Goal: Task Accomplishment & Management: Manage account settings

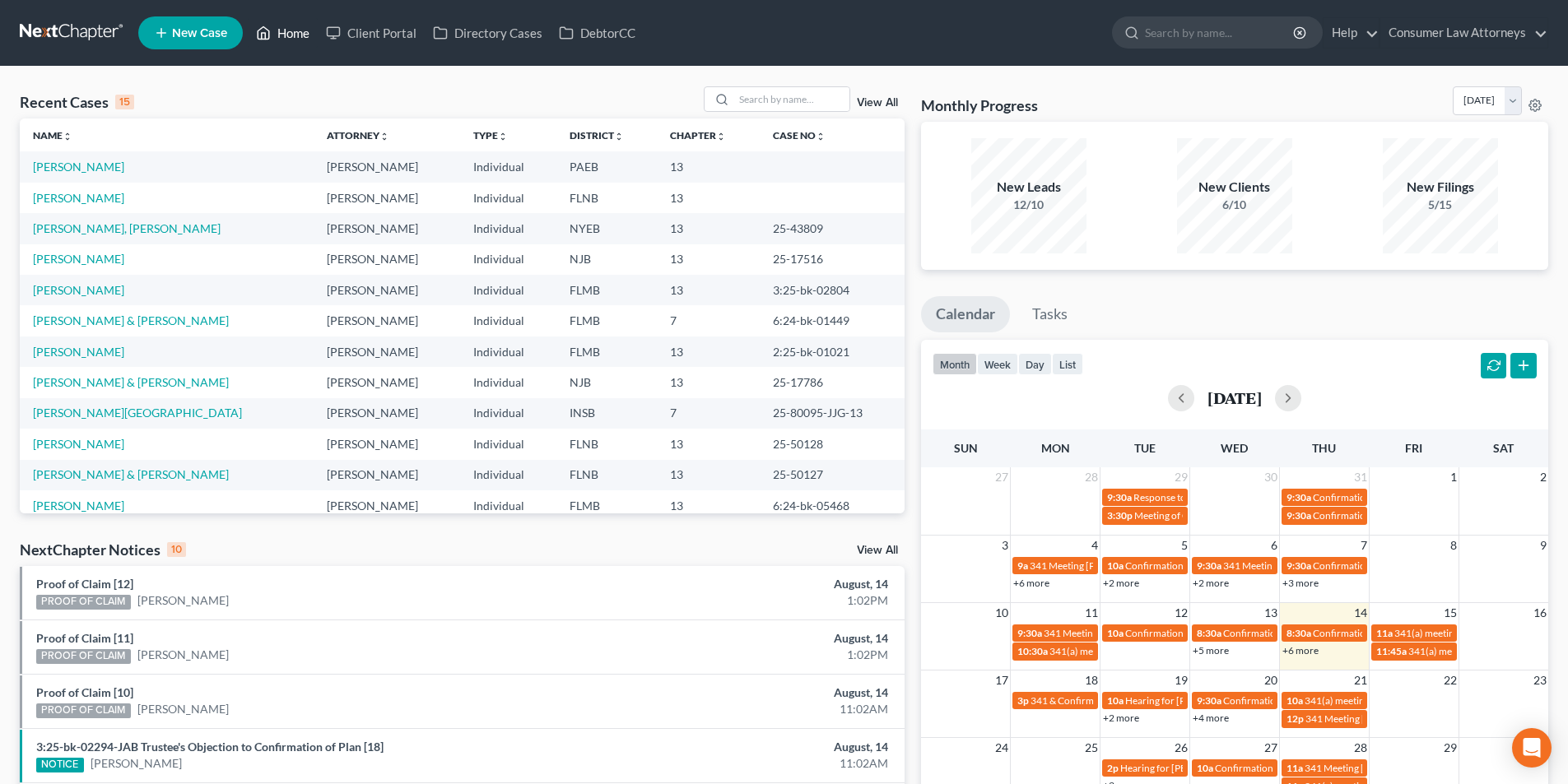
click at [291, 32] on link "Home" at bounding box center [282, 32] width 70 height 29
click at [746, 107] on input "search" at bounding box center [792, 99] width 116 height 24
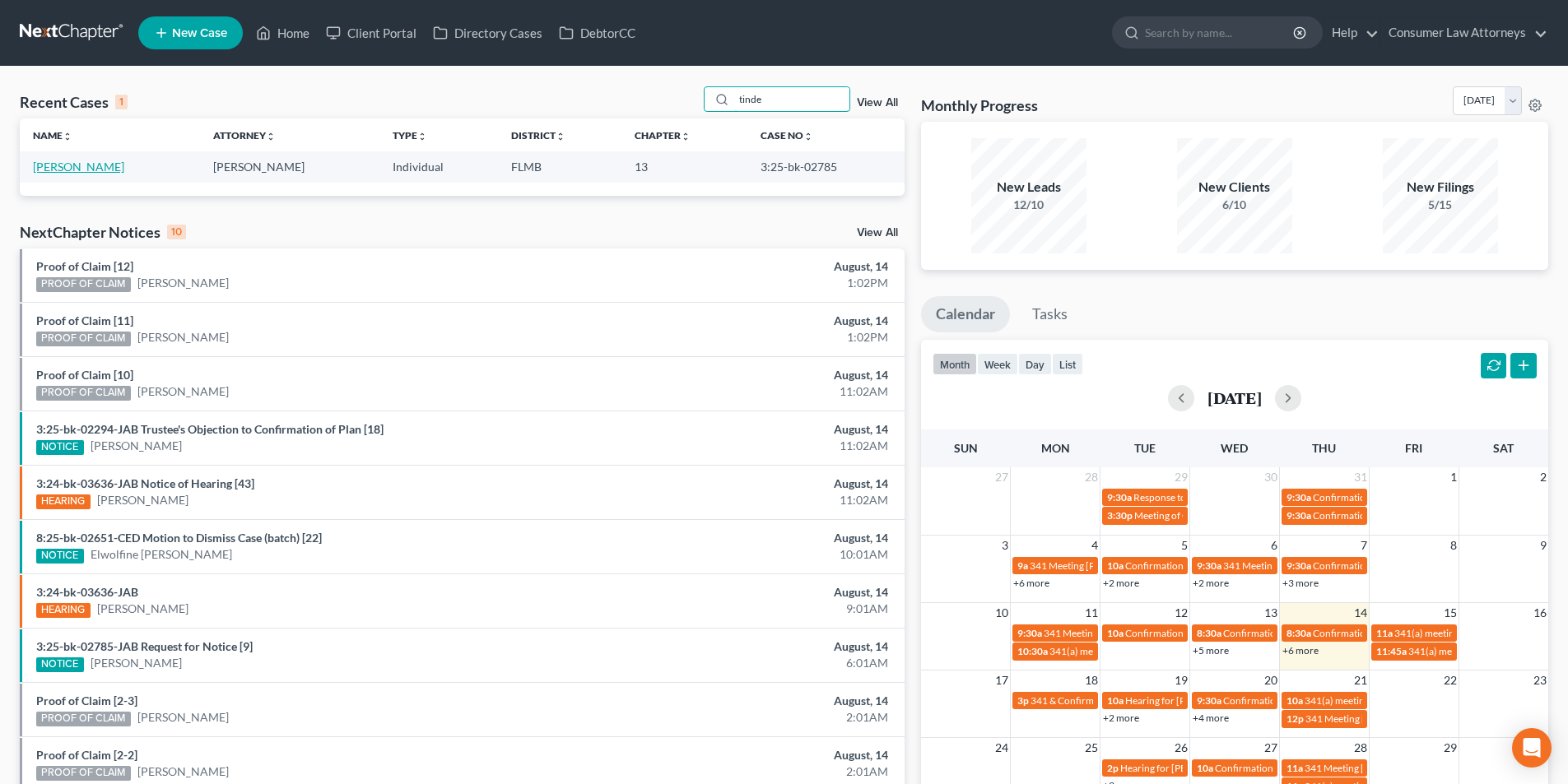
type input "tinde"
click at [78, 167] on link "[PERSON_NAME]" at bounding box center [78, 167] width 91 height 14
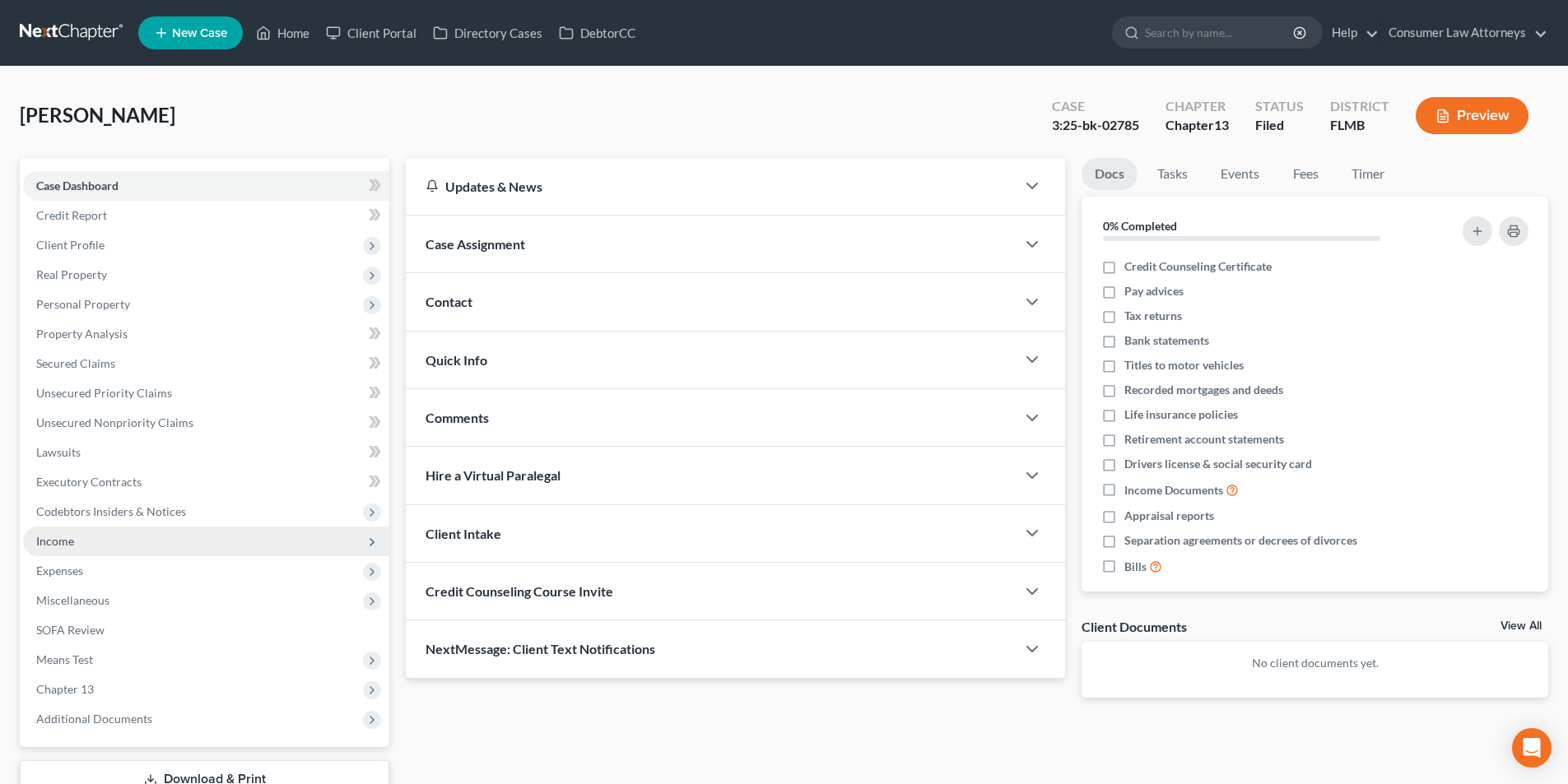
click at [74, 539] on span "Income" at bounding box center [55, 541] width 38 height 14
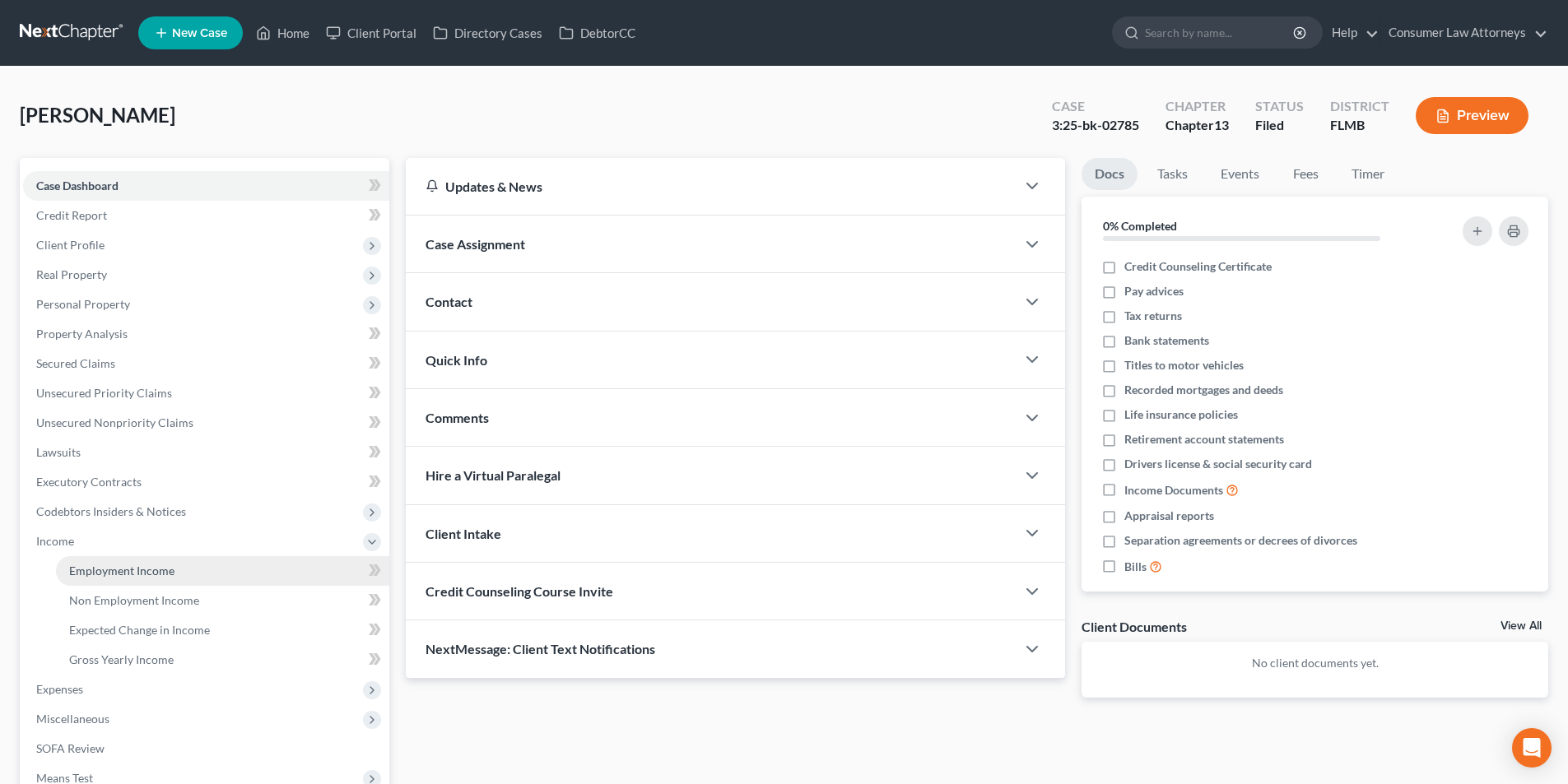
click at [162, 574] on span "Employment Income" at bounding box center [122, 570] width 106 height 14
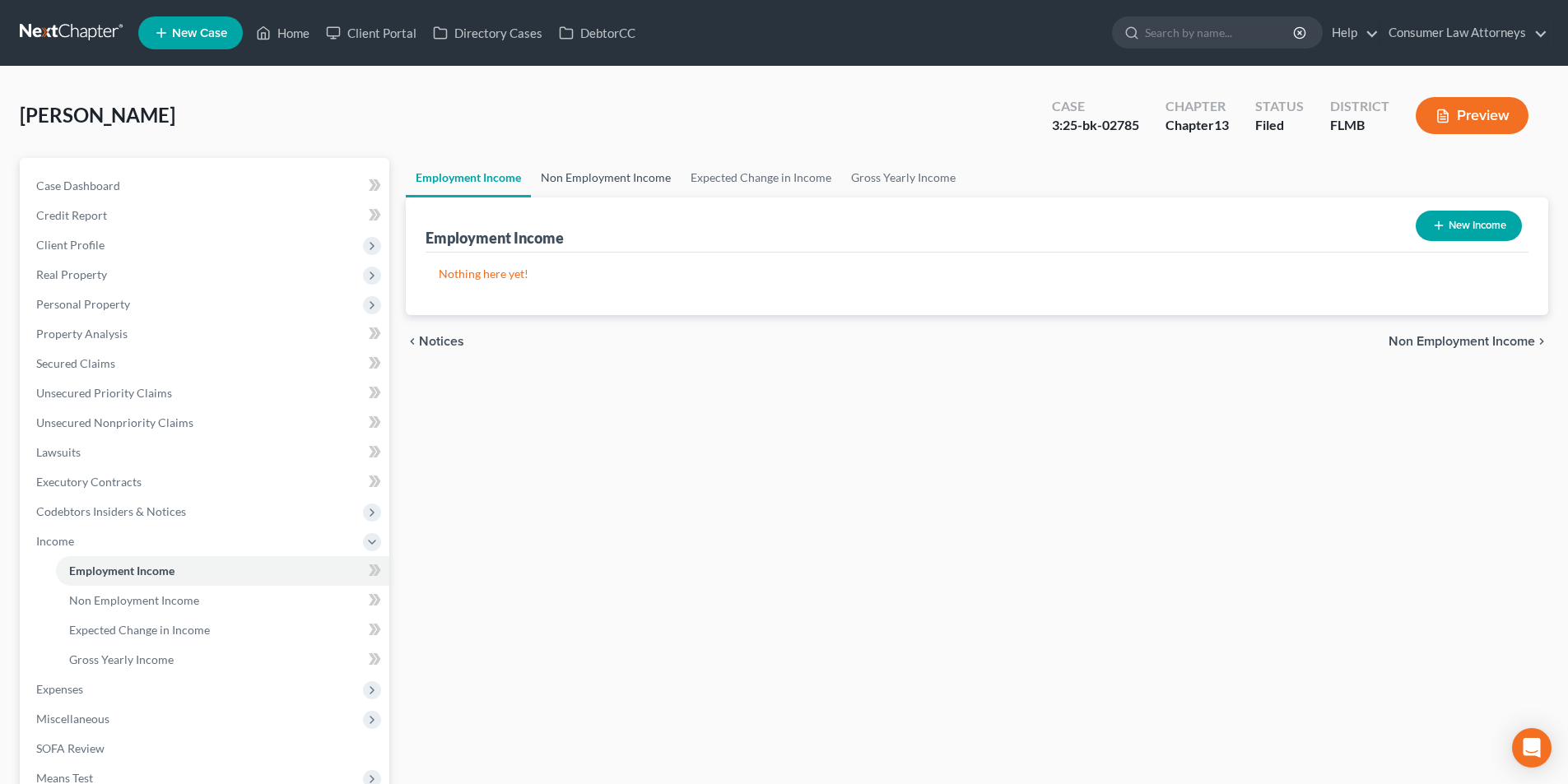
click at [610, 173] on link "Non Employment Income" at bounding box center [606, 177] width 150 height 39
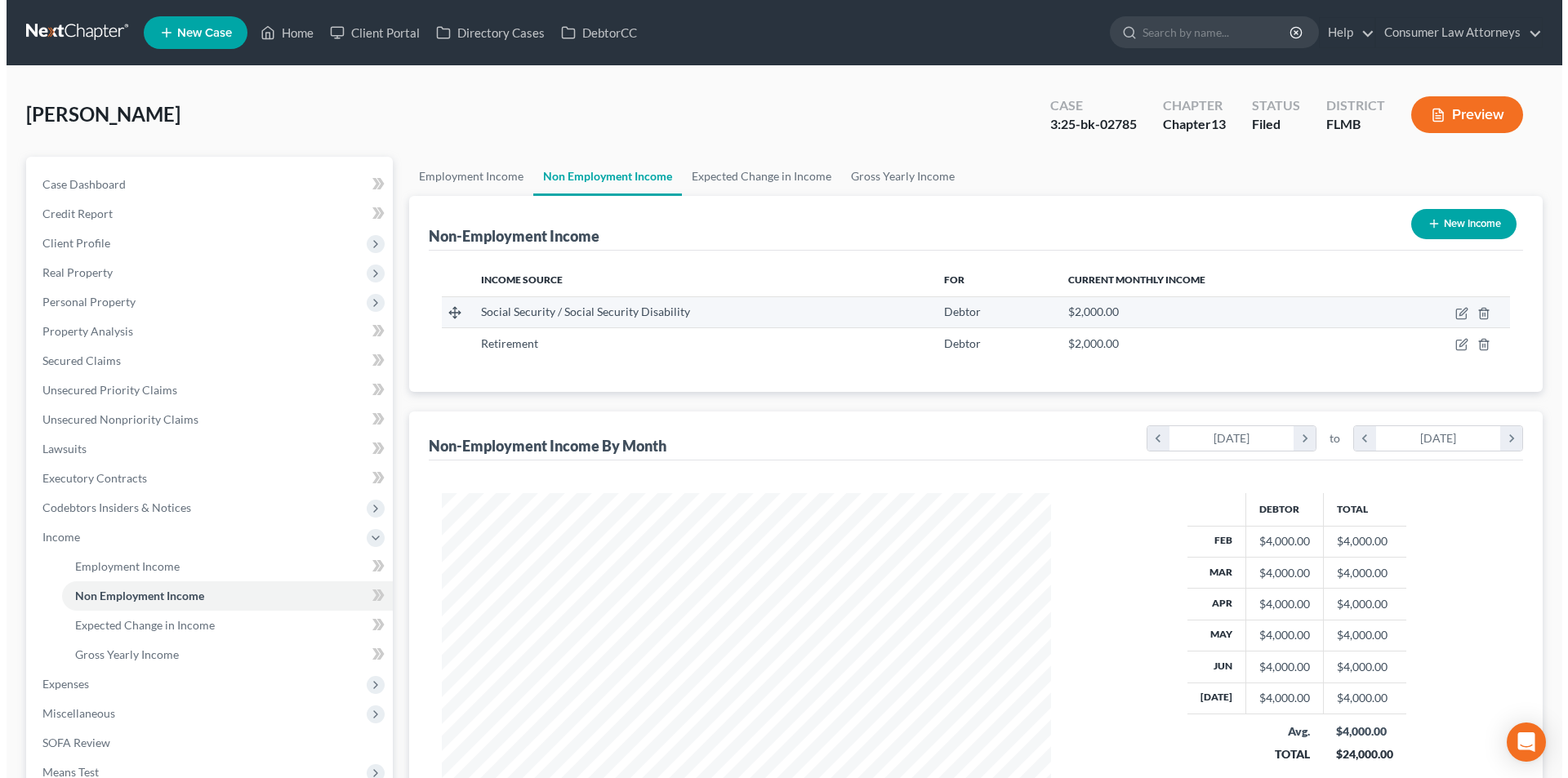
scroll to position [304, 642]
click at [1456, 314] on icon "button" at bounding box center [1456, 312] width 8 height 8
select select "4"
select select "0"
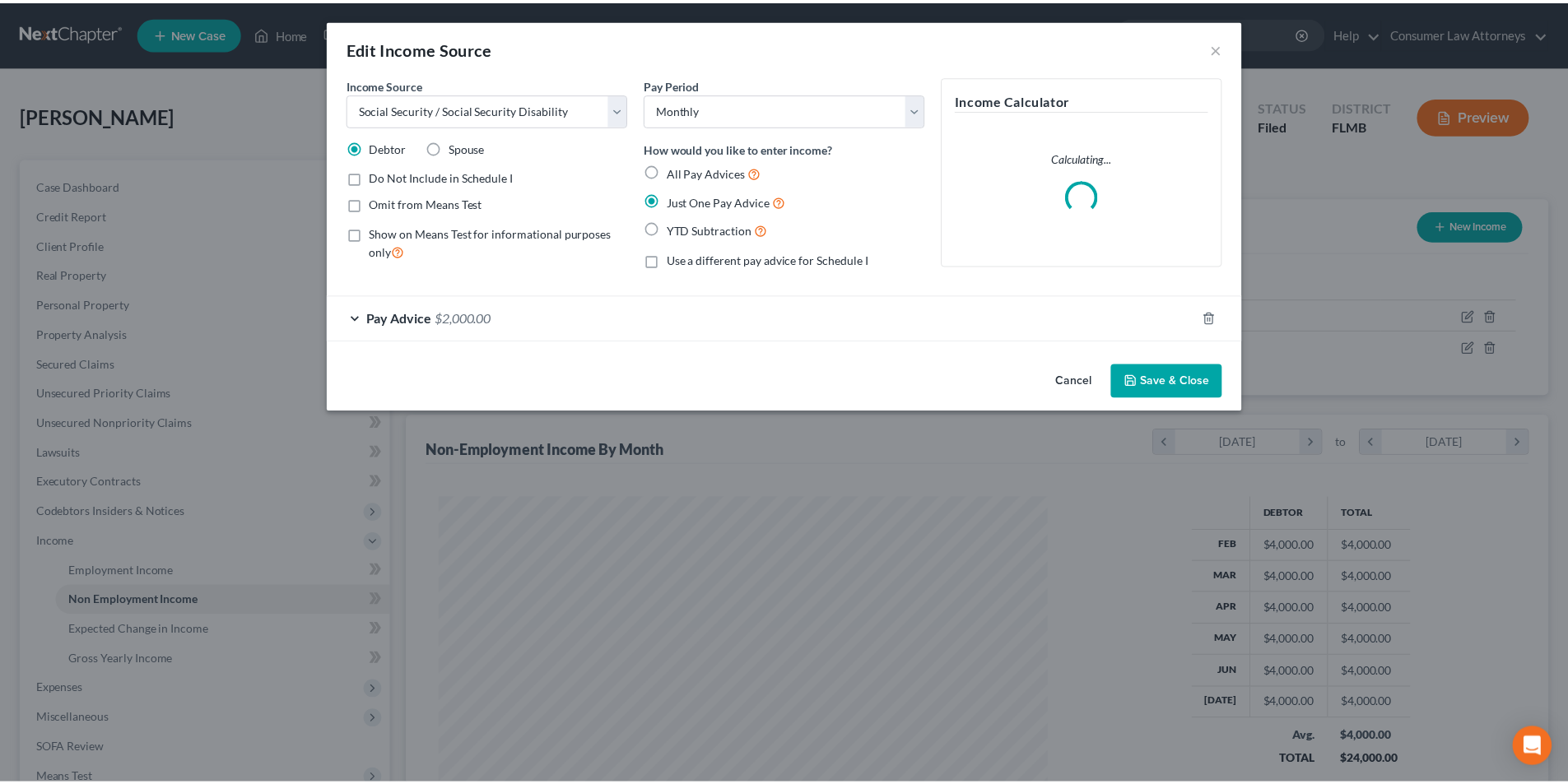
scroll to position [310, 653]
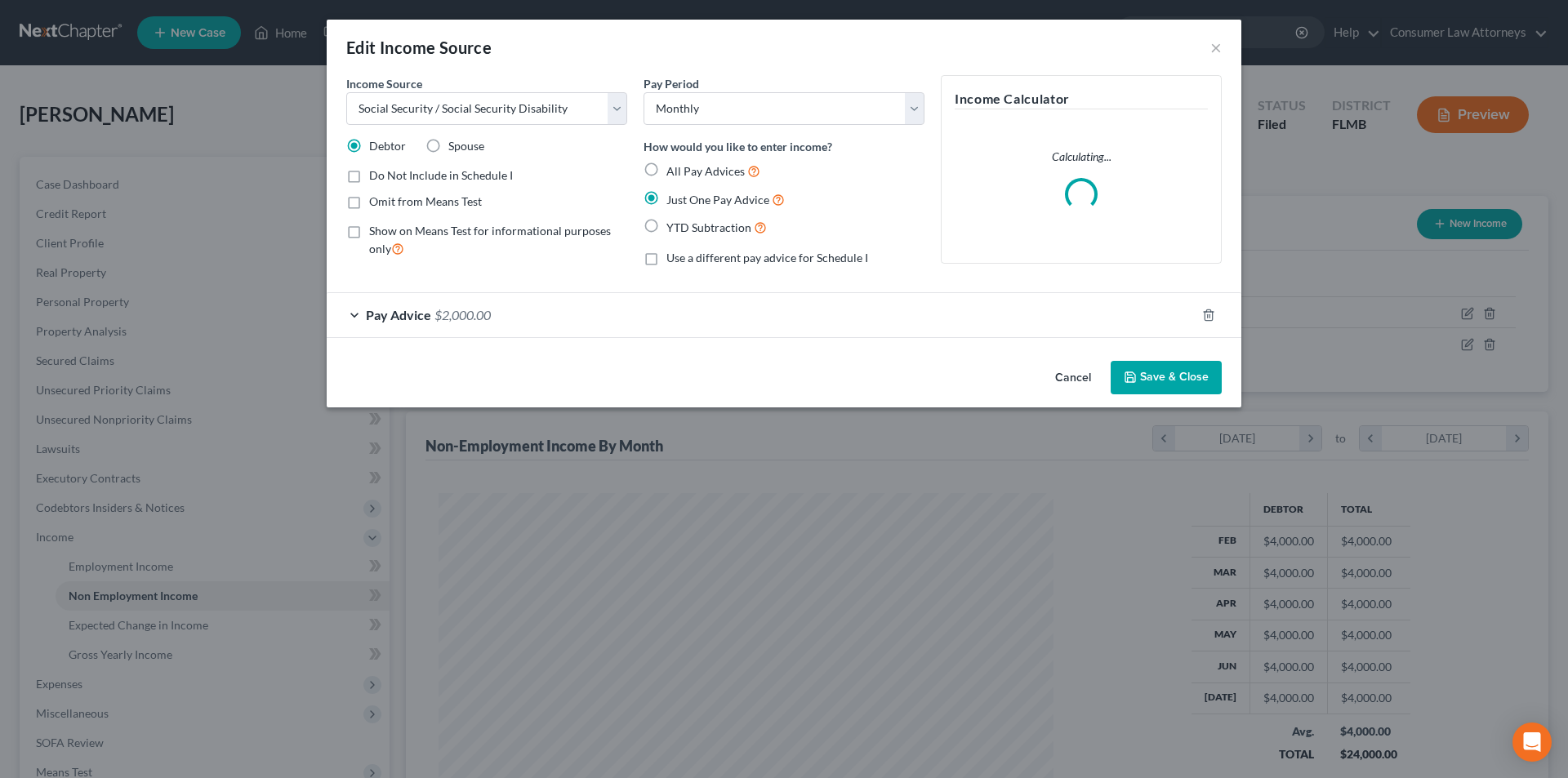
click at [383, 314] on span "Pay Advice" at bounding box center [398, 315] width 65 height 16
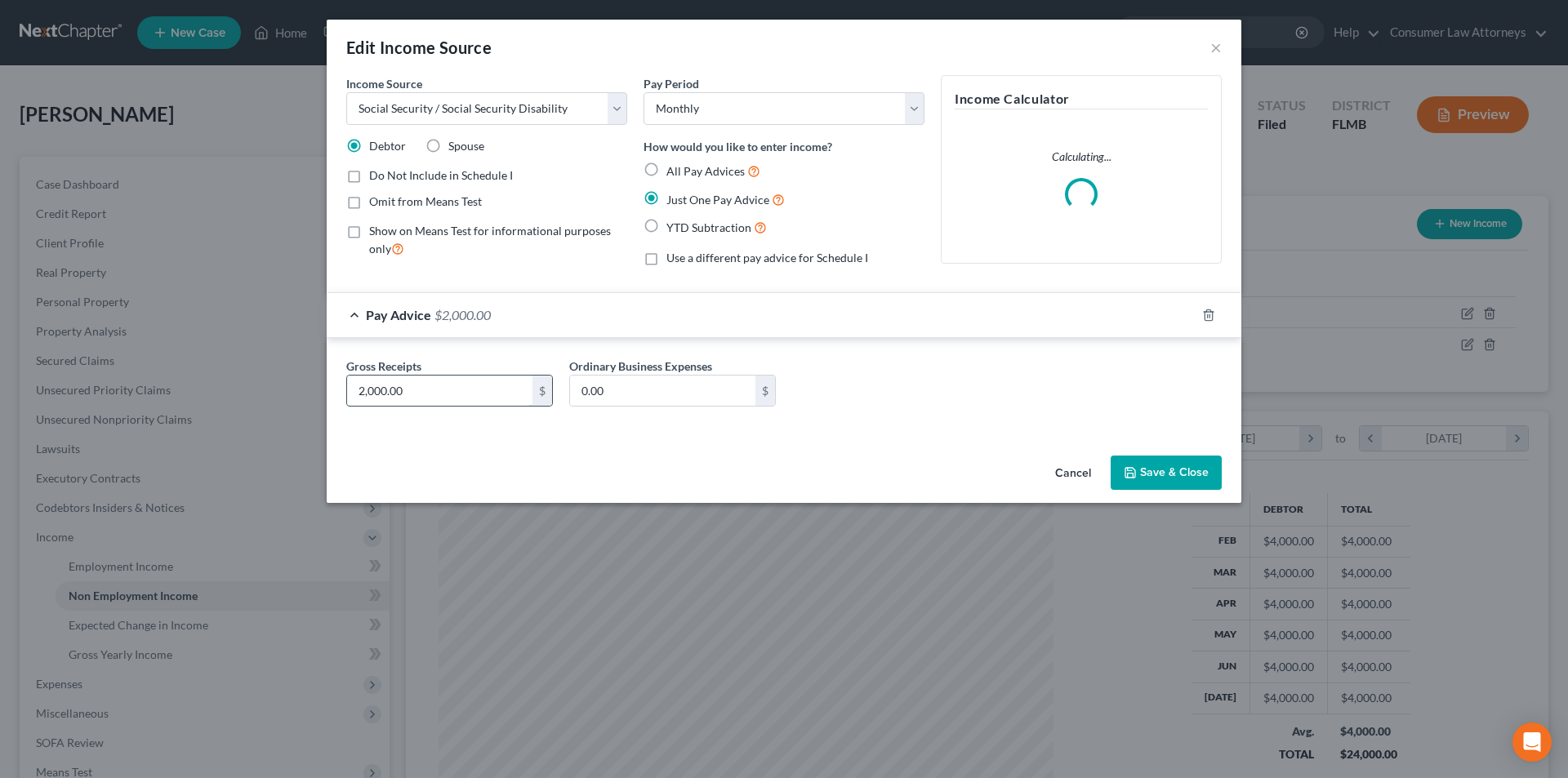
click at [464, 389] on input "2,000.00" at bounding box center [439, 391] width 186 height 31
type input "2,752.40"
click at [635, 394] on input "0.00" at bounding box center [662, 391] width 186 height 31
type input "93.00"
click at [1173, 465] on button "Save & Close" at bounding box center [1166, 473] width 111 height 34
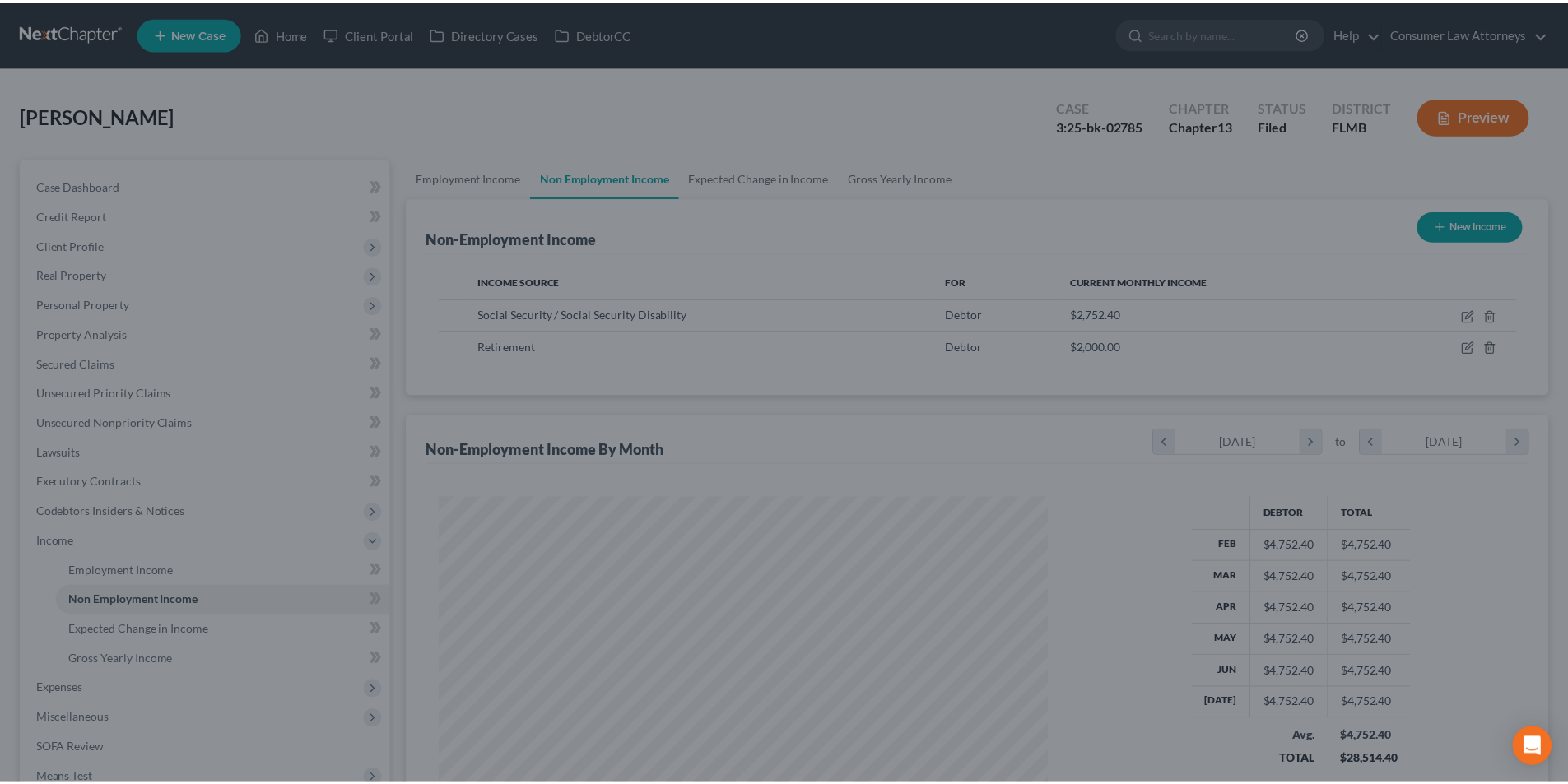
scroll to position [822849, 822509]
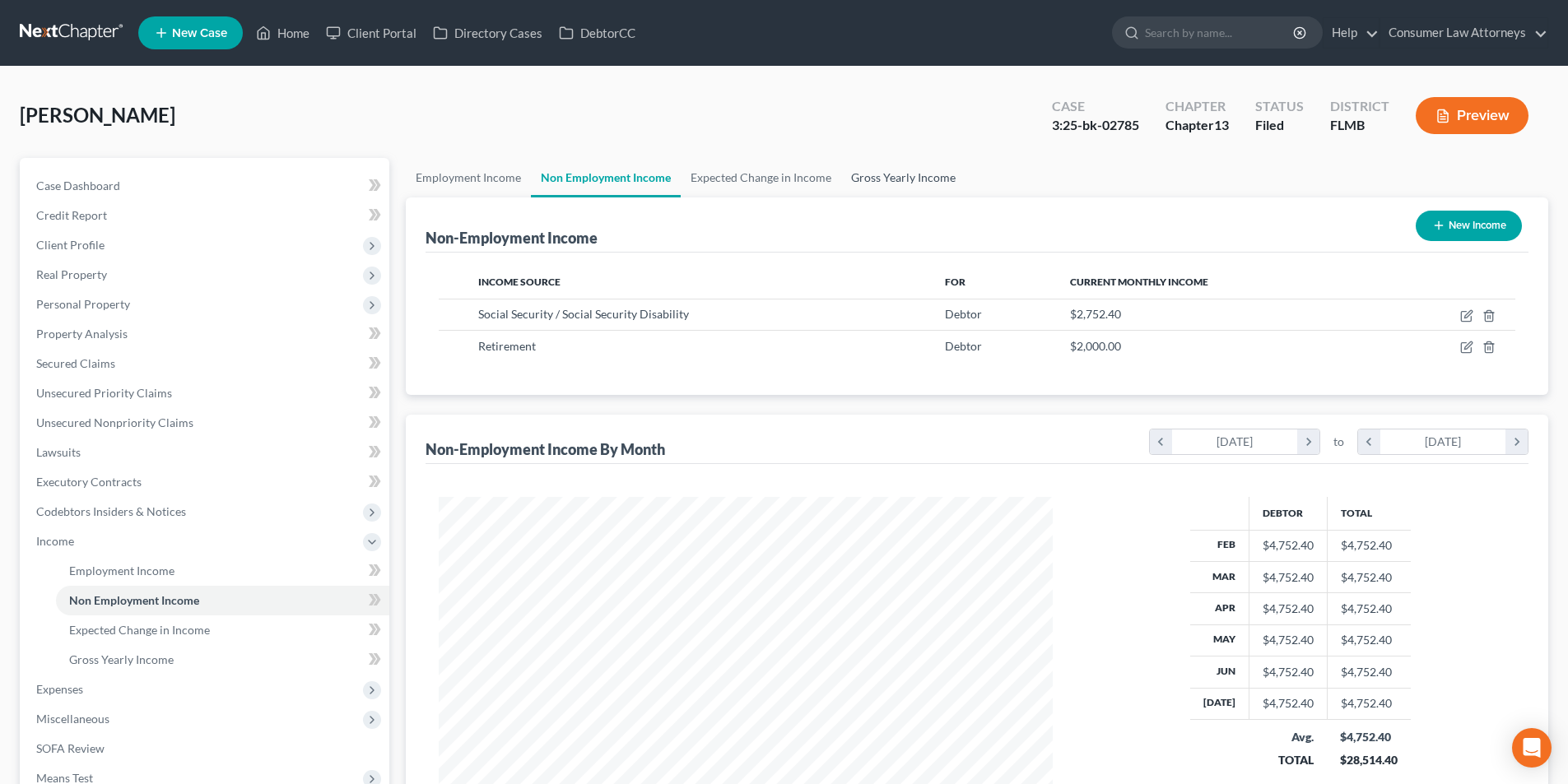
click at [887, 177] on link "Gross Yearly Income" at bounding box center [903, 177] width 124 height 39
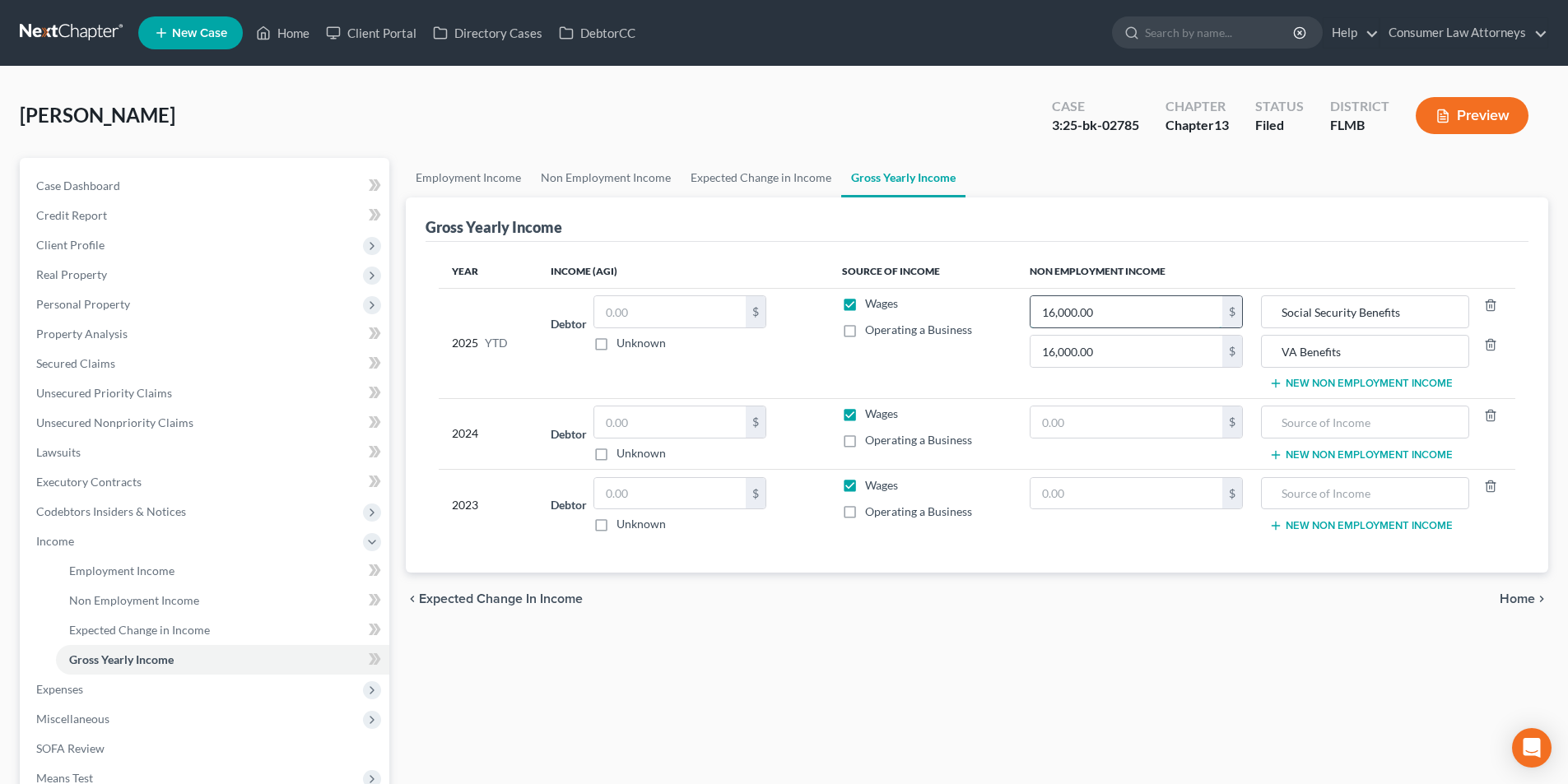
click at [1110, 312] on input "16,000.00" at bounding box center [1127, 312] width 192 height 31
type input "21,936.00"
click at [100, 298] on span "Personal Property" at bounding box center [83, 304] width 94 height 14
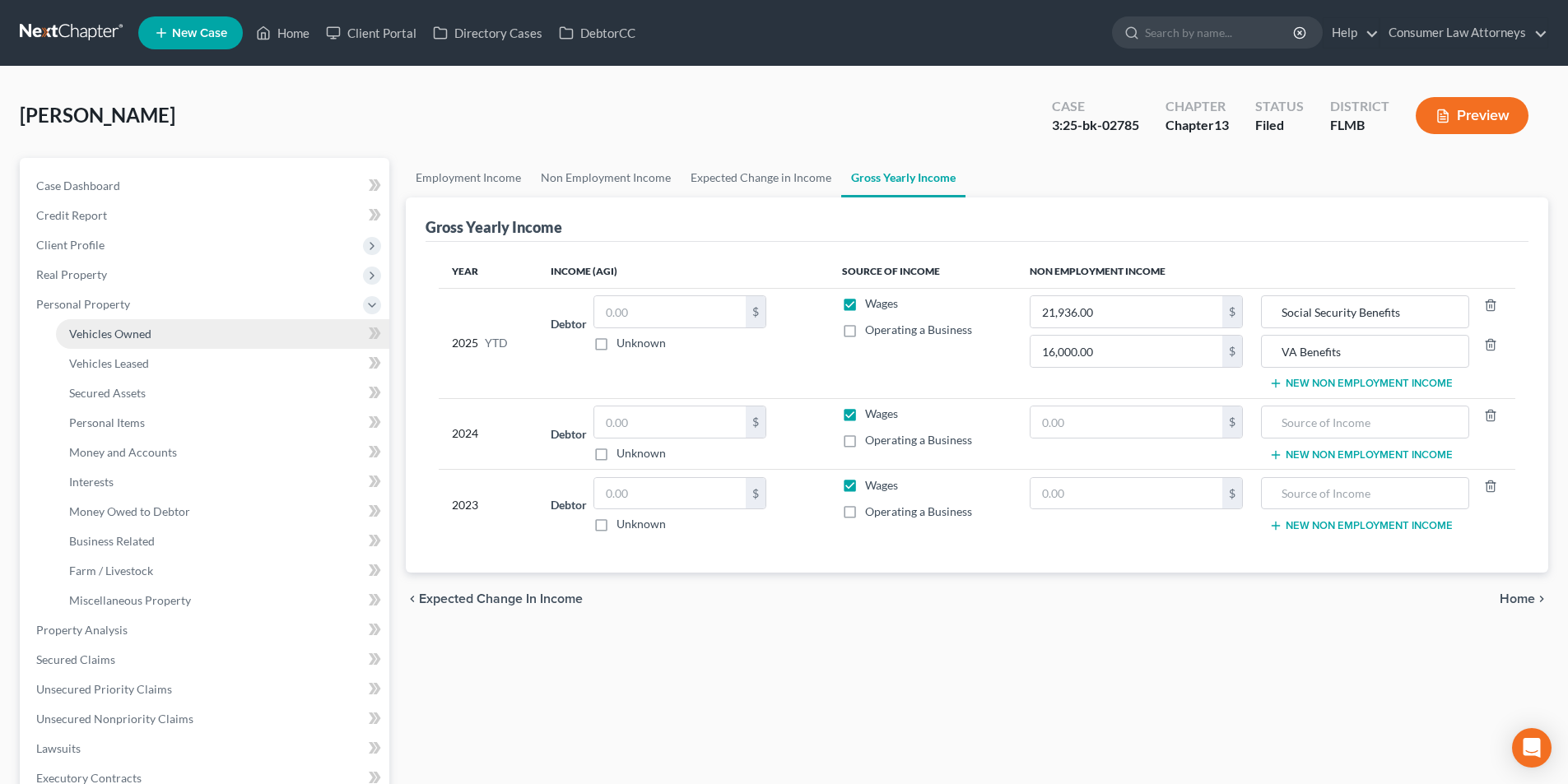
click at [162, 332] on link "Vehicles Owned" at bounding box center [222, 334] width 333 height 29
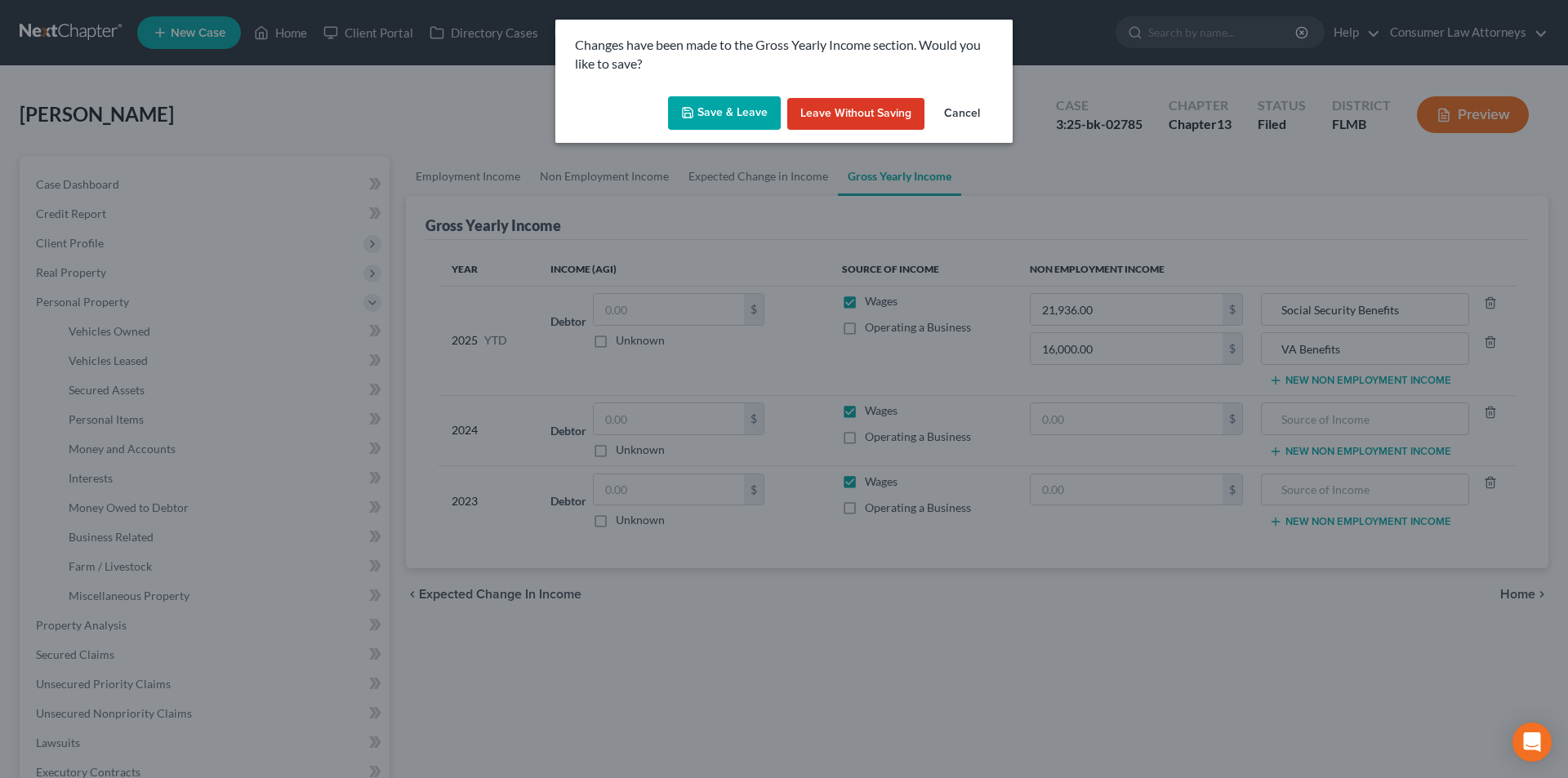
click at [743, 105] on button "Save & Leave" at bounding box center [724, 113] width 113 height 34
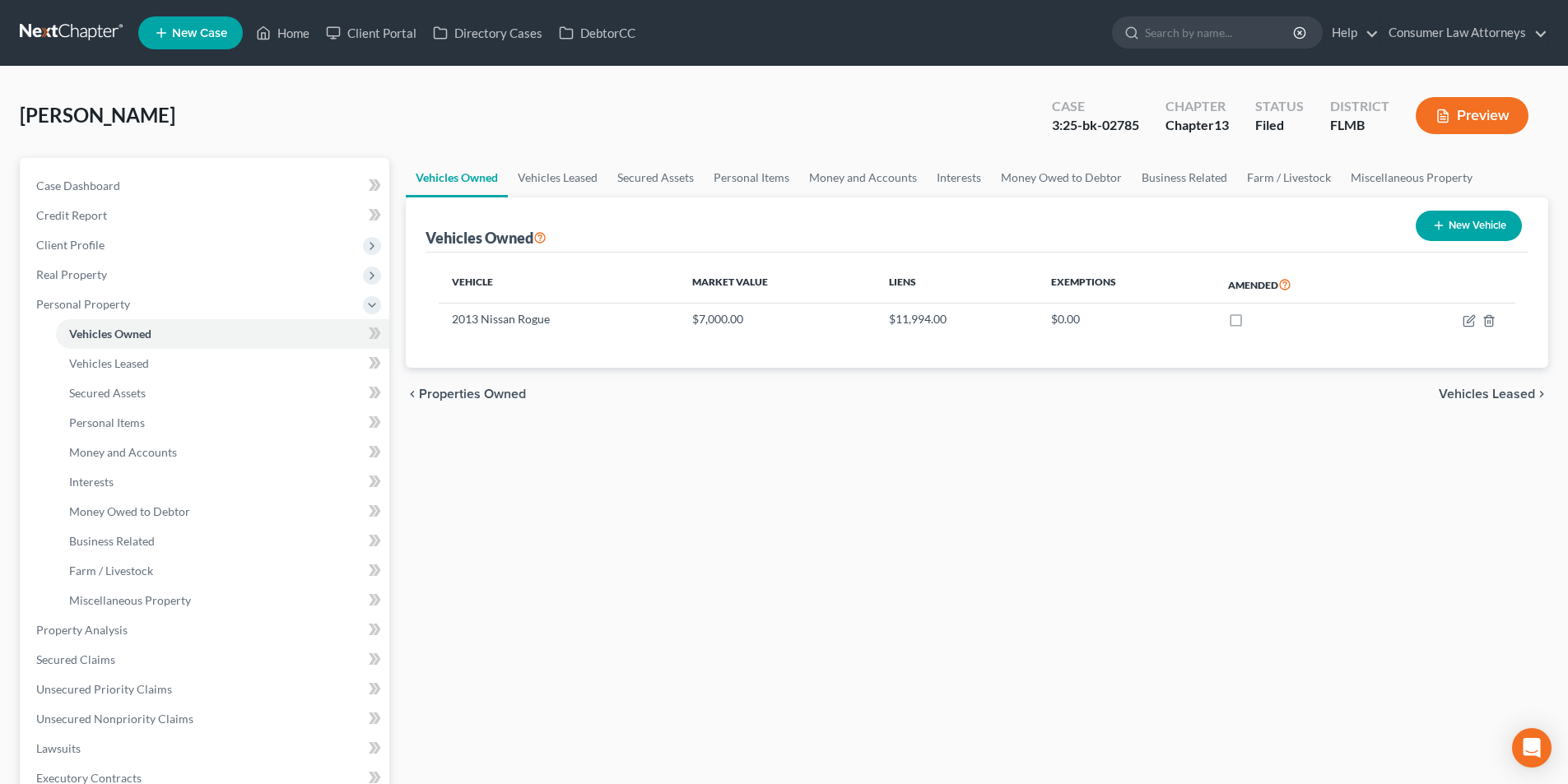
click at [280, 12] on ul "New Case Home Client Portal Directory Cases DebtorCC - No Result - See all resu…" at bounding box center [843, 33] width 1410 height 43
click at [296, 37] on link "Home" at bounding box center [282, 32] width 70 height 29
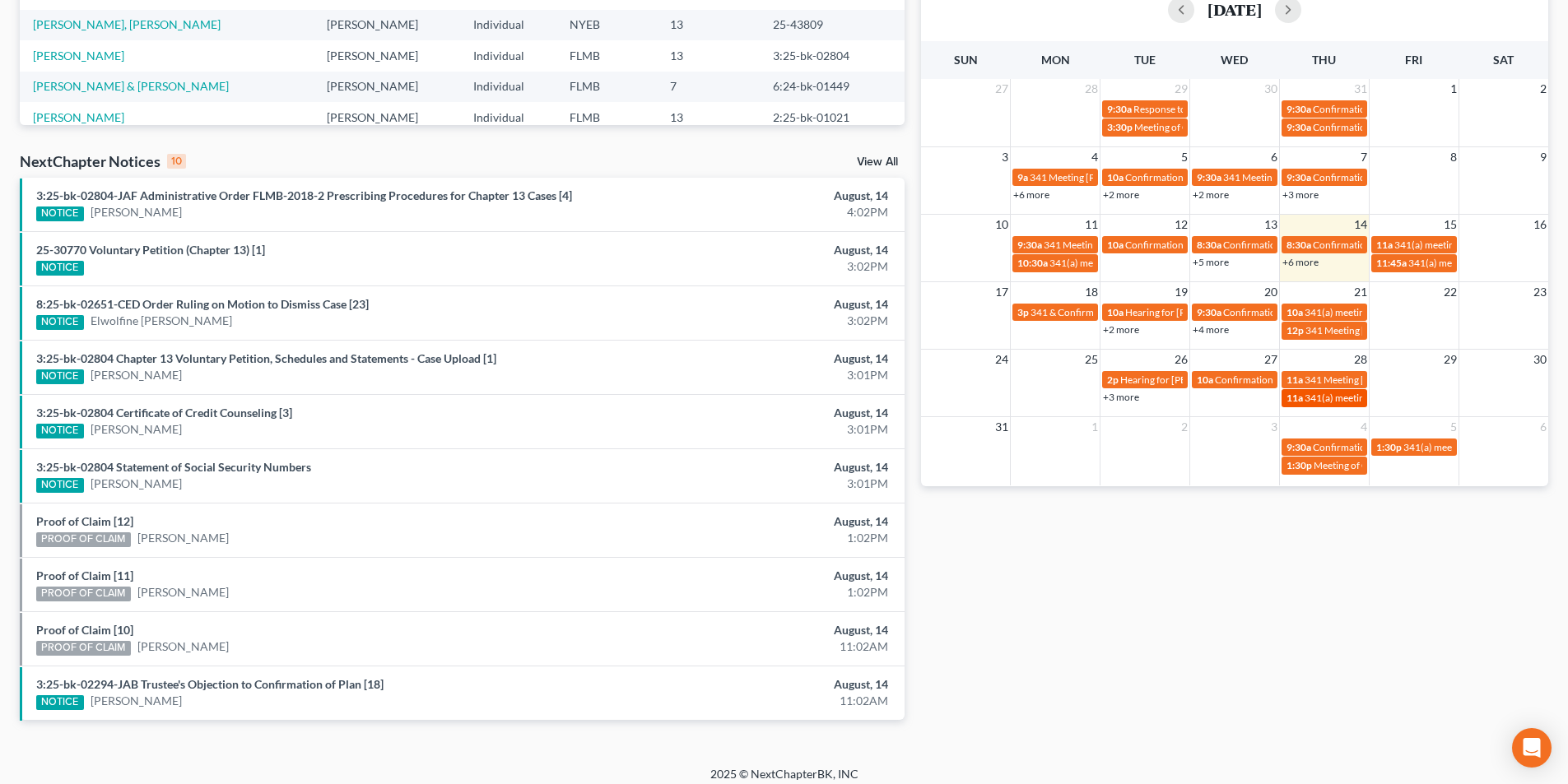
scroll to position [400, 0]
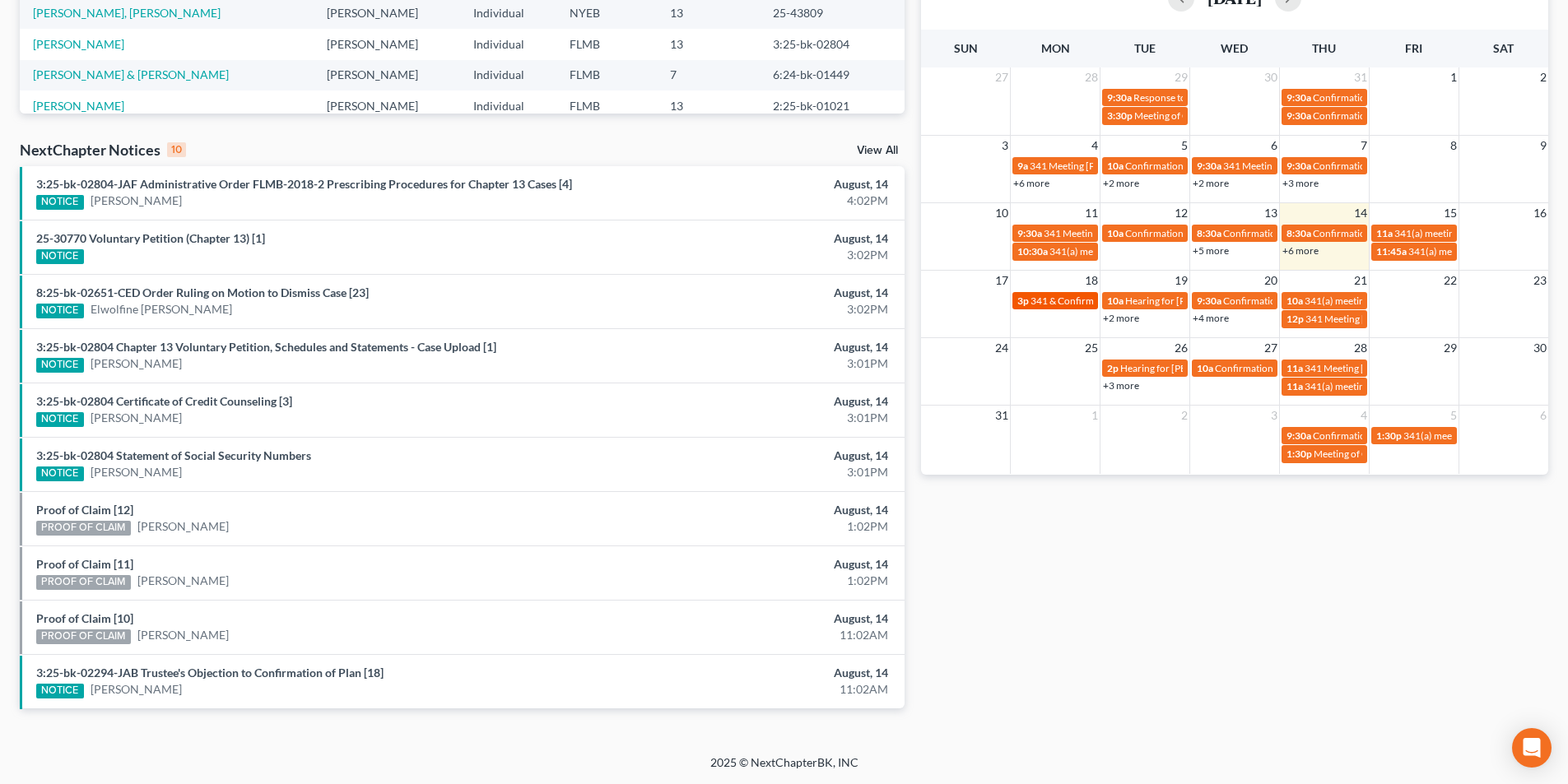
click at [1048, 303] on span "341 & Confirmation Hearing [PERSON_NAME]" at bounding box center [1131, 301] width 201 height 13
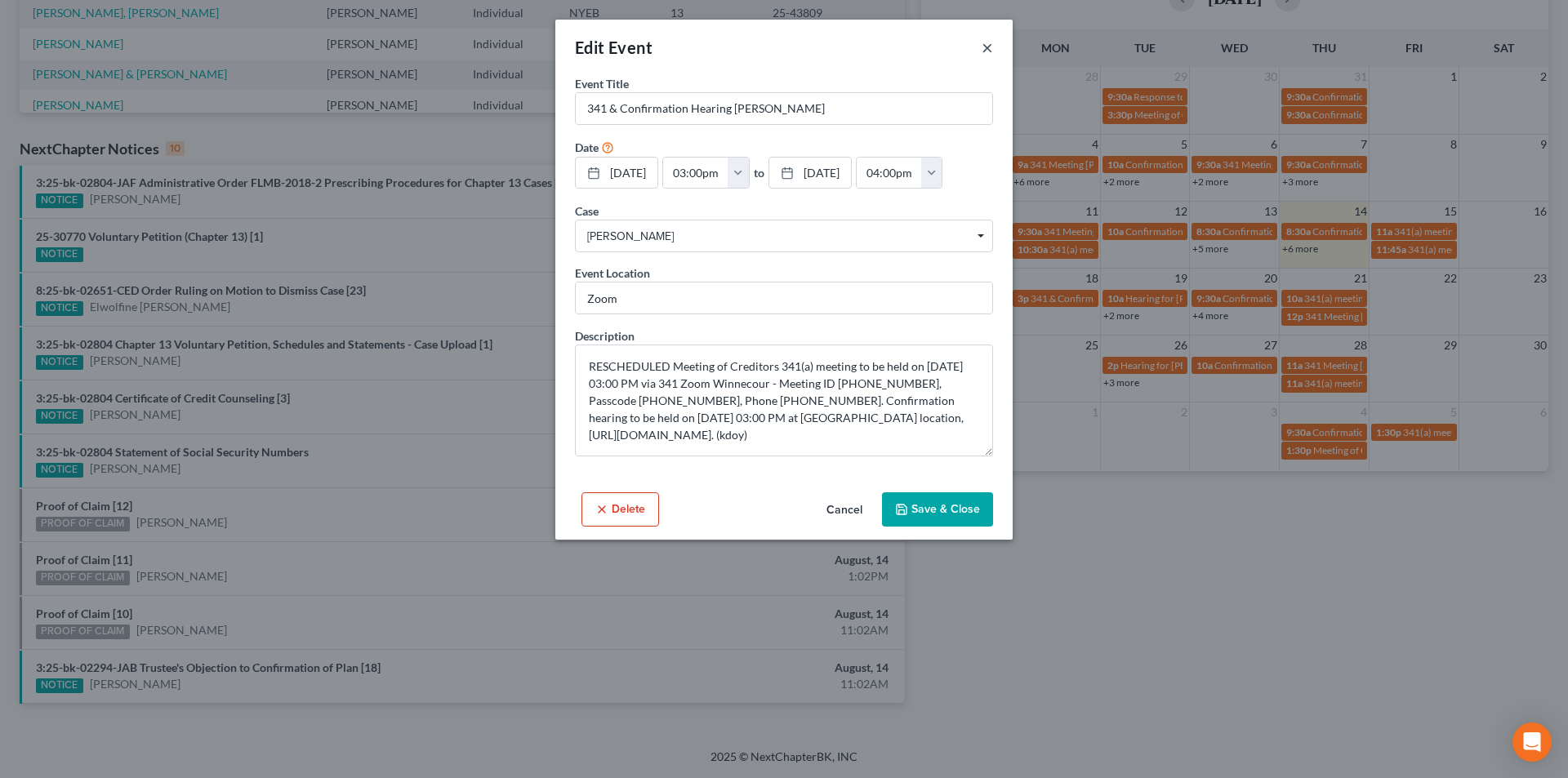
click at [984, 48] on button "×" at bounding box center [988, 48] width 12 height 19
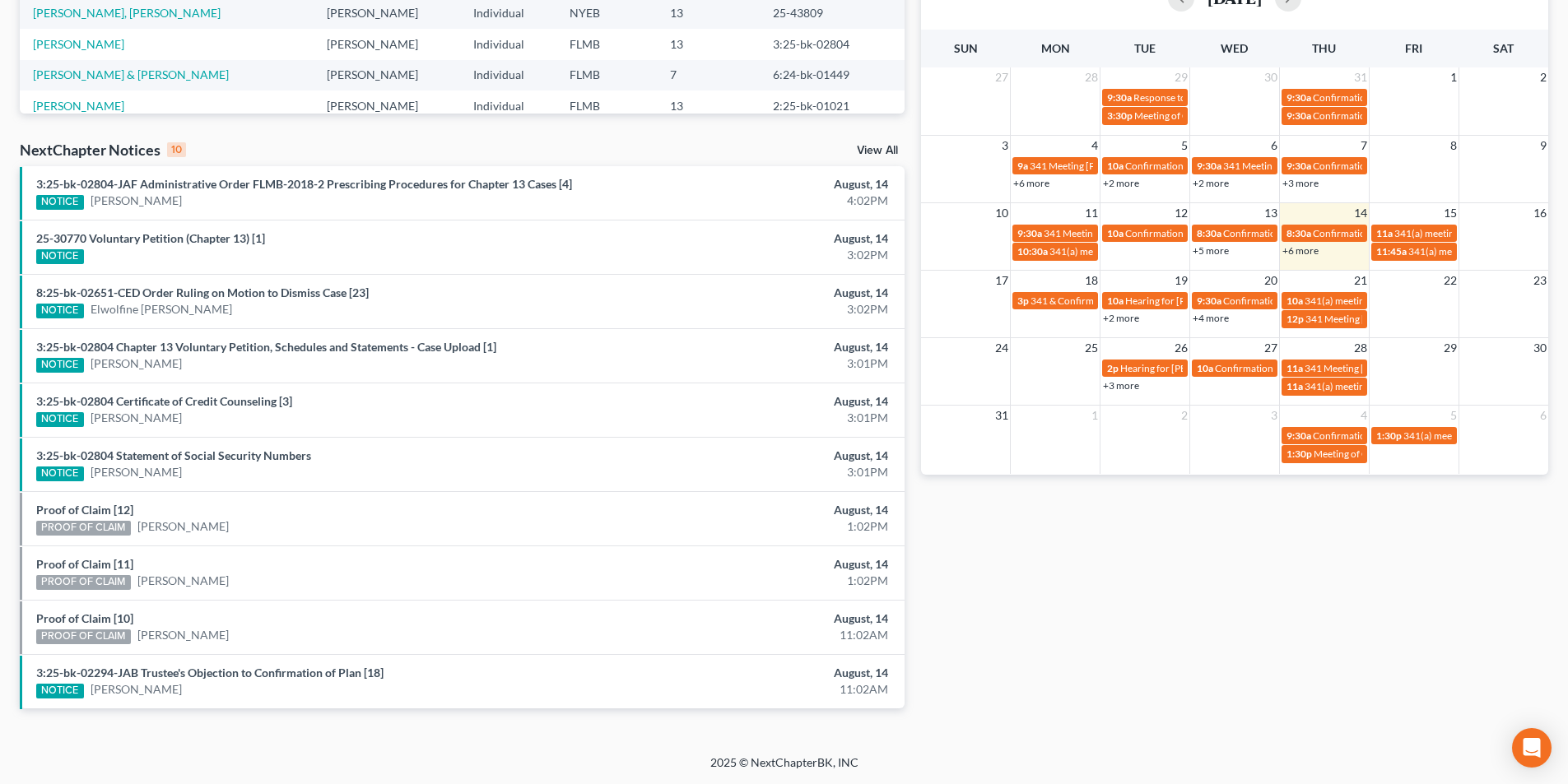
click at [1126, 318] on link "+2 more" at bounding box center [1121, 318] width 36 height 13
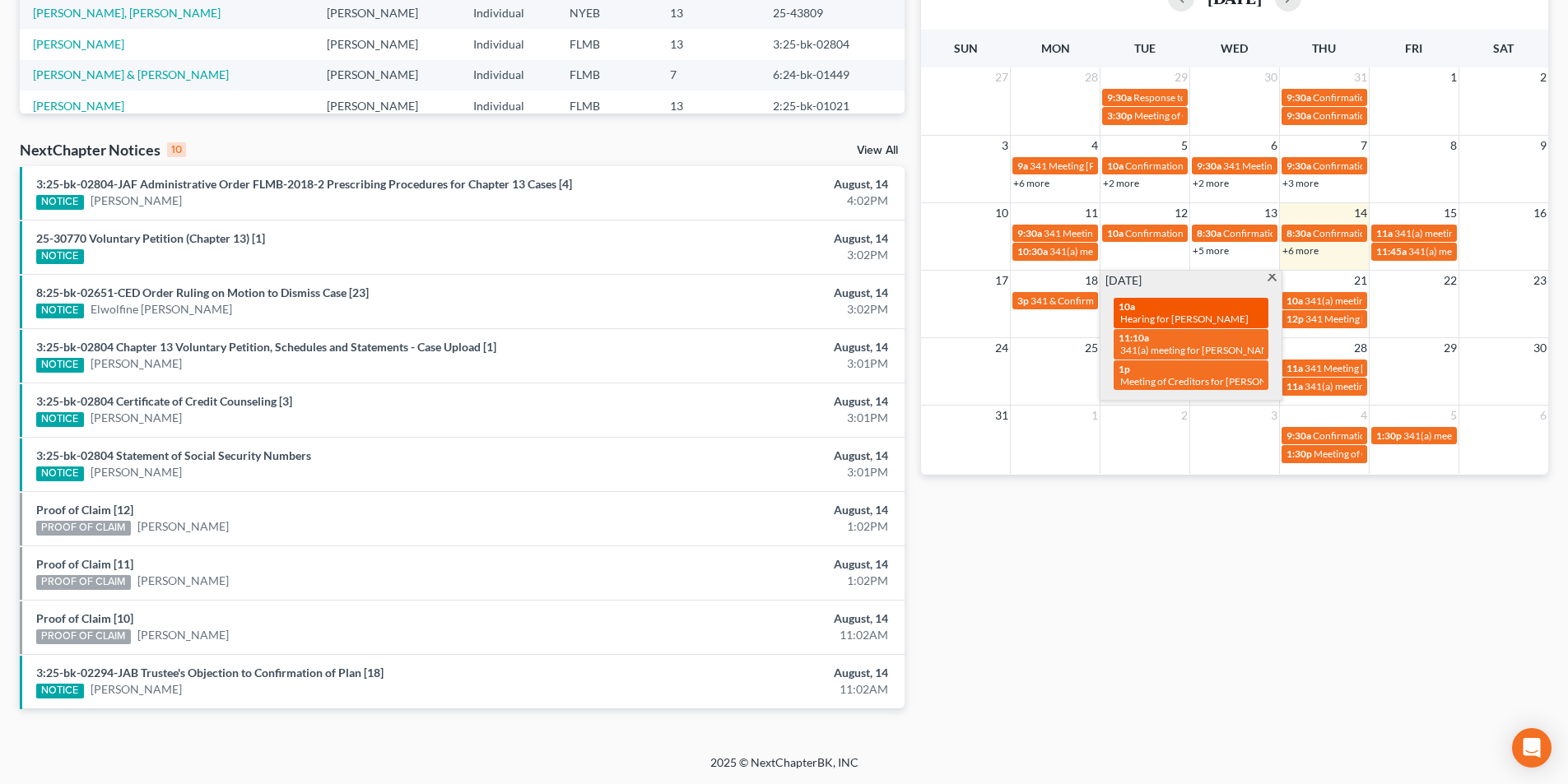
click at [1190, 308] on div "10a Hearing for [PERSON_NAME]" at bounding box center [1191, 314] width 145 height 25
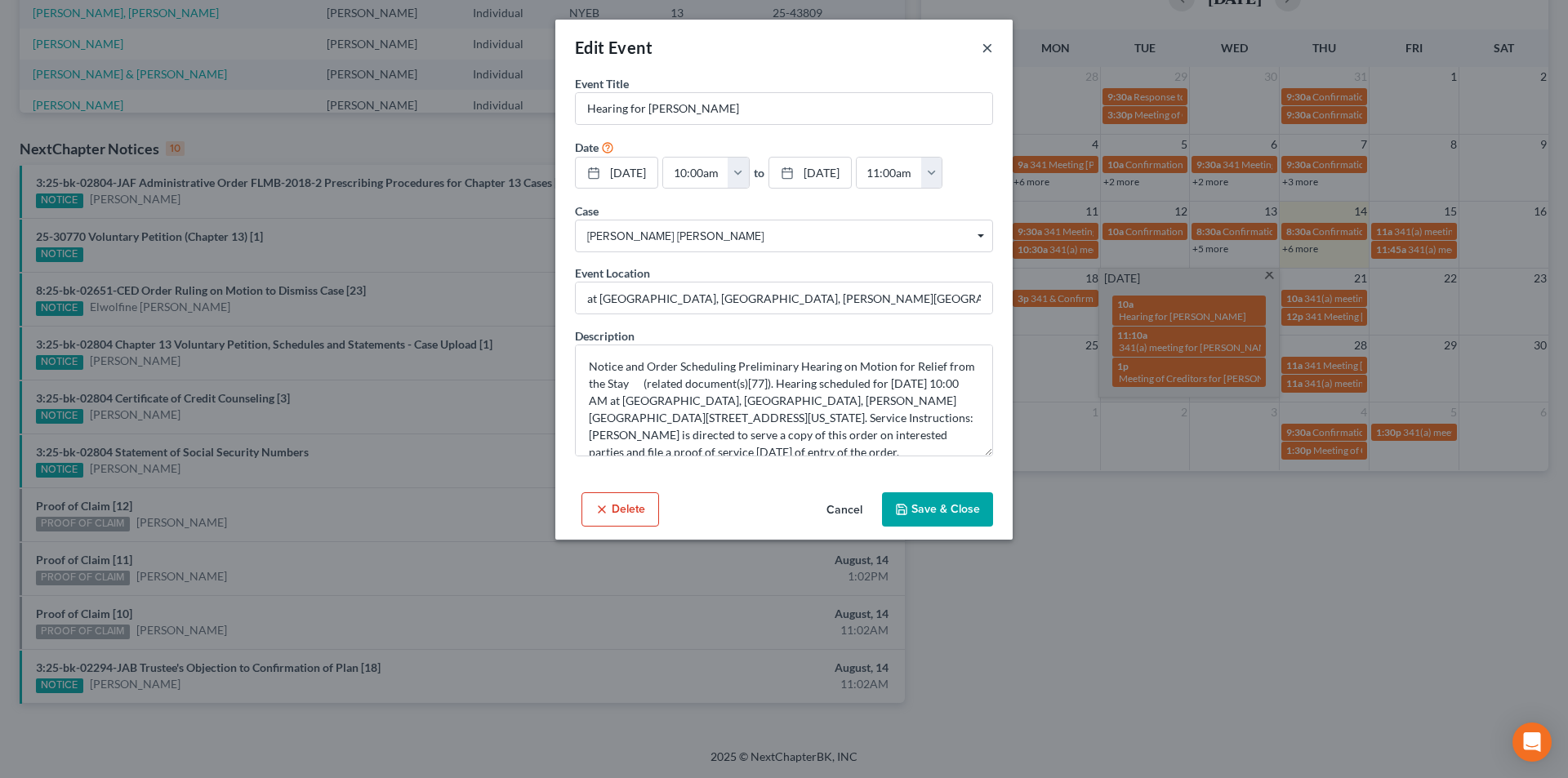
drag, startPoint x: 989, startPoint y: 48, endPoint x: 949, endPoint y: 75, distance: 48.3
click at [989, 48] on button "×" at bounding box center [988, 48] width 12 height 19
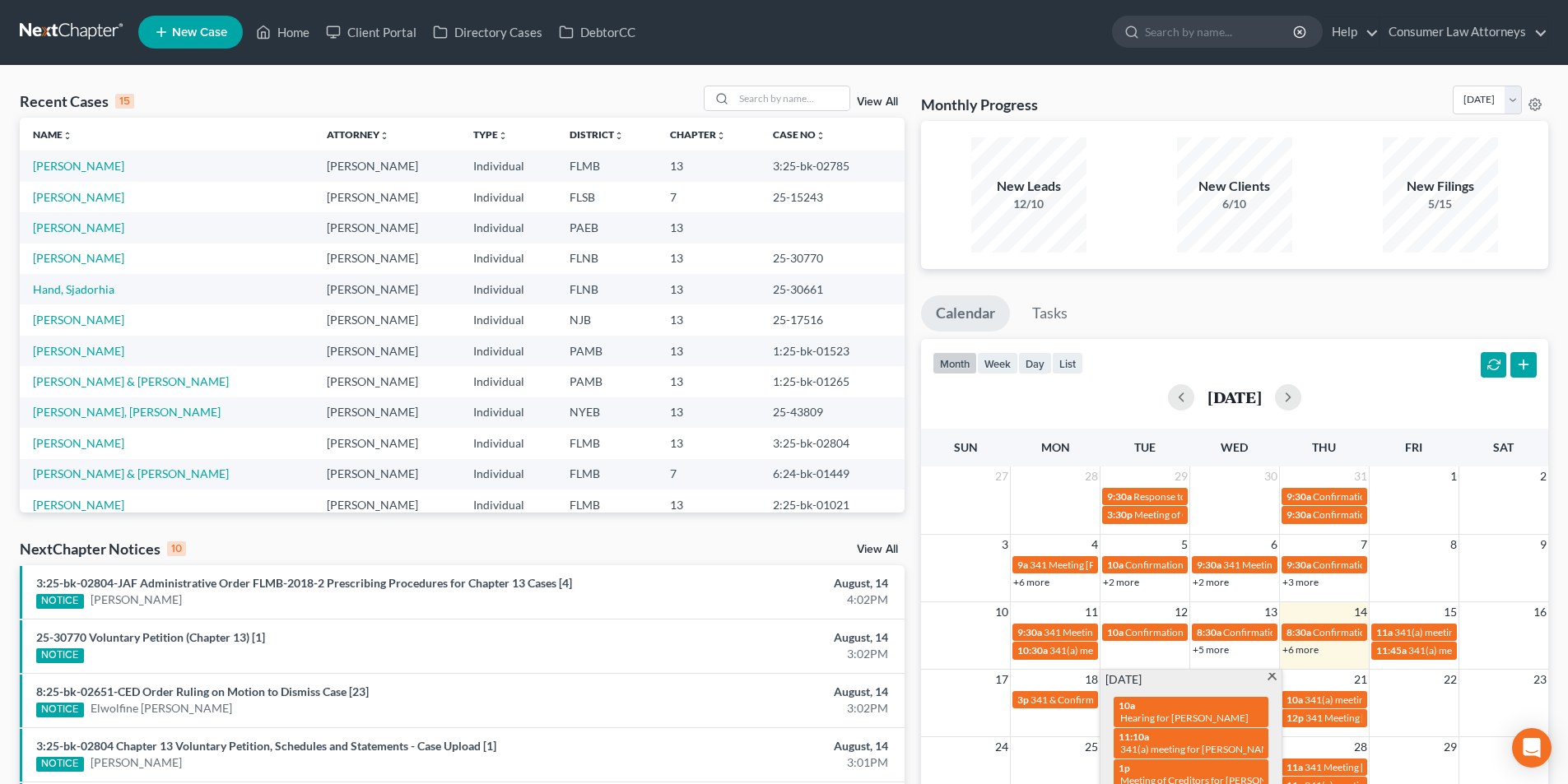
scroll to position [0, 0]
click at [788, 104] on input "search" at bounding box center [792, 99] width 116 height 24
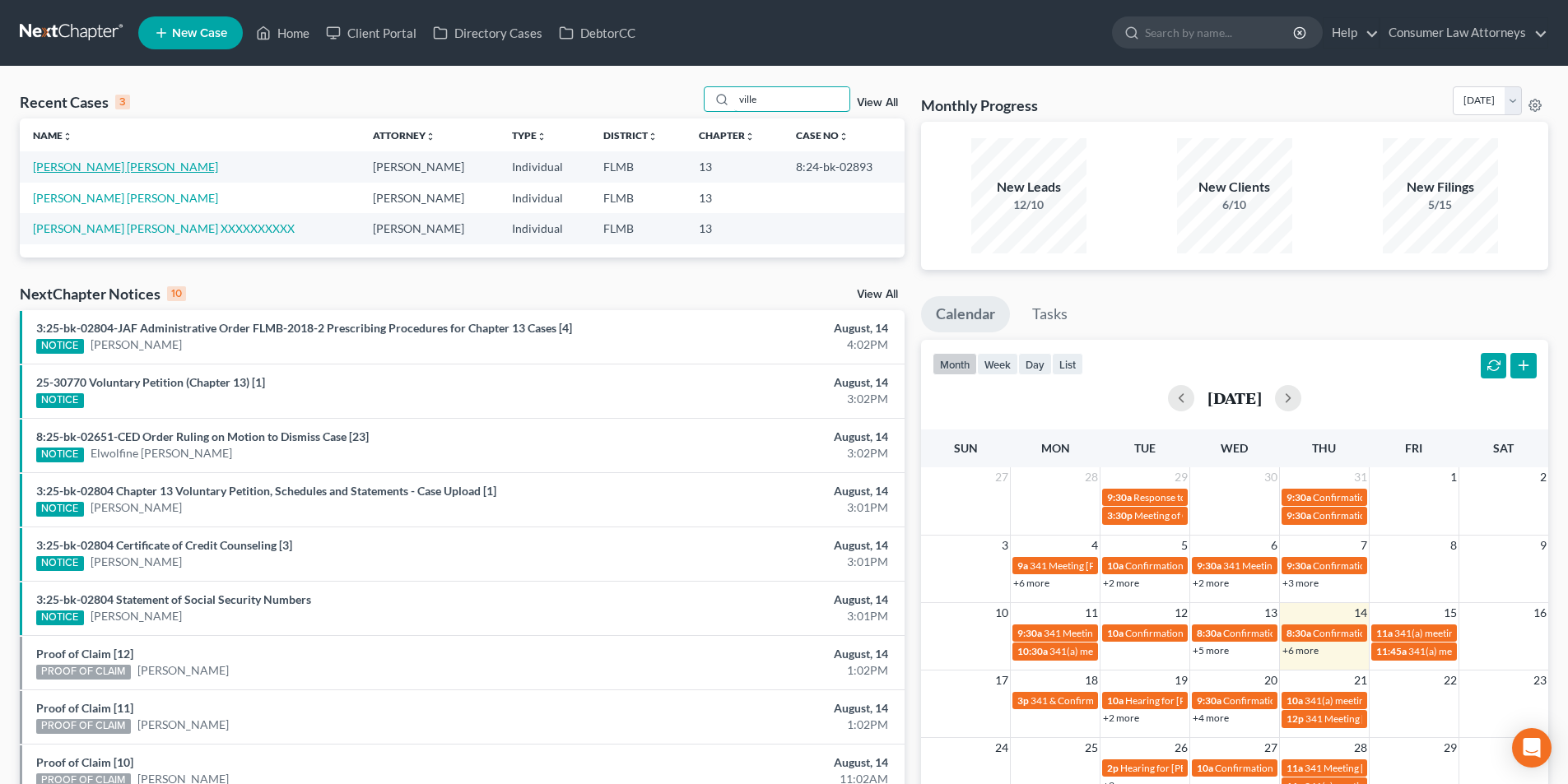
type input "ville"
click at [124, 167] on link "[PERSON_NAME] [PERSON_NAME]" at bounding box center [125, 167] width 185 height 14
select select "0"
select select
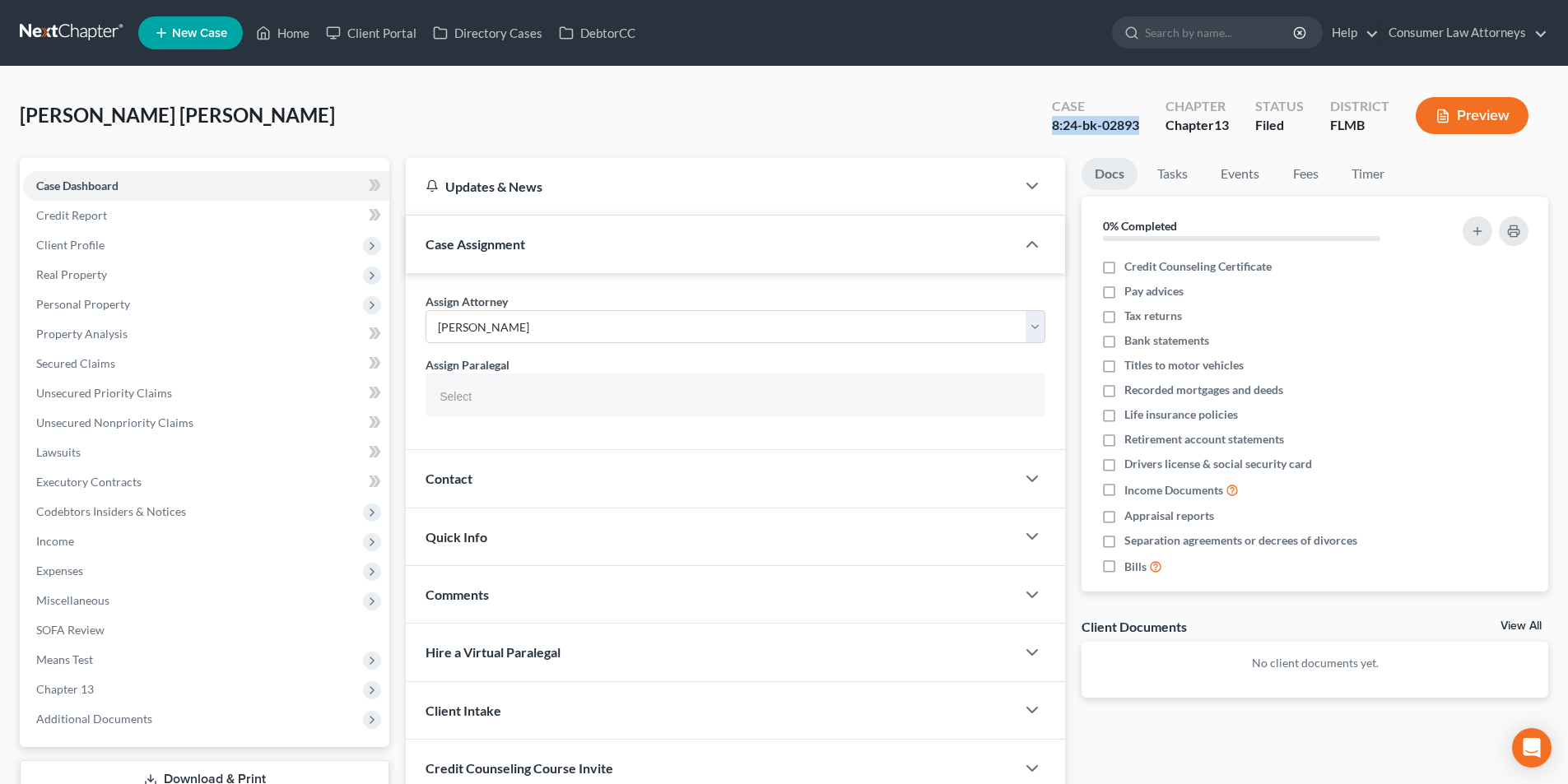
drag, startPoint x: 1136, startPoint y: 126, endPoint x: 1054, endPoint y: 124, distance: 82.0
click at [1054, 124] on div "8:24-bk-02893" at bounding box center [1095, 124] width 87 height 19
copy div "8:24-bk-02893"
click at [287, 29] on link "Home" at bounding box center [282, 32] width 70 height 29
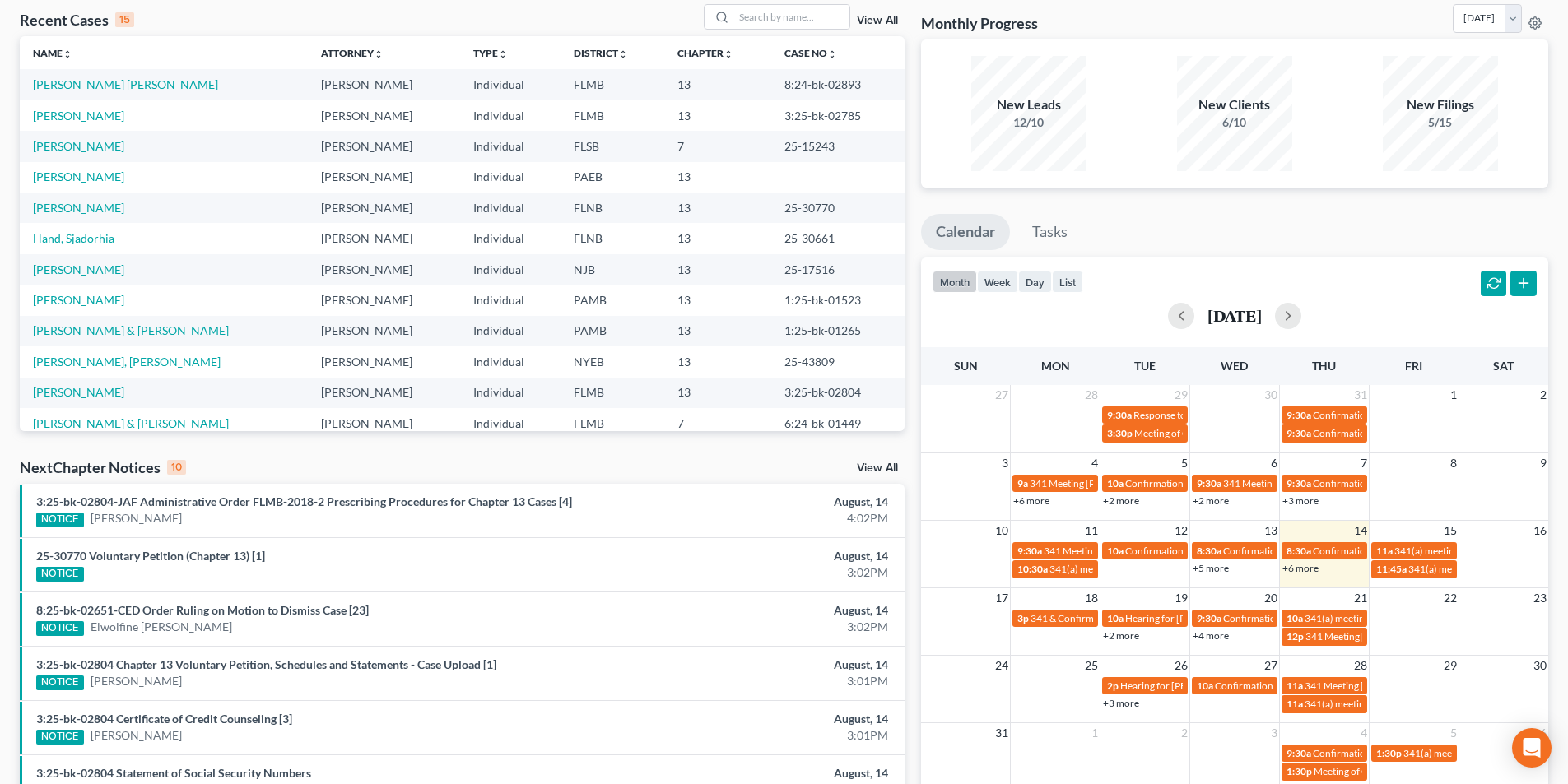
scroll to position [329, 0]
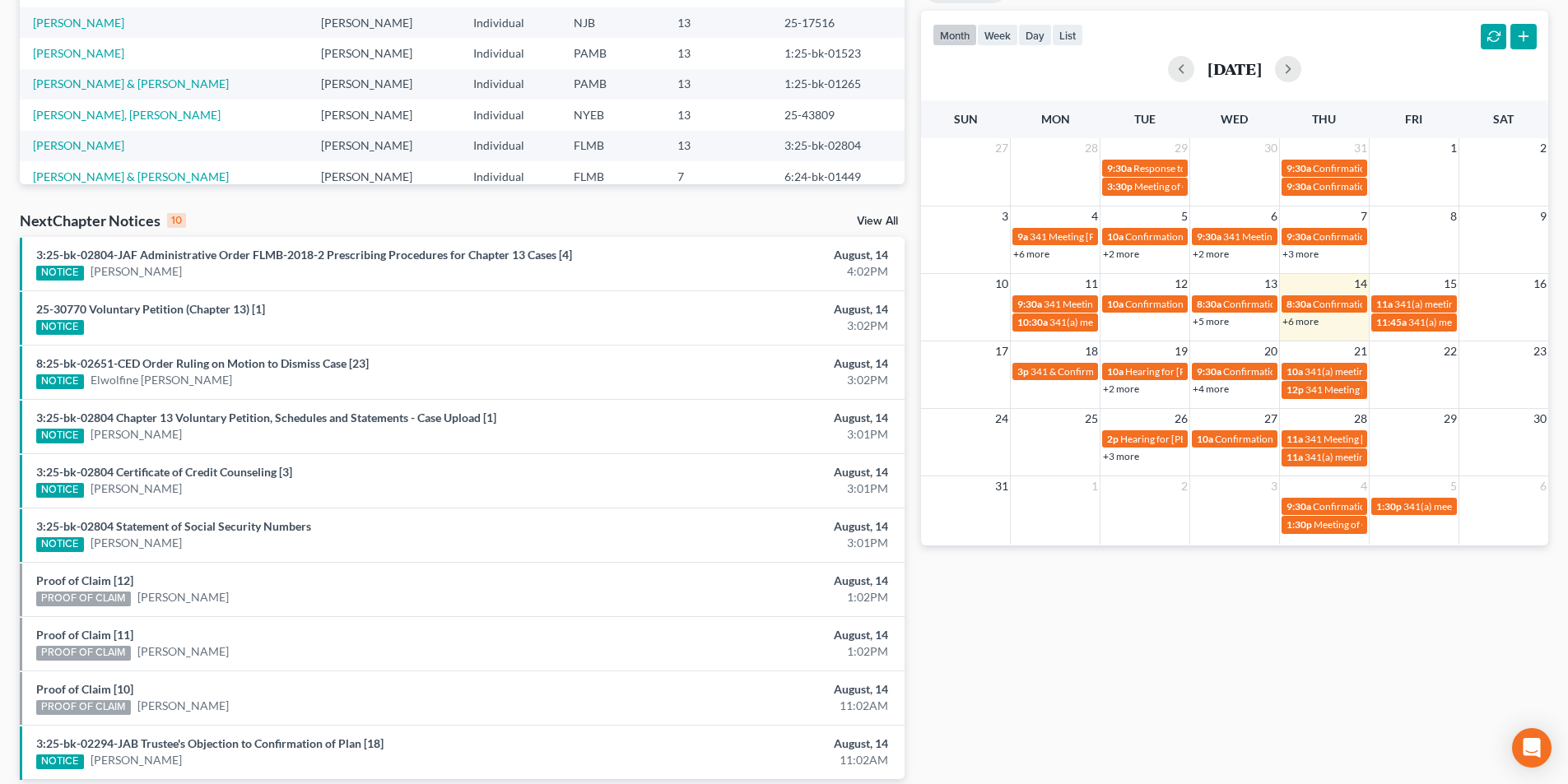
click at [1126, 388] on link "+2 more" at bounding box center [1121, 389] width 36 height 13
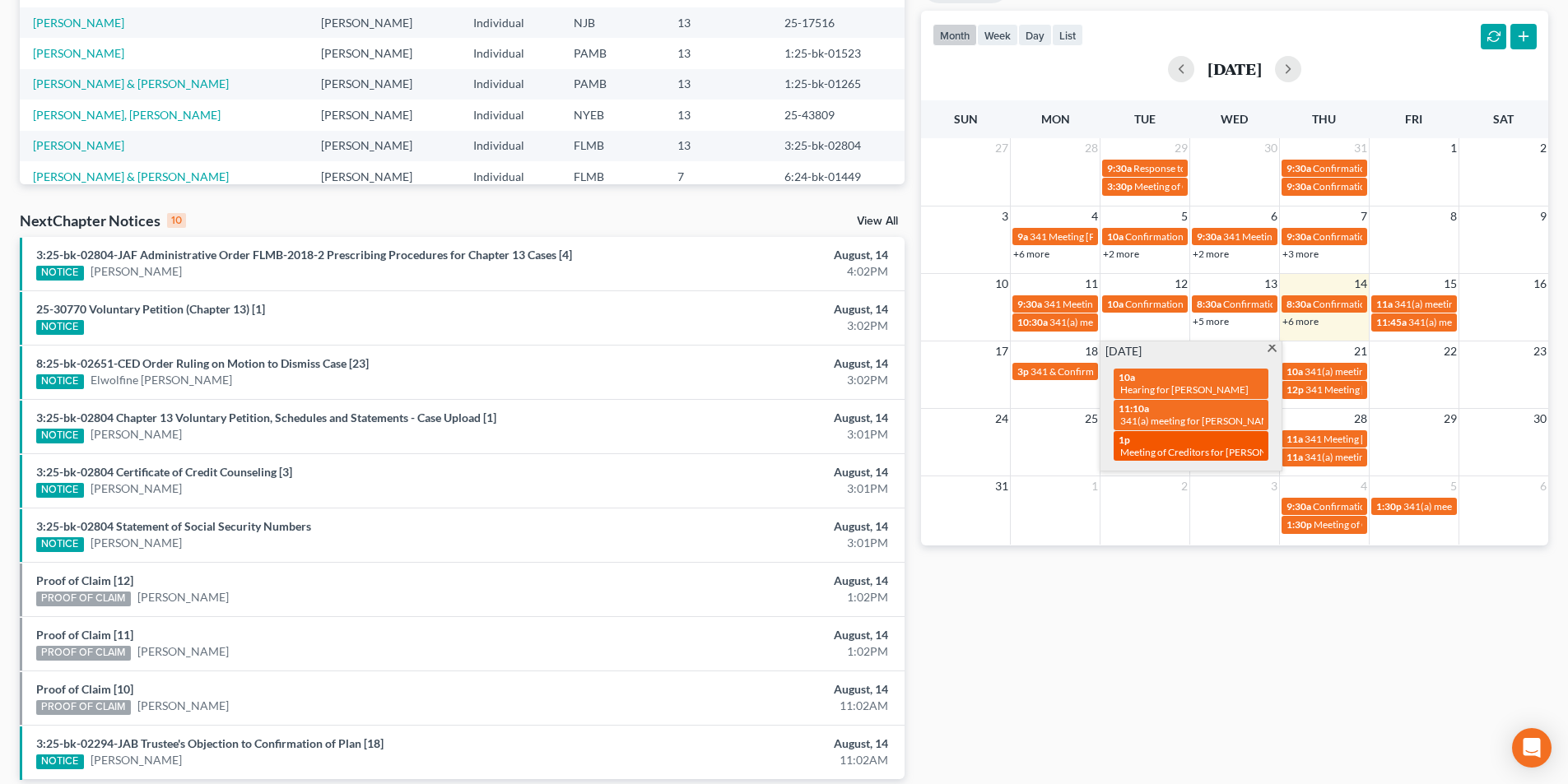
click at [1237, 457] on span "Meeting of Creditors for [PERSON_NAME]" at bounding box center [1211, 452] width 182 height 13
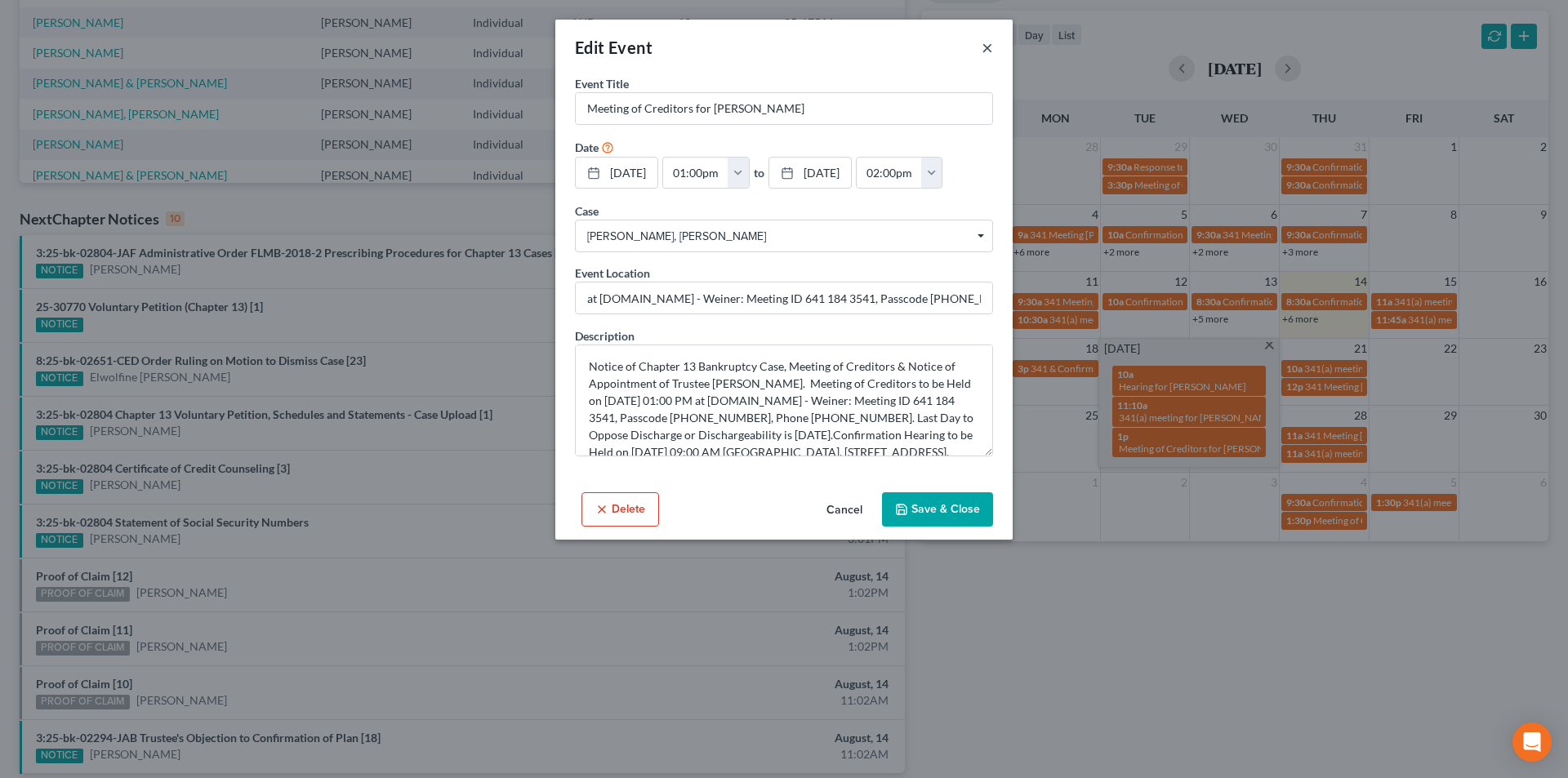
click at [988, 53] on button "×" at bounding box center [988, 48] width 12 height 19
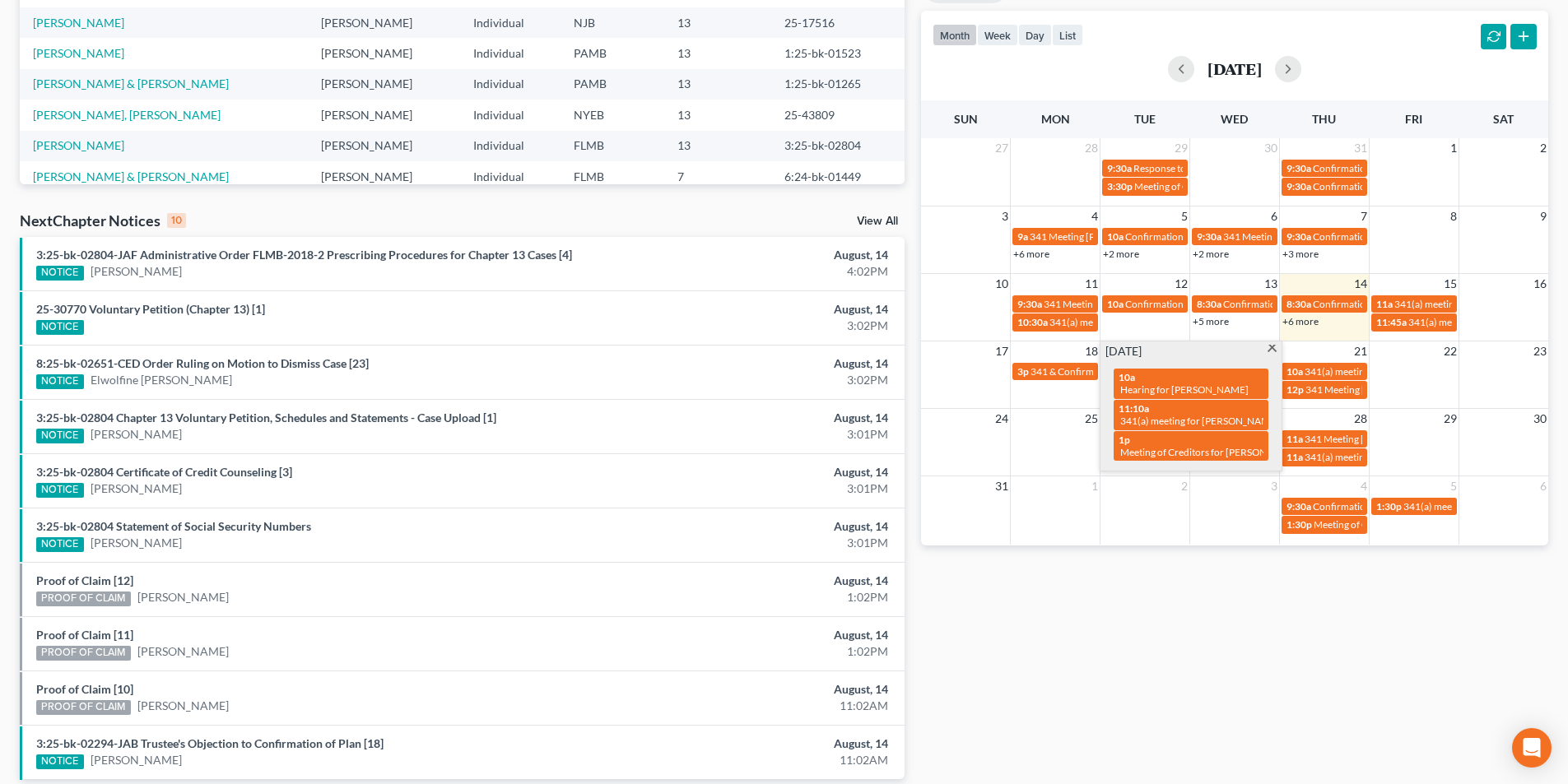
click at [1273, 352] on span at bounding box center [1272, 350] width 13 height 11
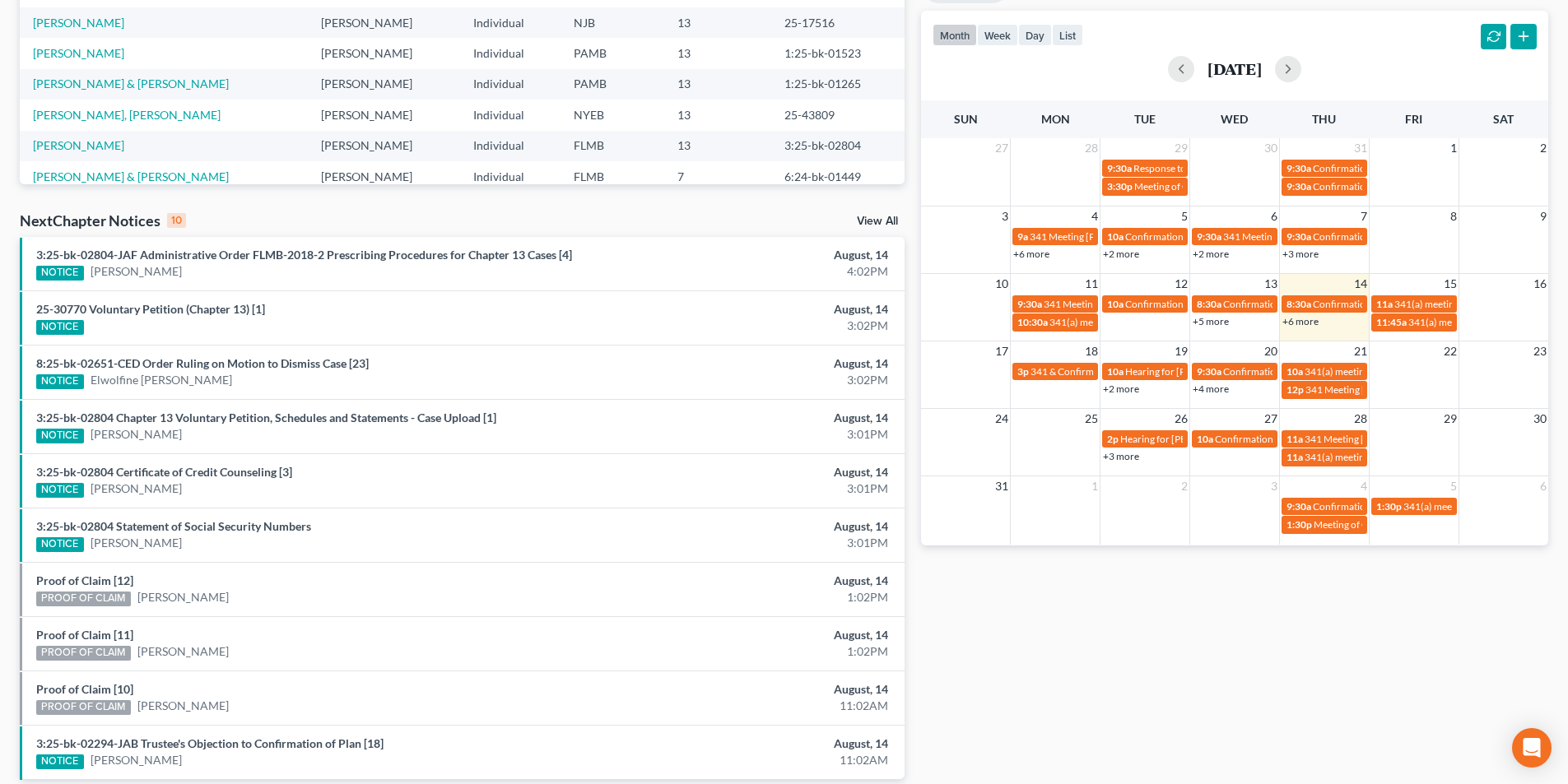
click at [1211, 386] on link "+4 more" at bounding box center [1210, 389] width 36 height 13
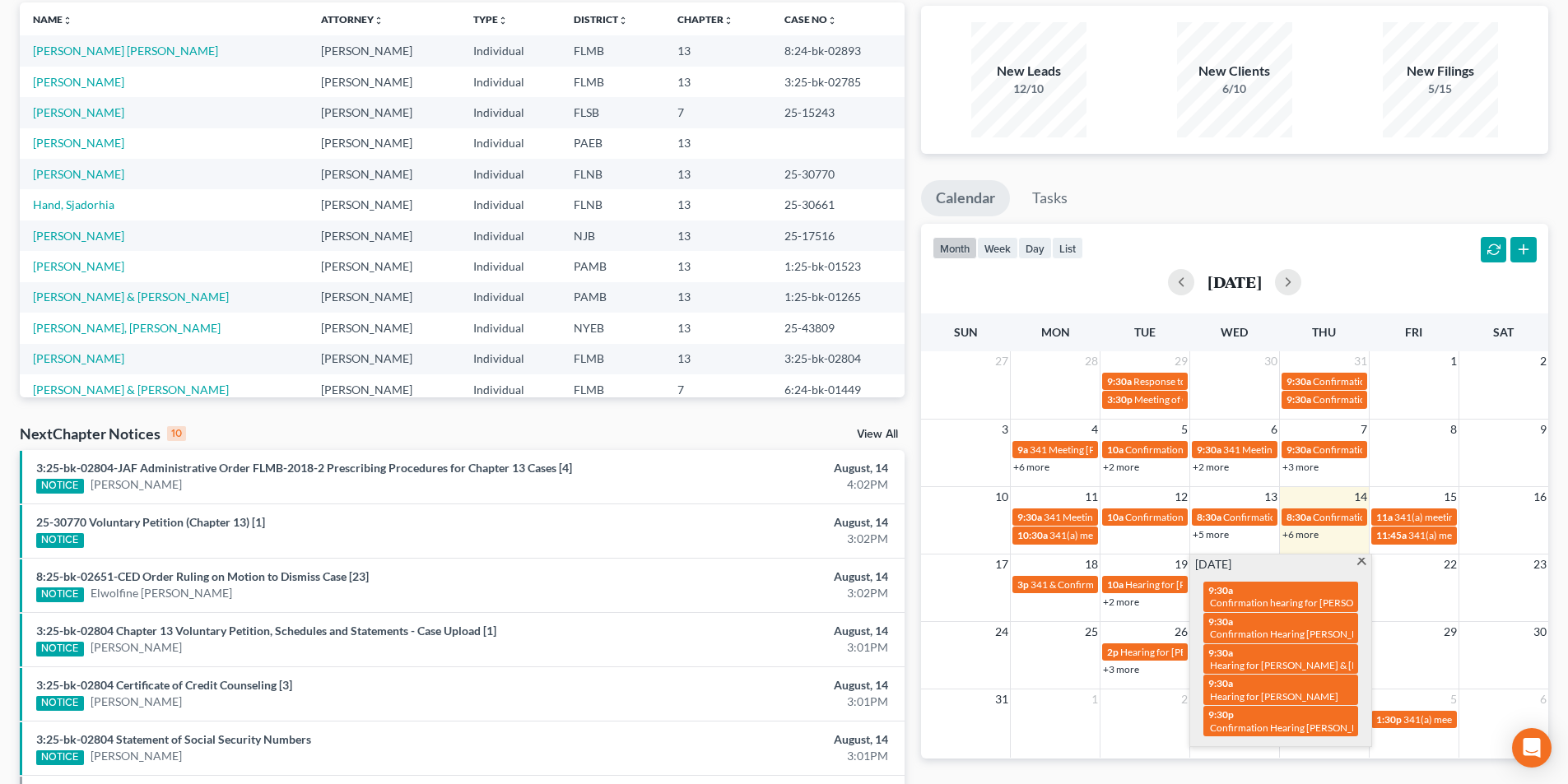
scroll to position [0, 0]
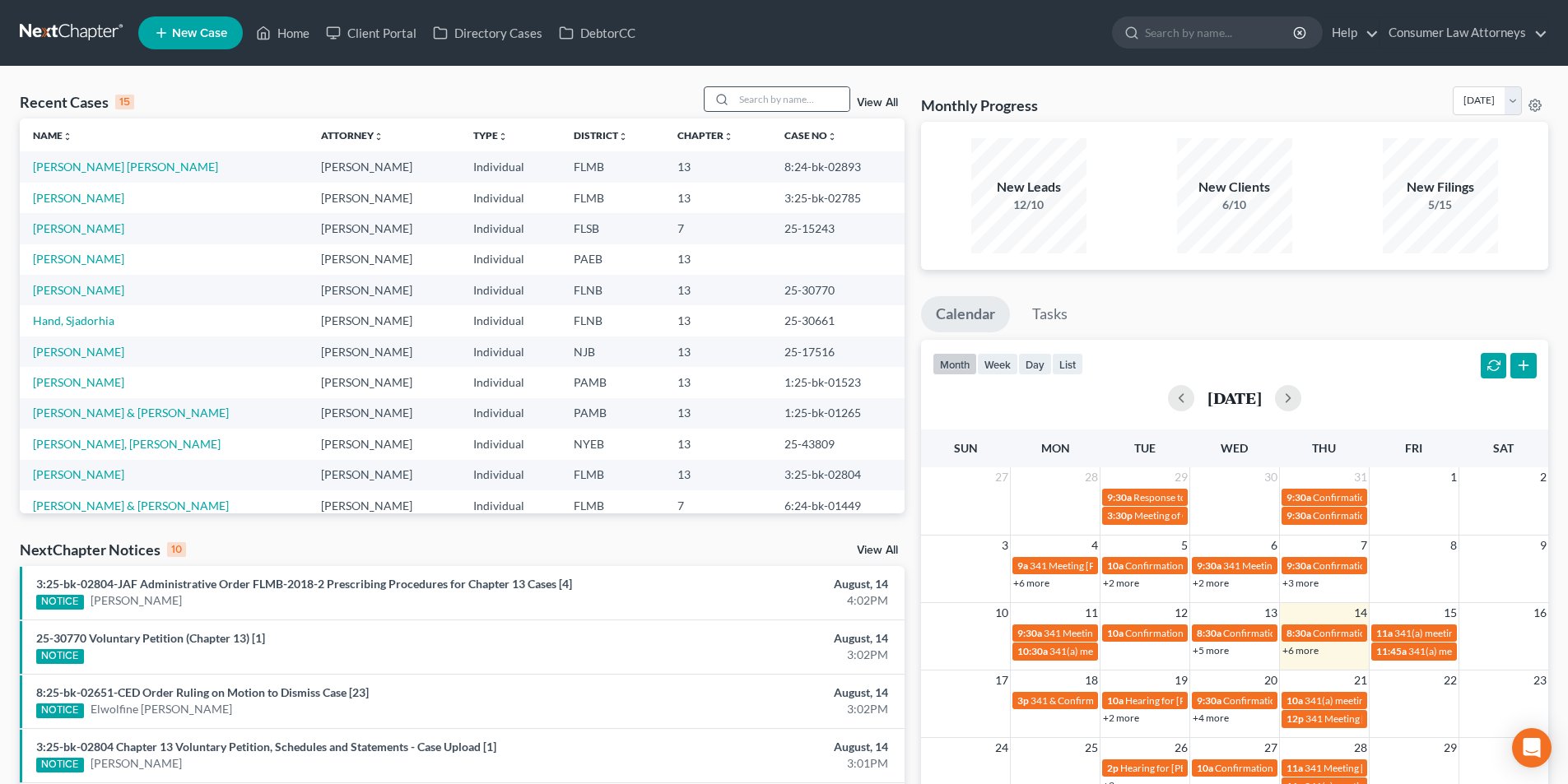
click at [782, 86] on div at bounding box center [777, 99] width 147 height 25
click at [782, 90] on input "search" at bounding box center [792, 99] width 116 height 24
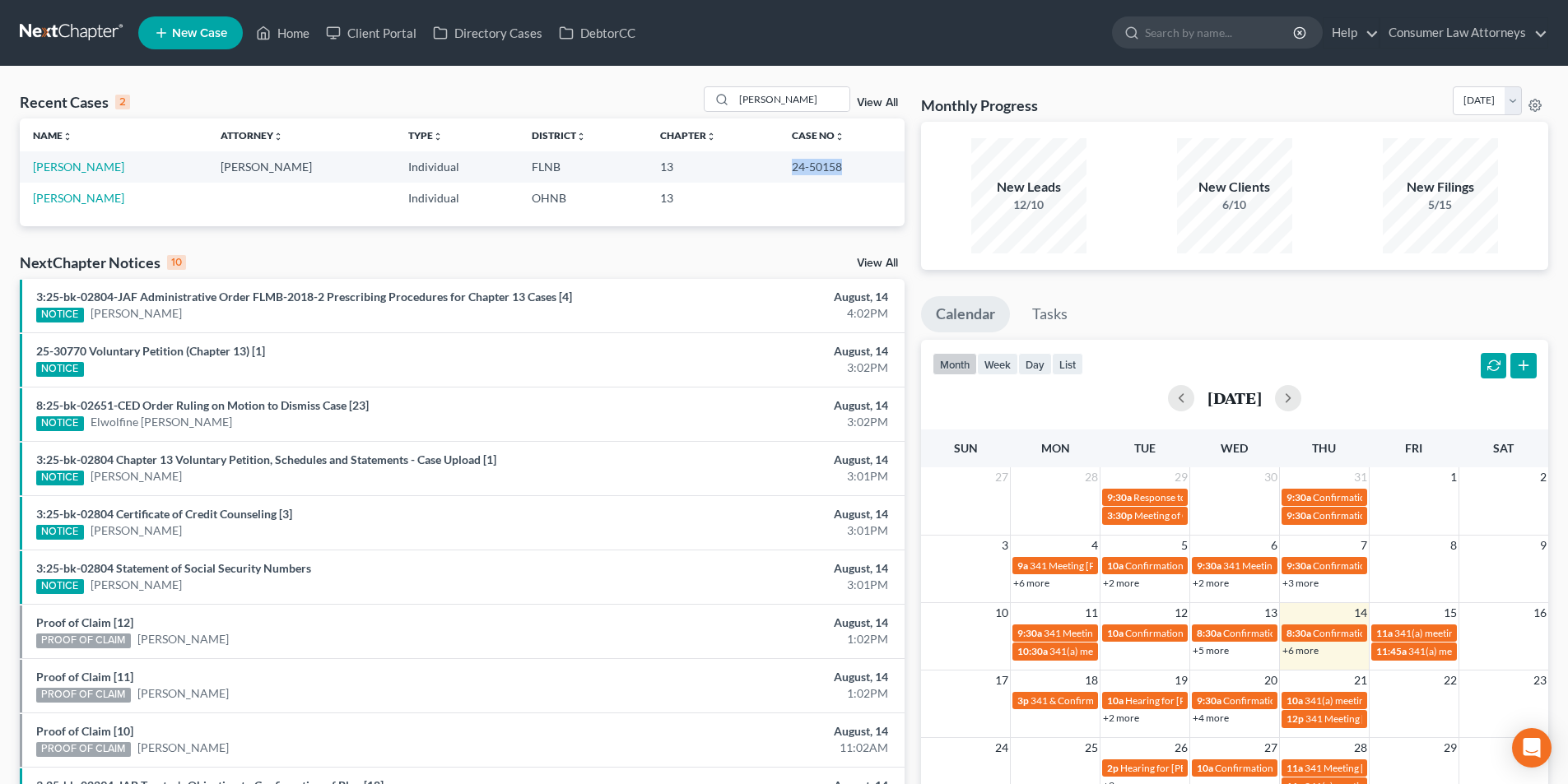
drag, startPoint x: 831, startPoint y: 167, endPoint x: 784, endPoint y: 167, distance: 47.0
click at [784, 167] on td "24-50158" at bounding box center [842, 167] width 126 height 30
copy td "24-50158"
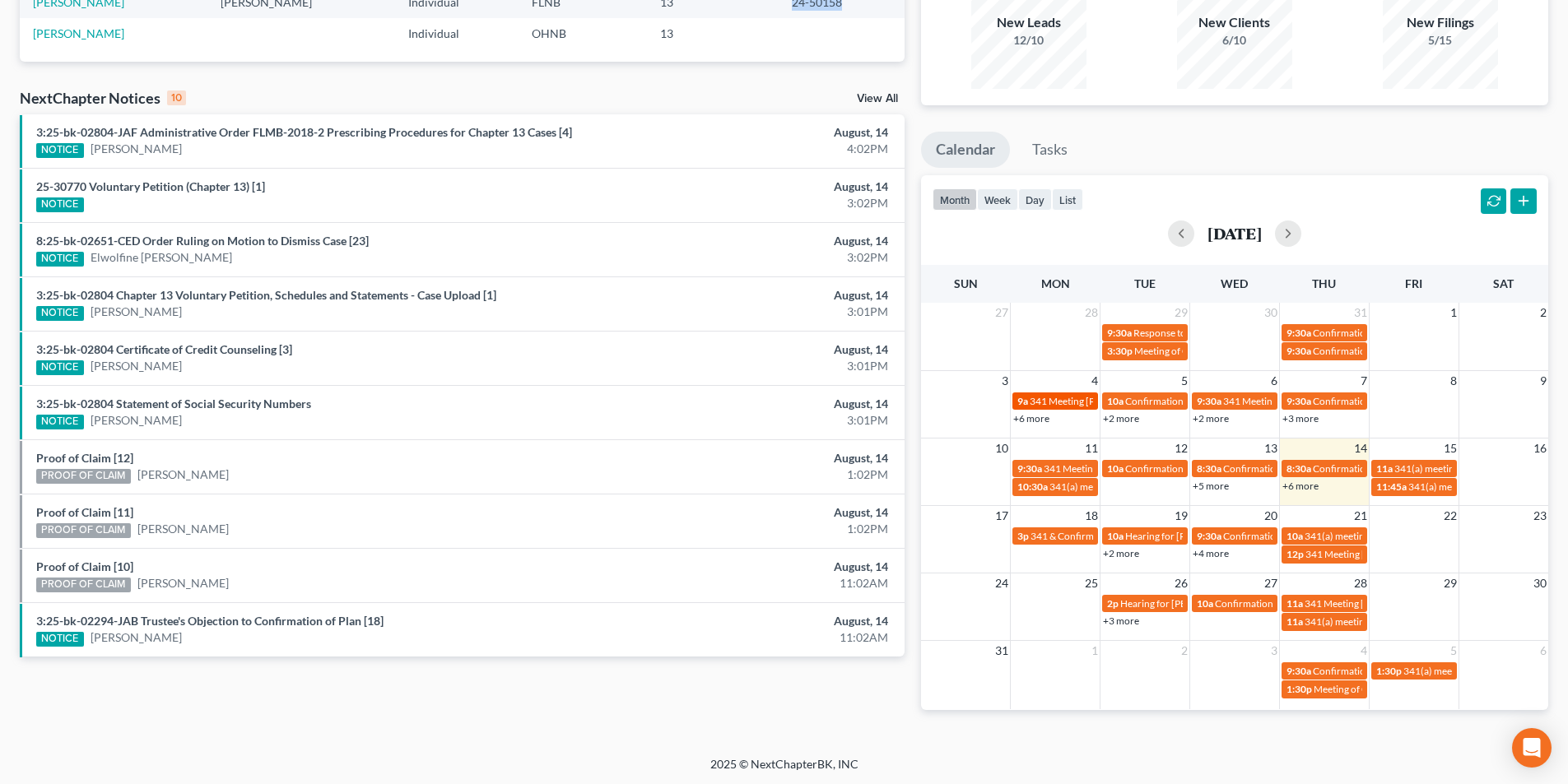
scroll to position [167, 0]
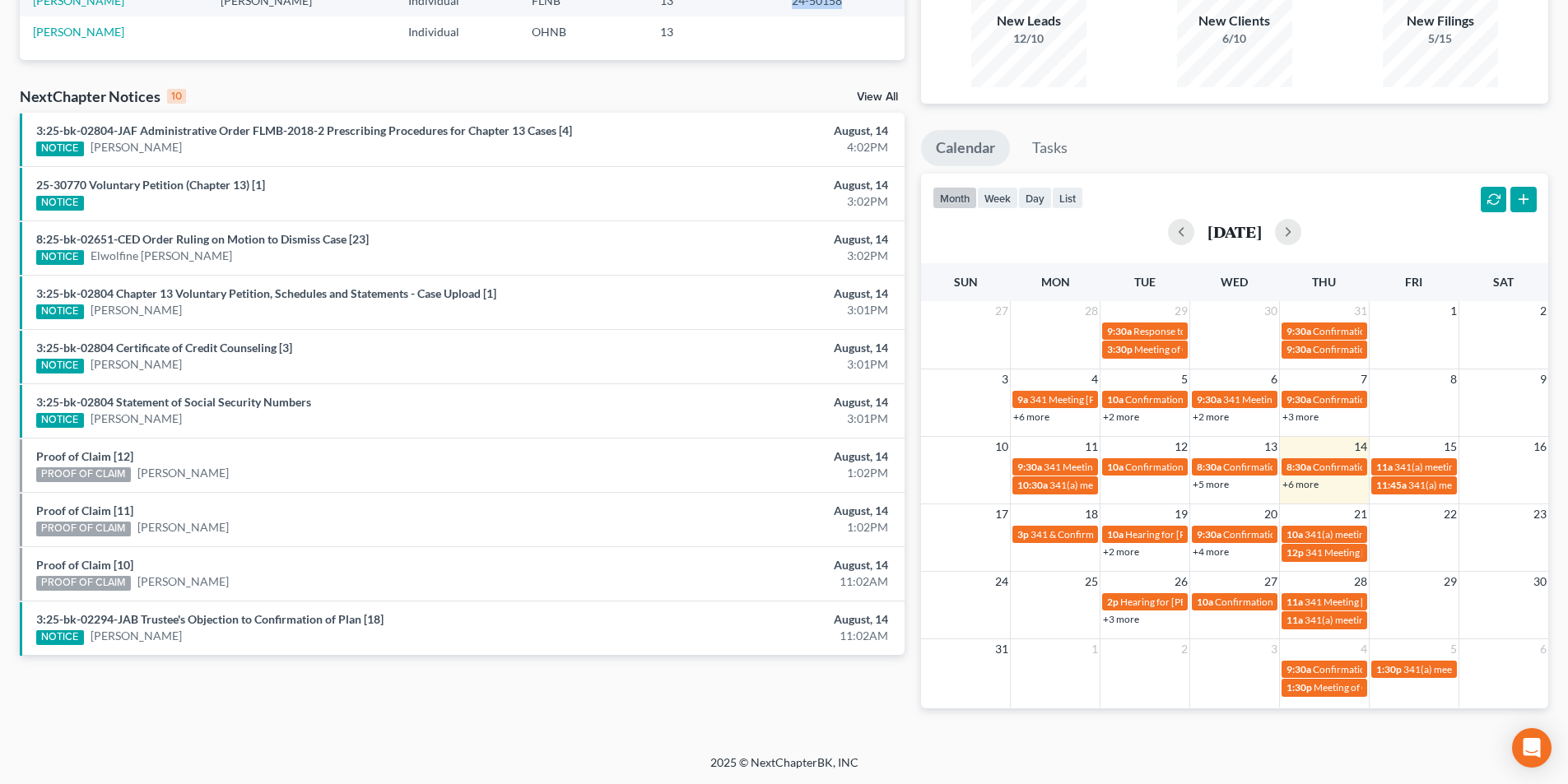
click at [1220, 548] on link "+4 more" at bounding box center [1210, 552] width 36 height 13
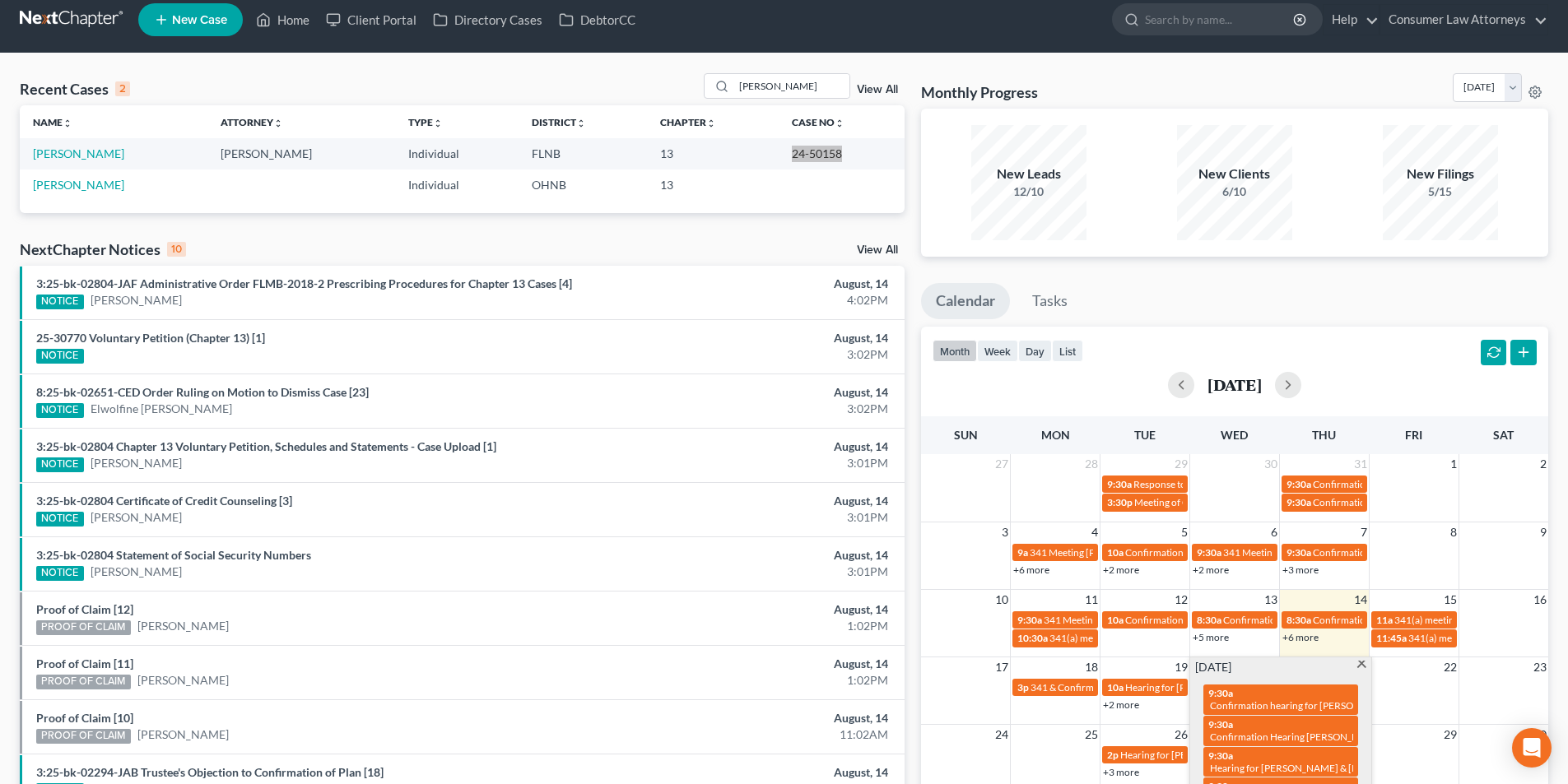
scroll to position [0, 0]
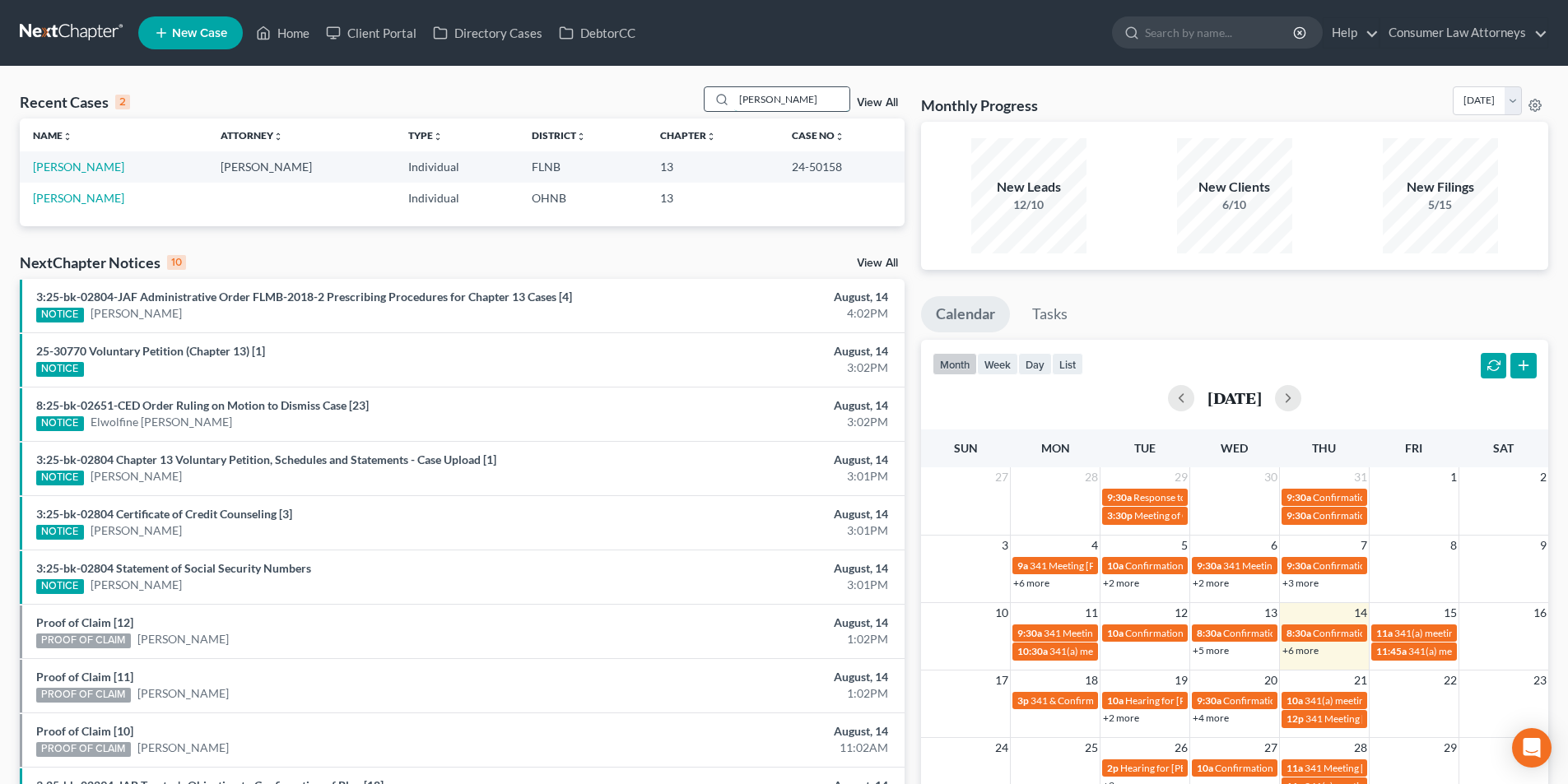
drag, startPoint x: 790, startPoint y: 100, endPoint x: 733, endPoint y: 100, distance: 57.0
click at [734, 100] on div "[PERSON_NAME]" at bounding box center [777, 99] width 147 height 25
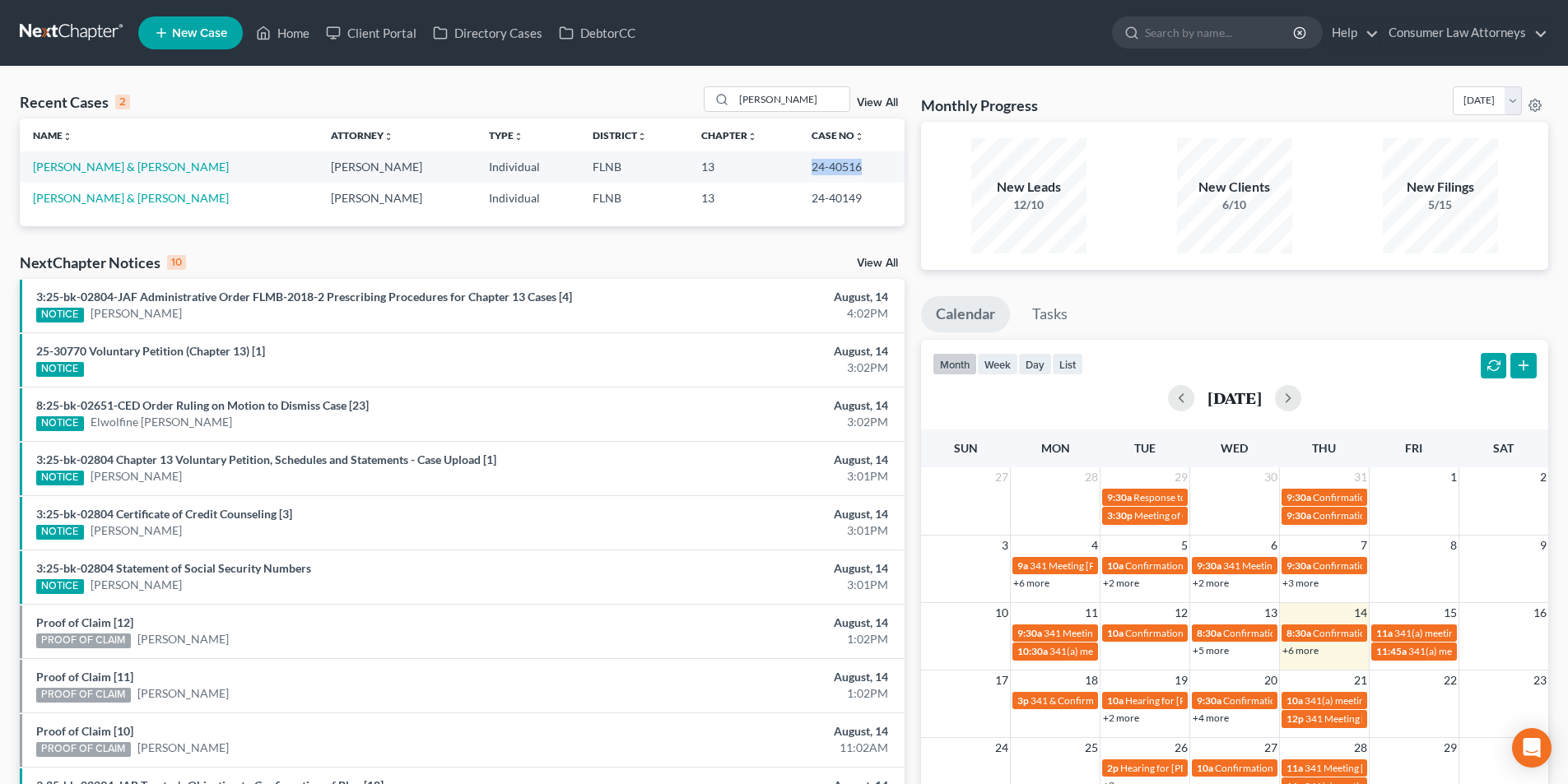
drag, startPoint x: 842, startPoint y: 166, endPoint x: 795, endPoint y: 165, distance: 47.0
click at [799, 165] on td "24-40516" at bounding box center [852, 167] width 106 height 30
copy td "24-40516"
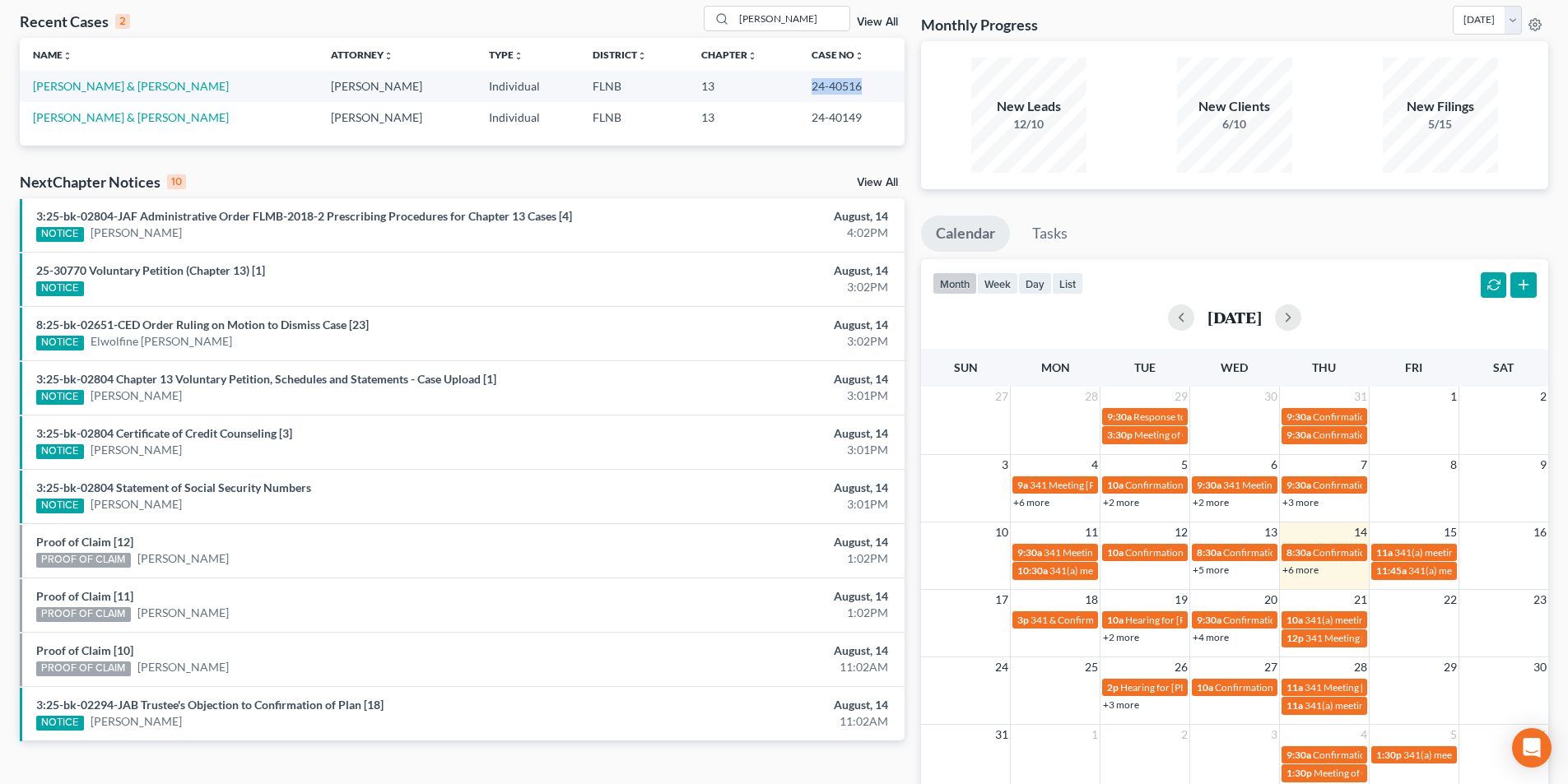
scroll to position [167, 0]
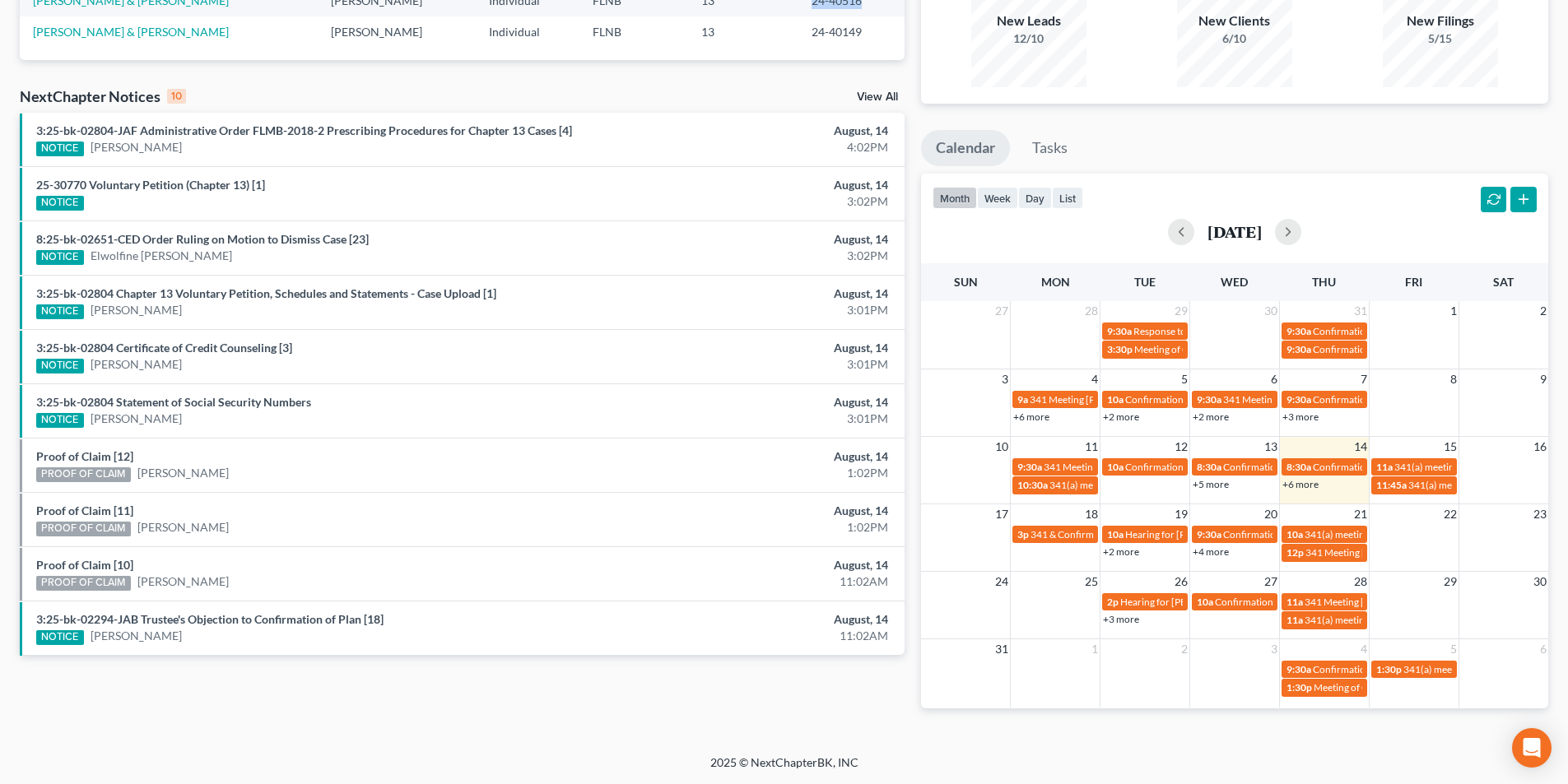
click at [1215, 553] on link "+4 more" at bounding box center [1210, 552] width 36 height 13
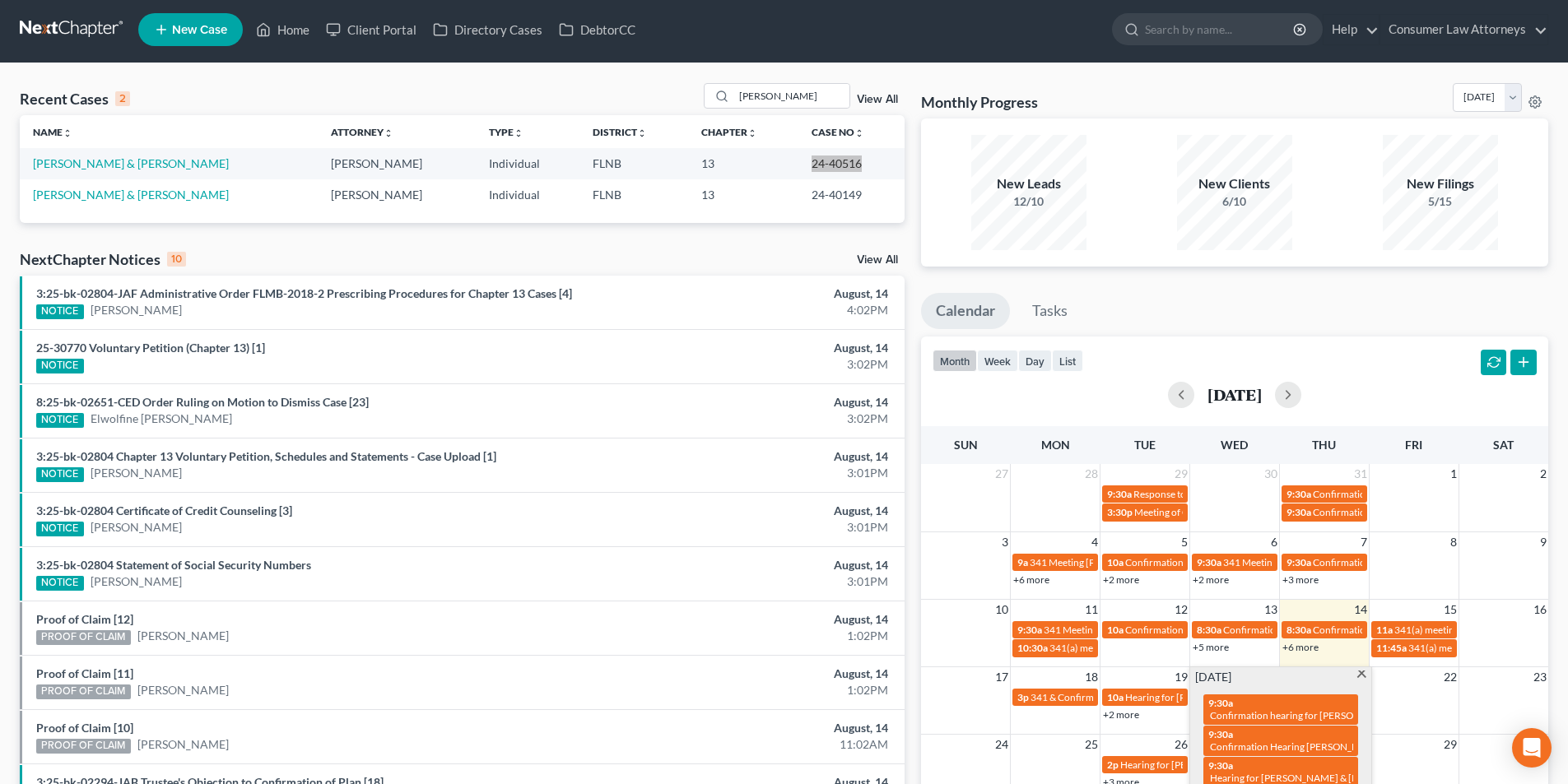
scroll to position [0, 0]
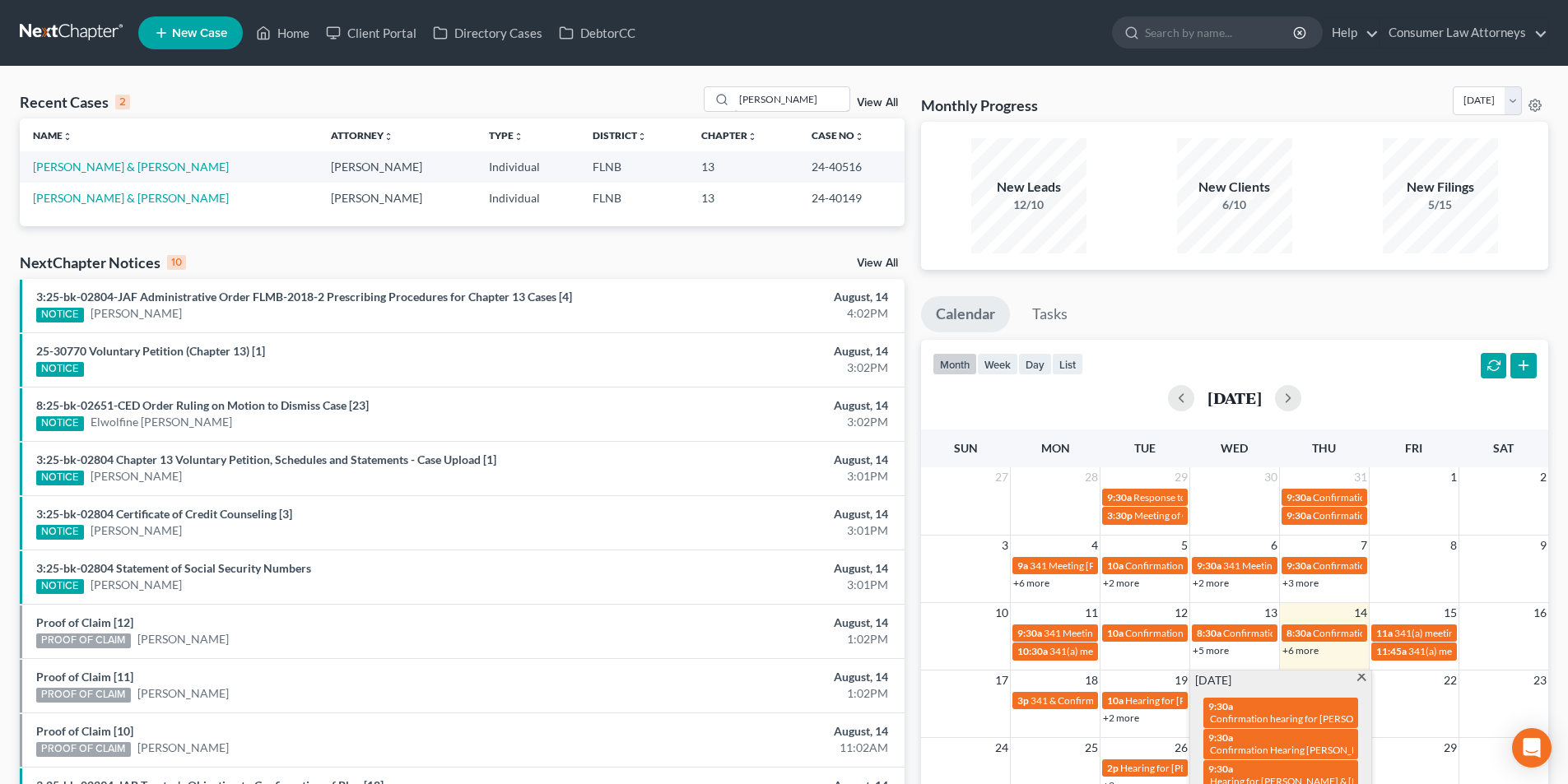
drag, startPoint x: 723, startPoint y: 103, endPoint x: 687, endPoint y: 106, distance: 36.1
click at [687, 106] on div "Recent Cases 2 [PERSON_NAME] View All" at bounding box center [462, 102] width 885 height 32
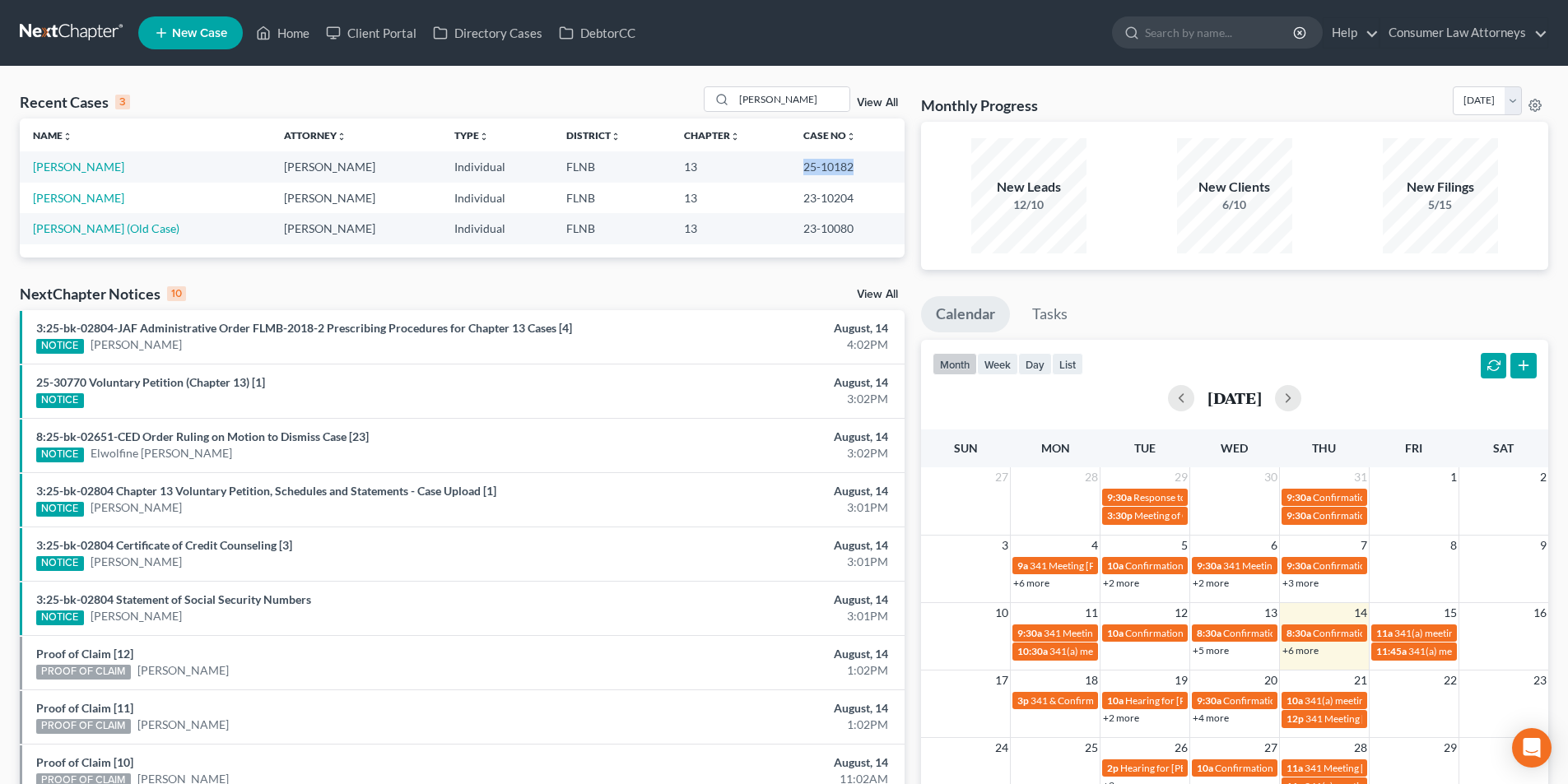
drag, startPoint x: 846, startPoint y: 166, endPoint x: 798, endPoint y: 166, distance: 48.0
click at [798, 166] on td "25-10182" at bounding box center [847, 167] width 115 height 30
copy td "25-10182"
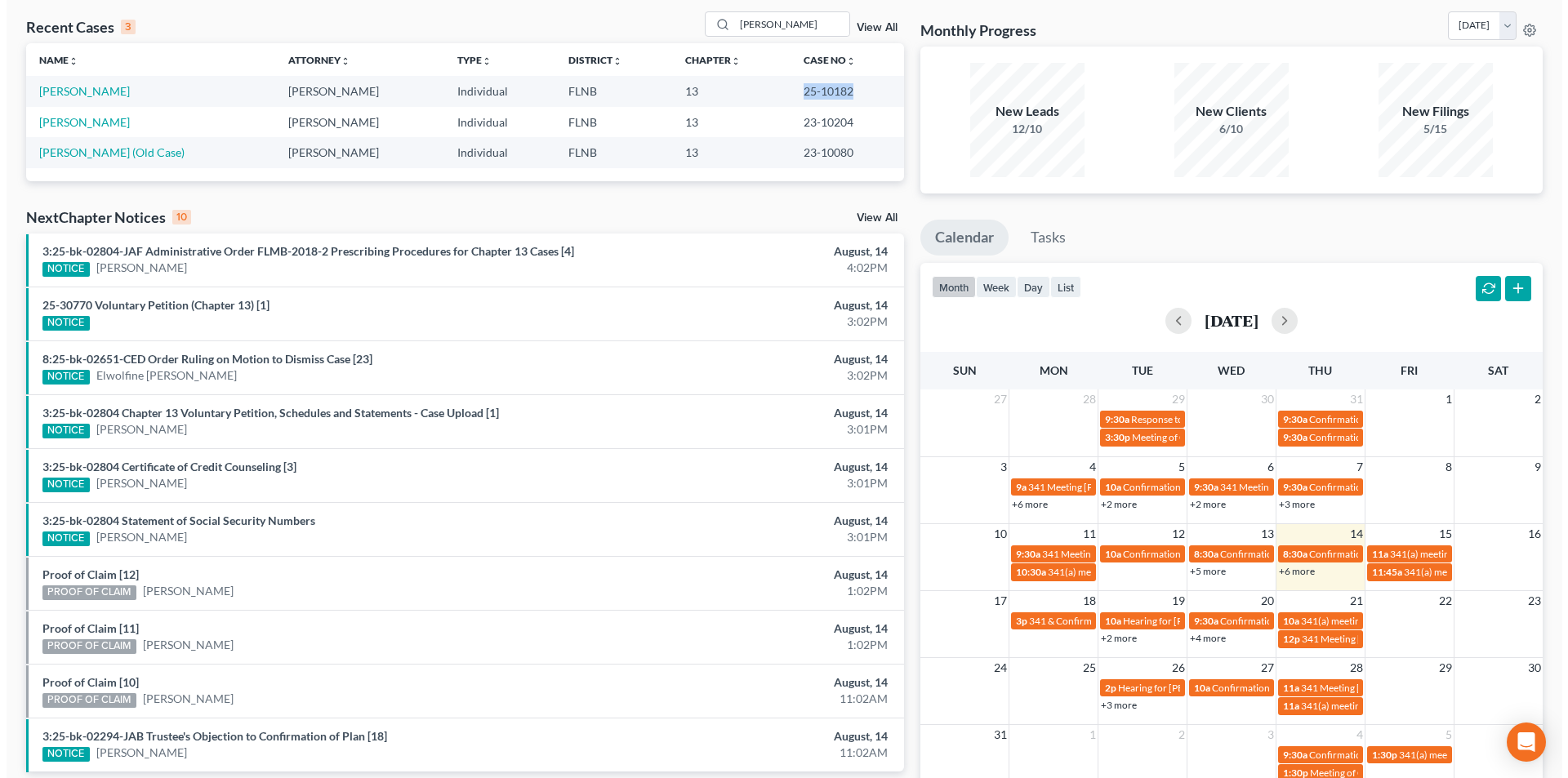
scroll to position [165, 0]
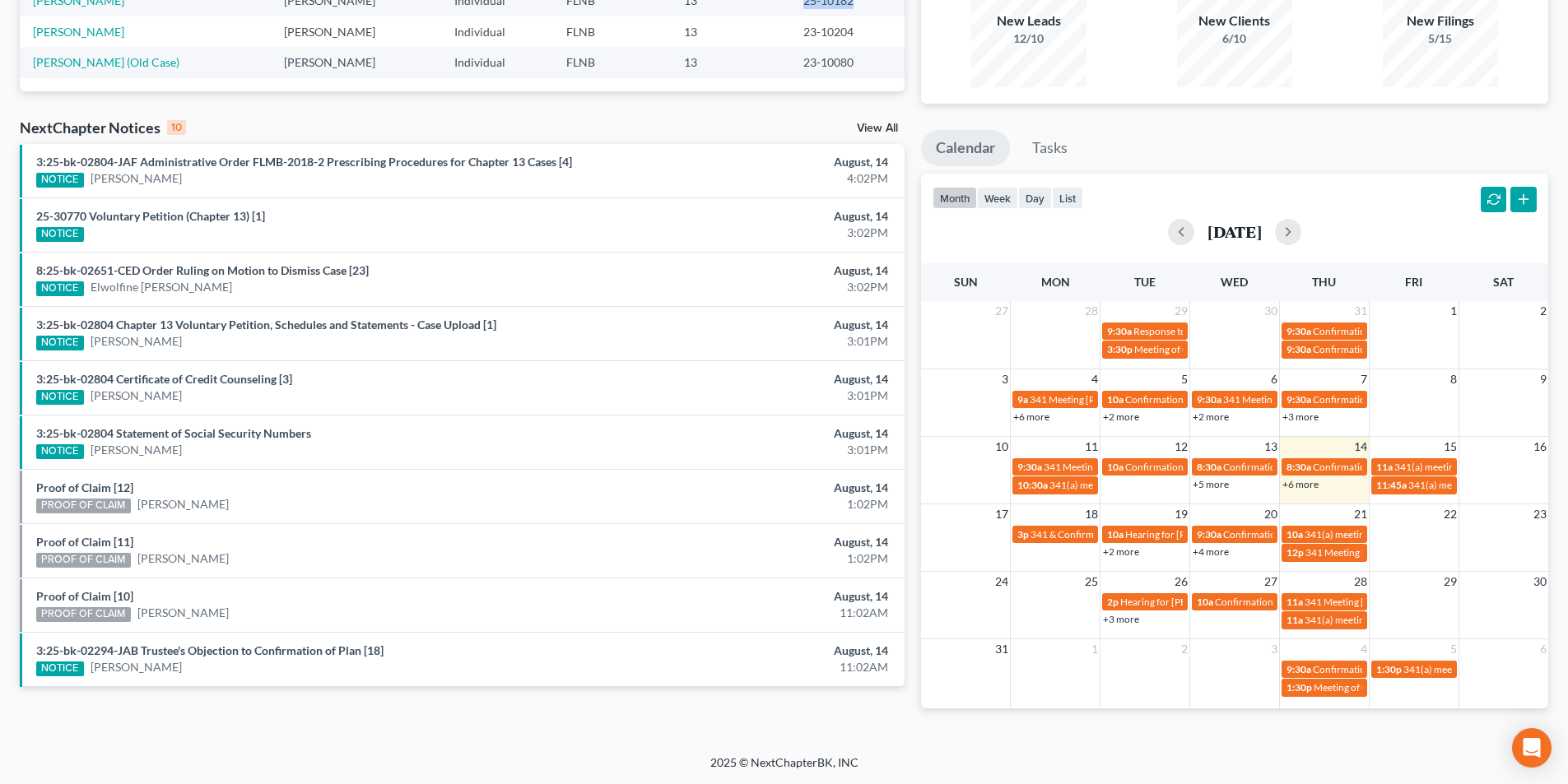
click at [1220, 554] on link "+4 more" at bounding box center [1210, 552] width 36 height 13
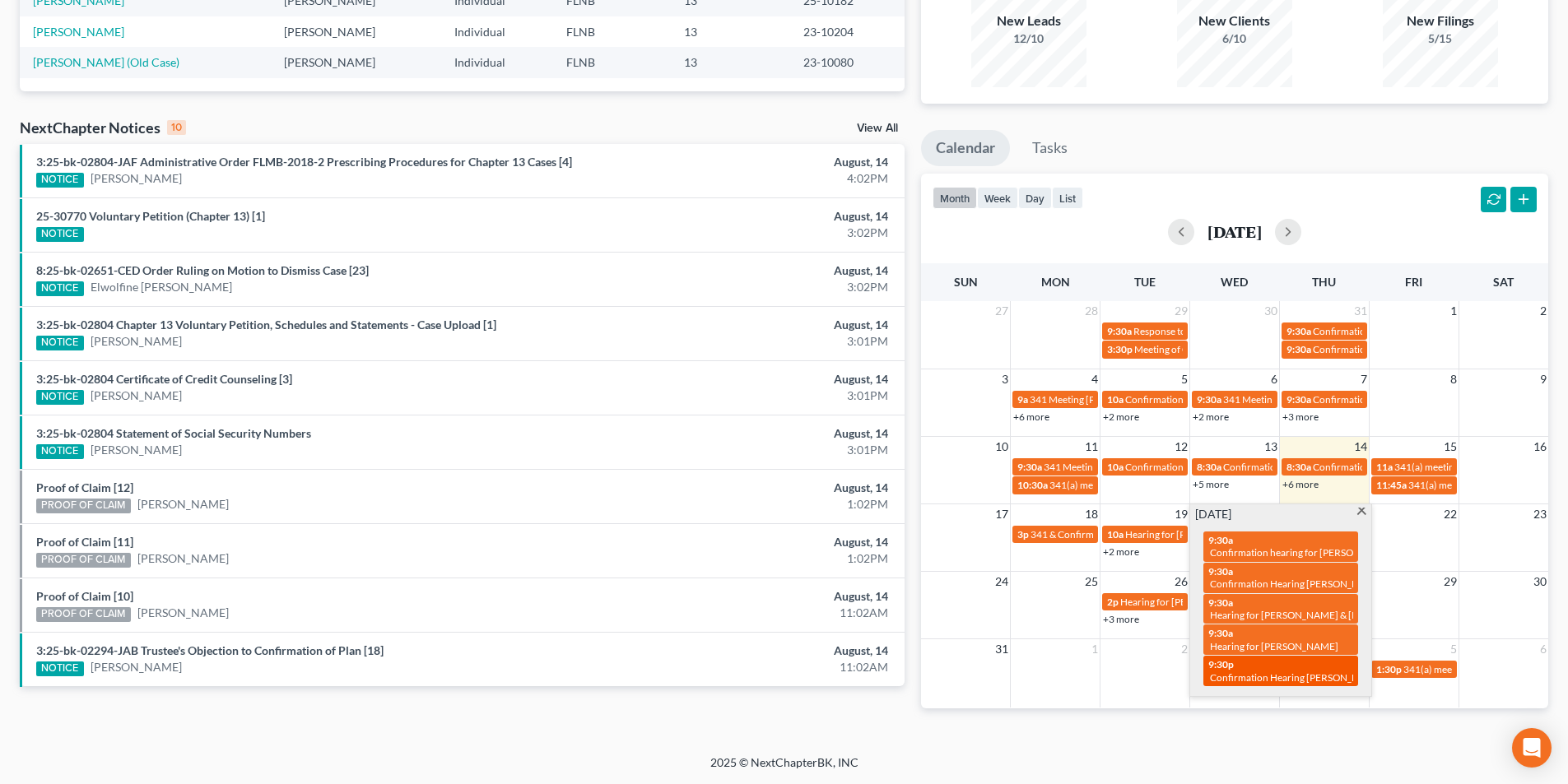
click at [1271, 671] on span "Confirmation Hearing [PERSON_NAME]" at bounding box center [1297, 677] width 173 height 13
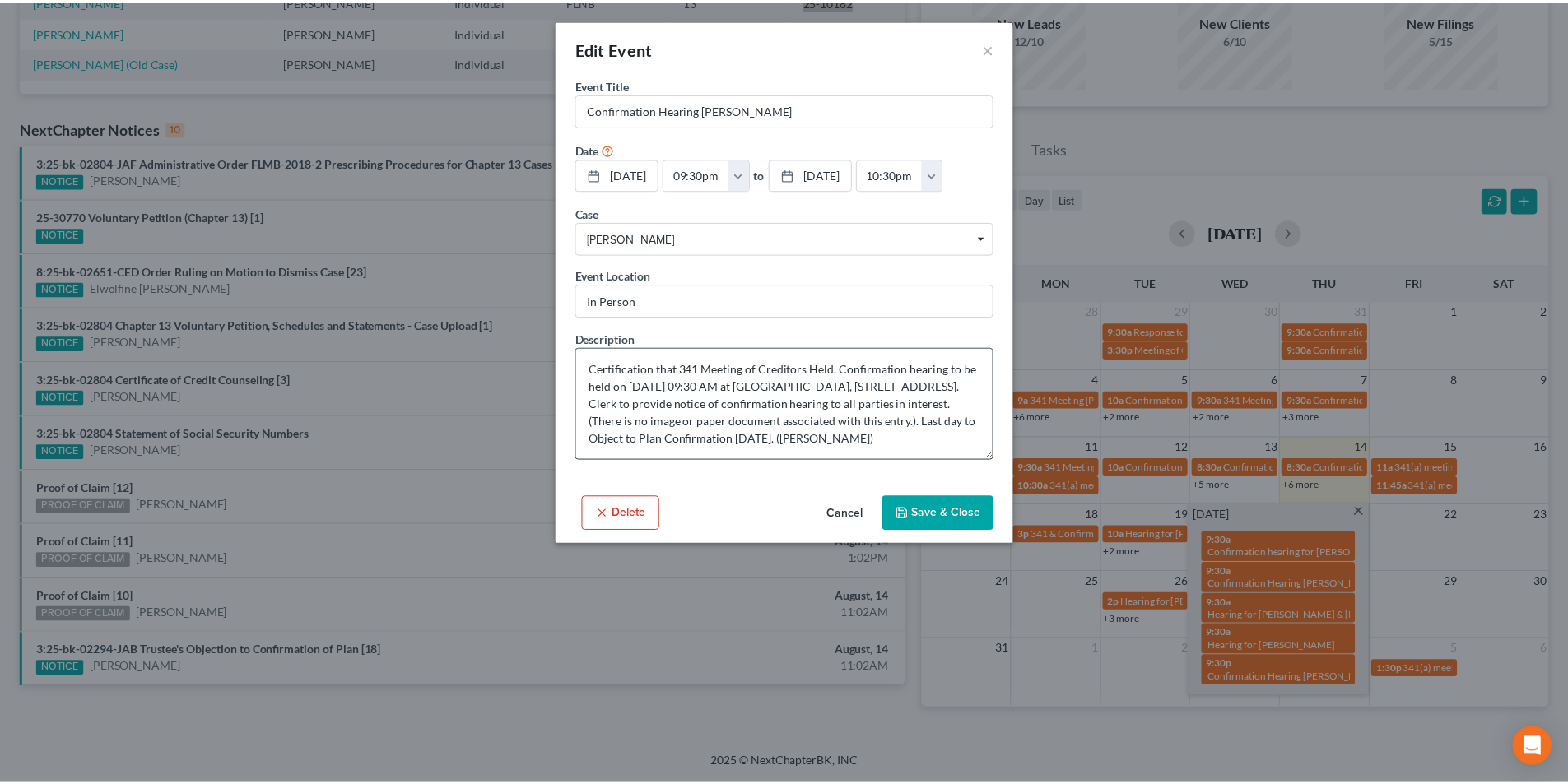
scroll to position [0, 0]
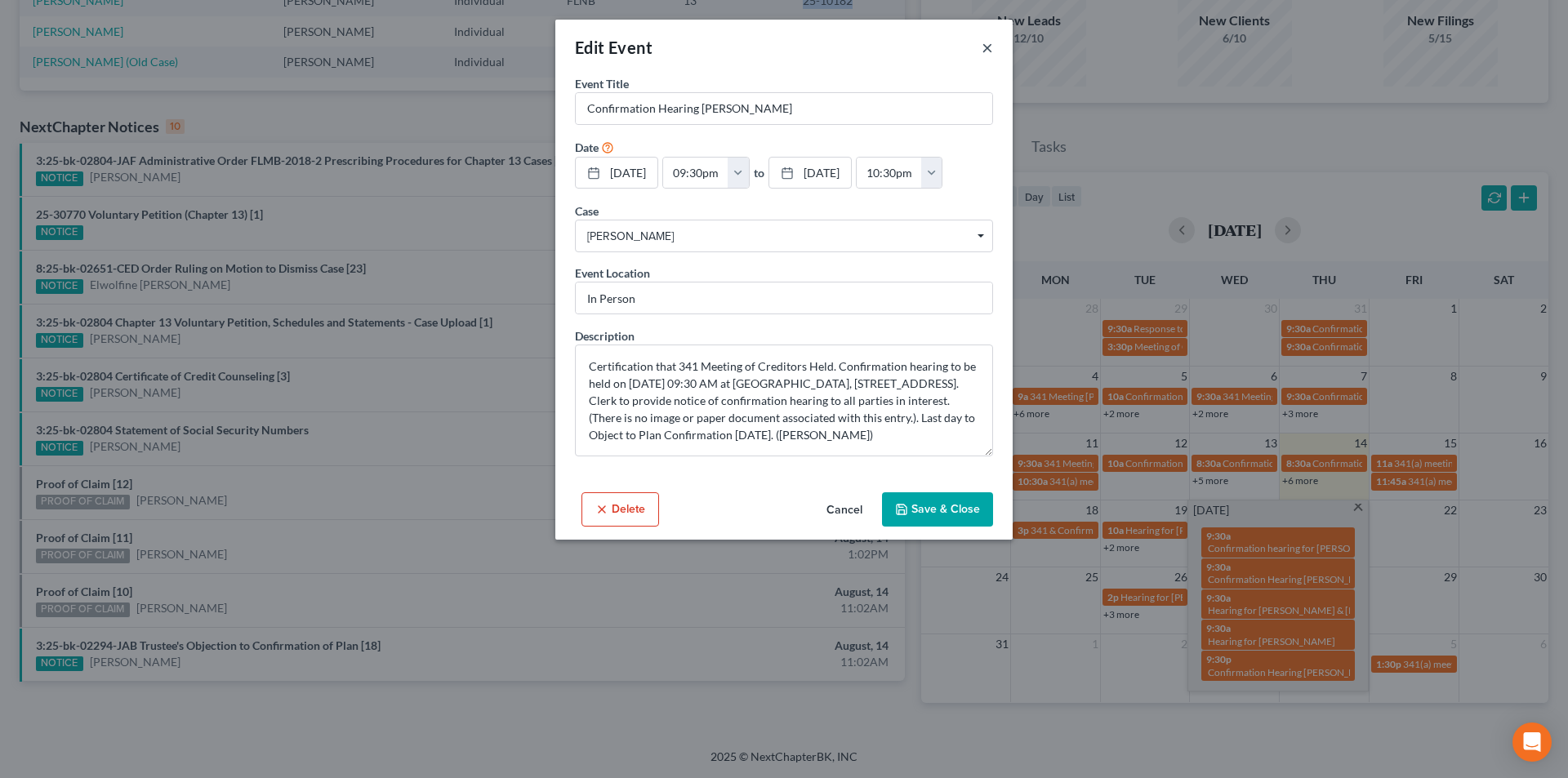
click at [988, 46] on button "×" at bounding box center [988, 48] width 12 height 19
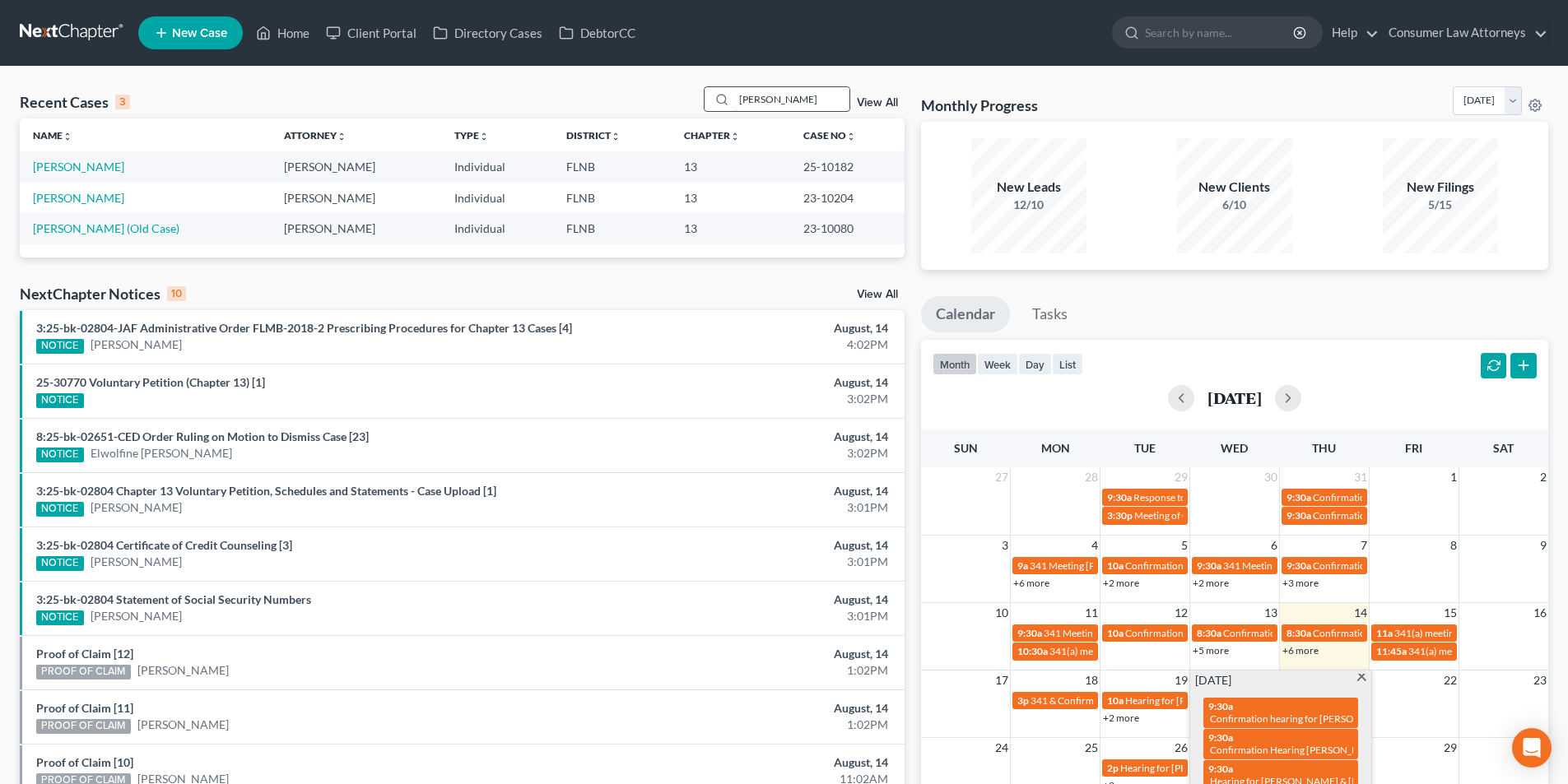
click at [812, 101] on input "[PERSON_NAME]" at bounding box center [792, 99] width 116 height 24
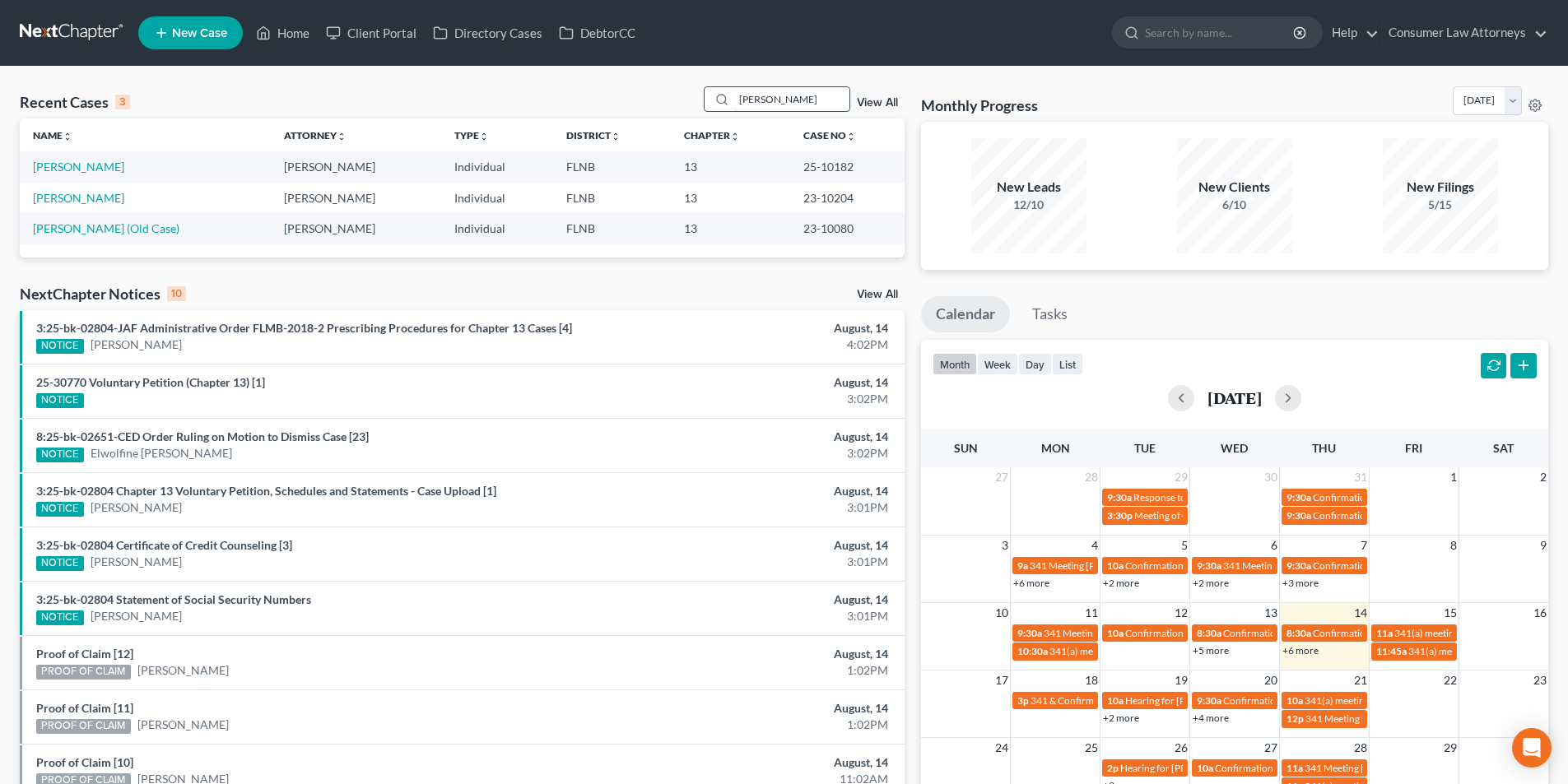
click at [811, 101] on input "[PERSON_NAME]" at bounding box center [792, 99] width 116 height 24
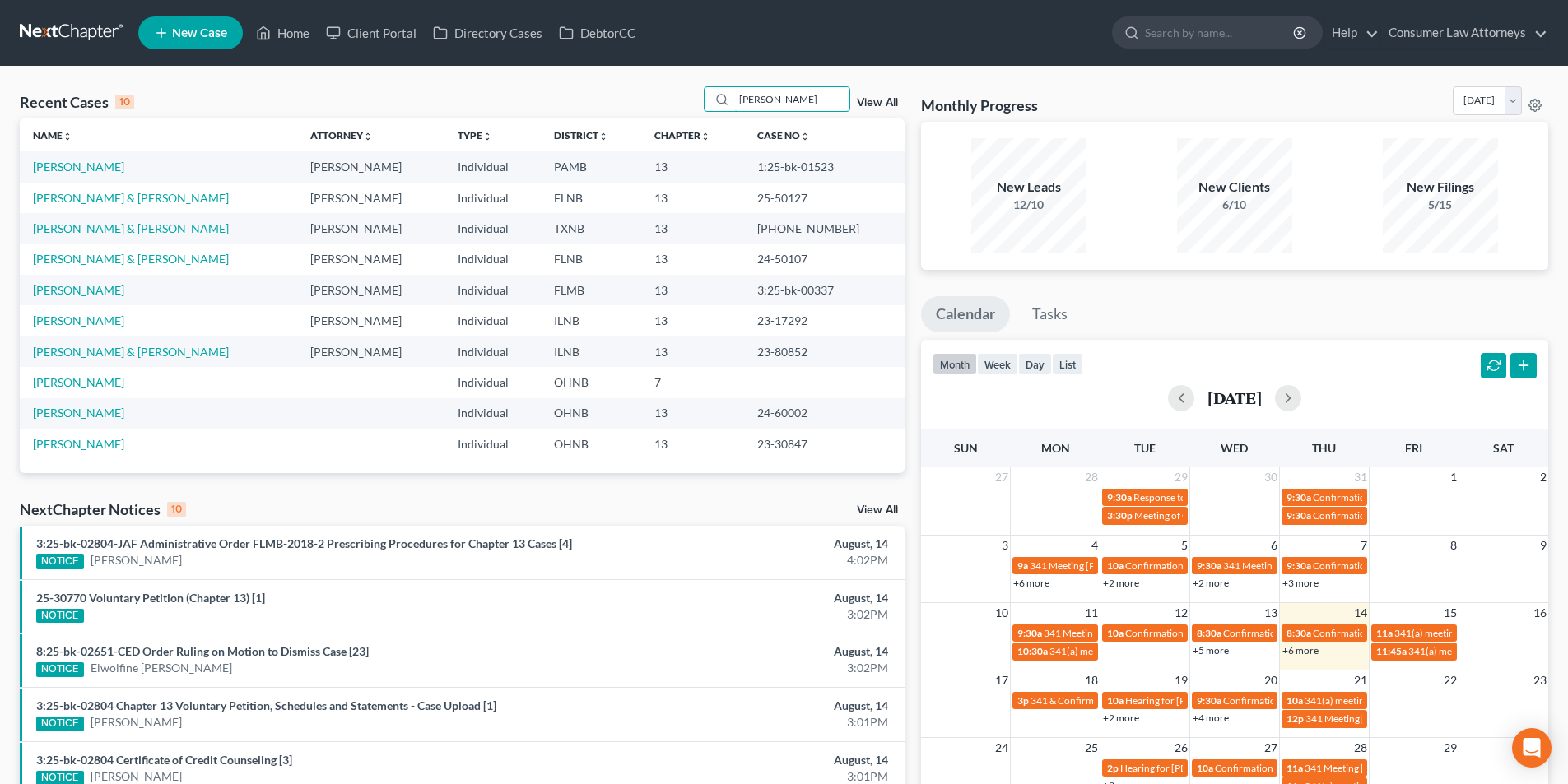
type input "[PERSON_NAME]"
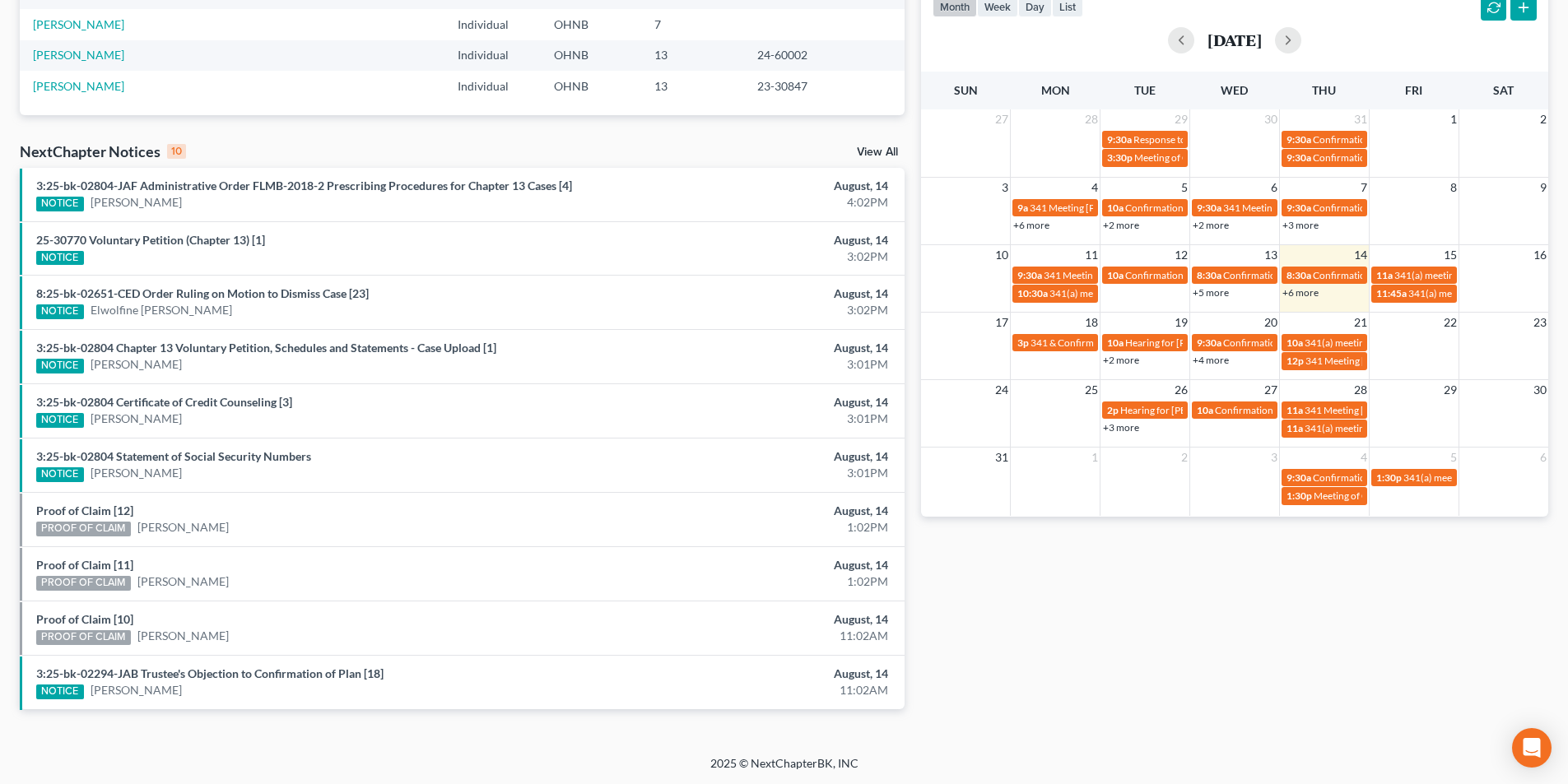
scroll to position [359, 0]
click at [1310, 340] on span "341(a) meeting for [PERSON_NAME]" at bounding box center [1384, 342] width 159 height 13
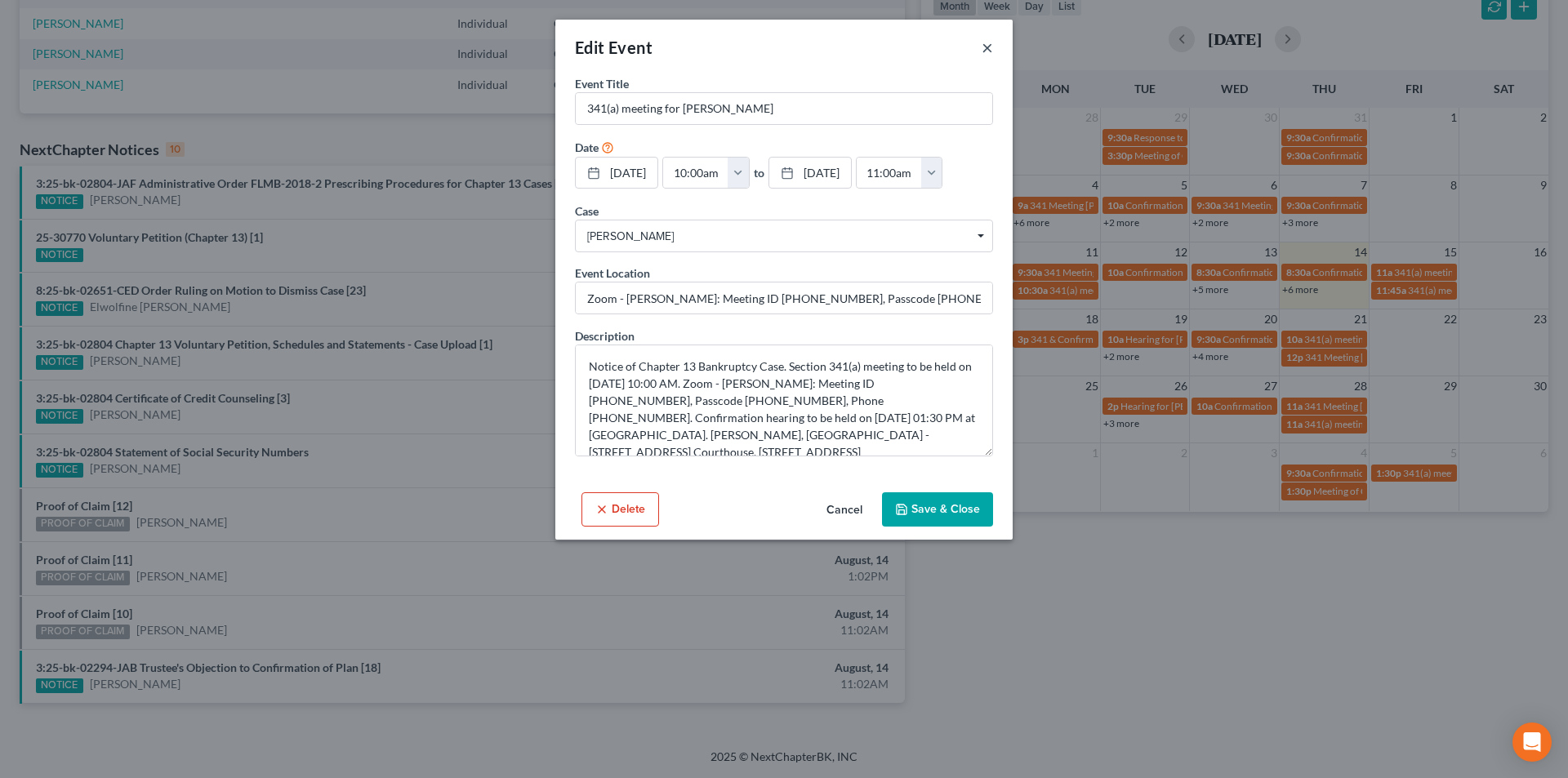
click at [982, 49] on button "×" at bounding box center [988, 48] width 12 height 19
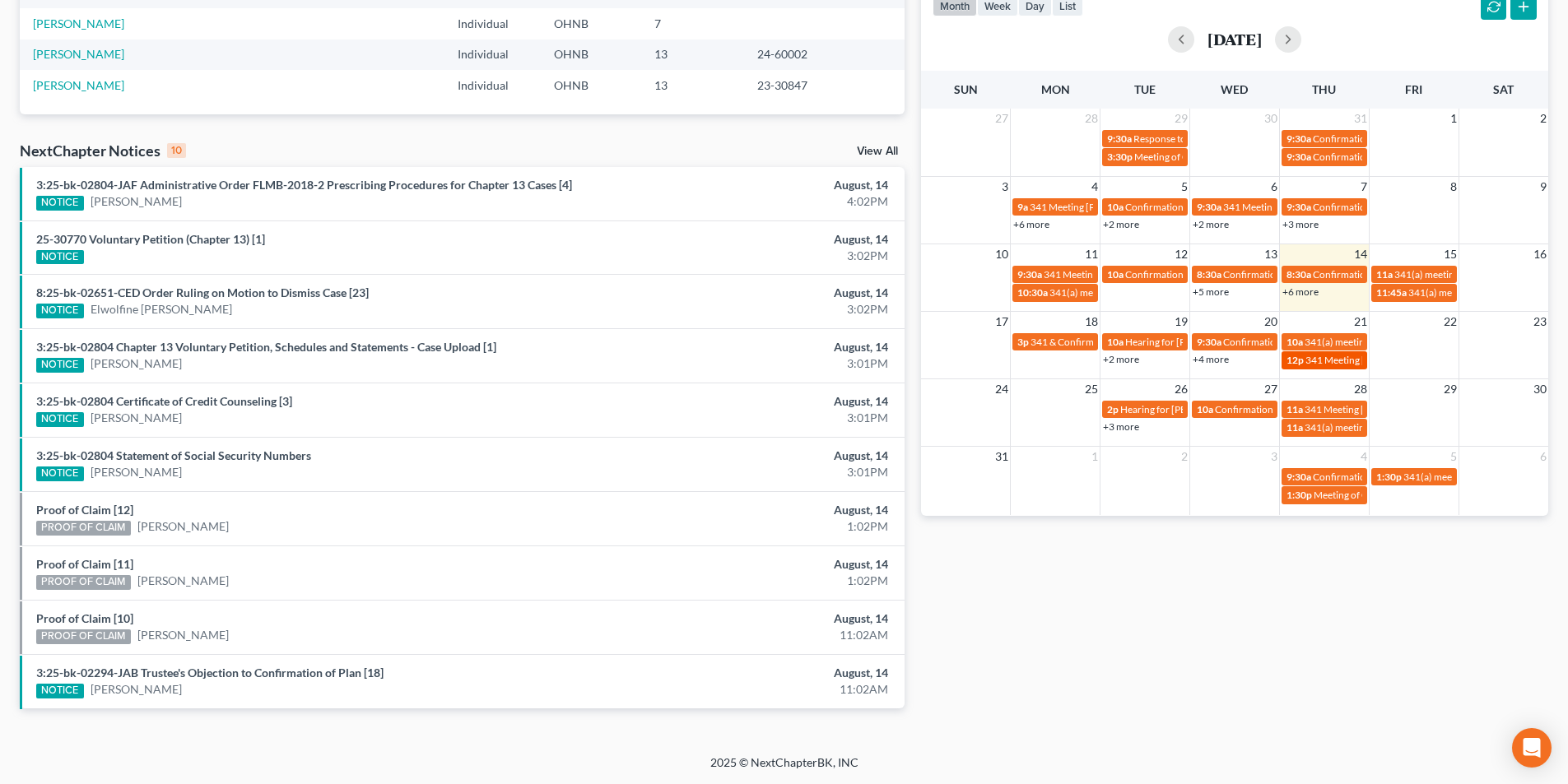
click at [1344, 364] on span "341 Meeting [PERSON_NAME] [PERSON_NAME]" at bounding box center [1411, 360] width 213 height 13
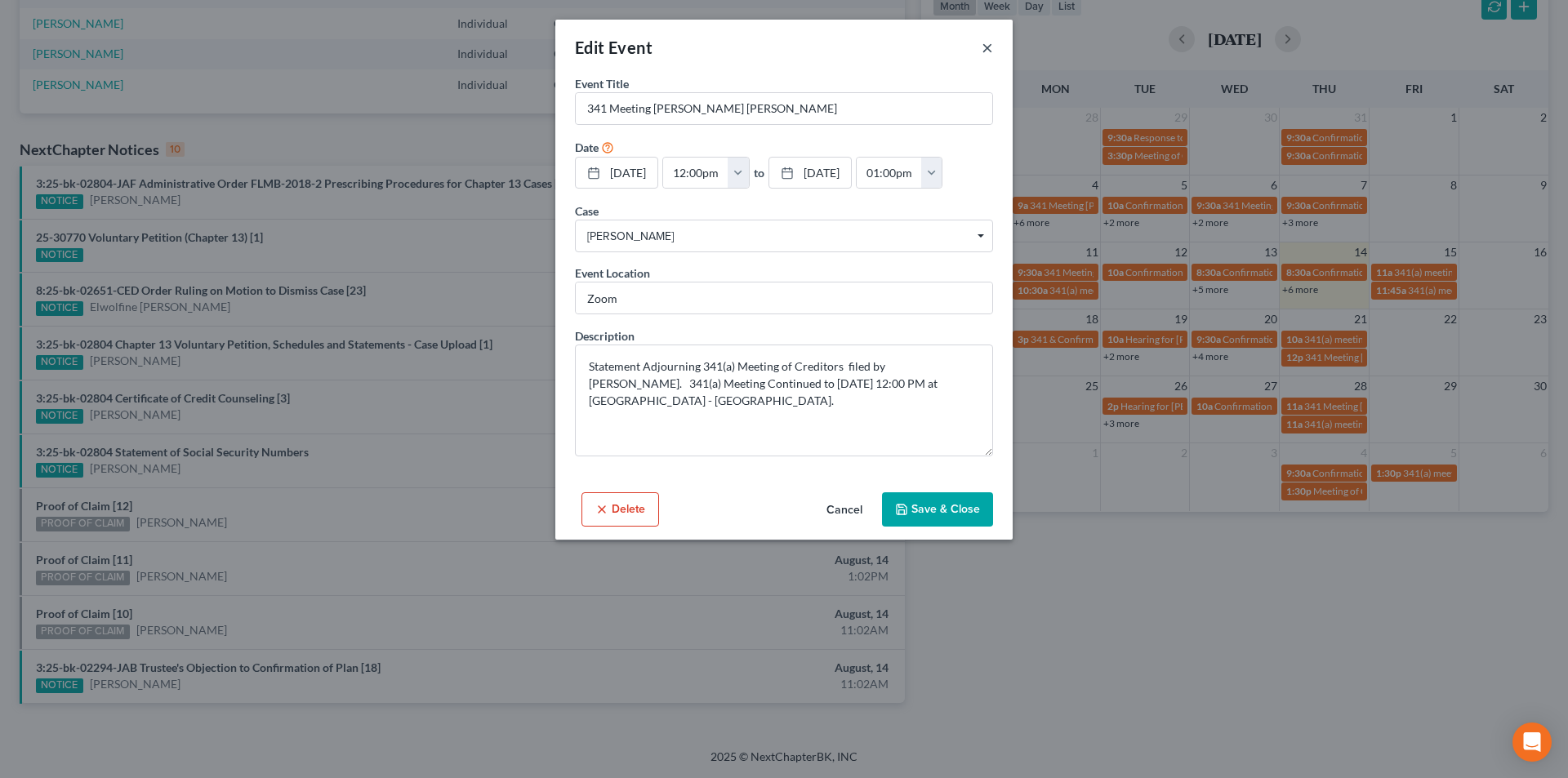
click at [986, 51] on button "×" at bounding box center [988, 48] width 12 height 19
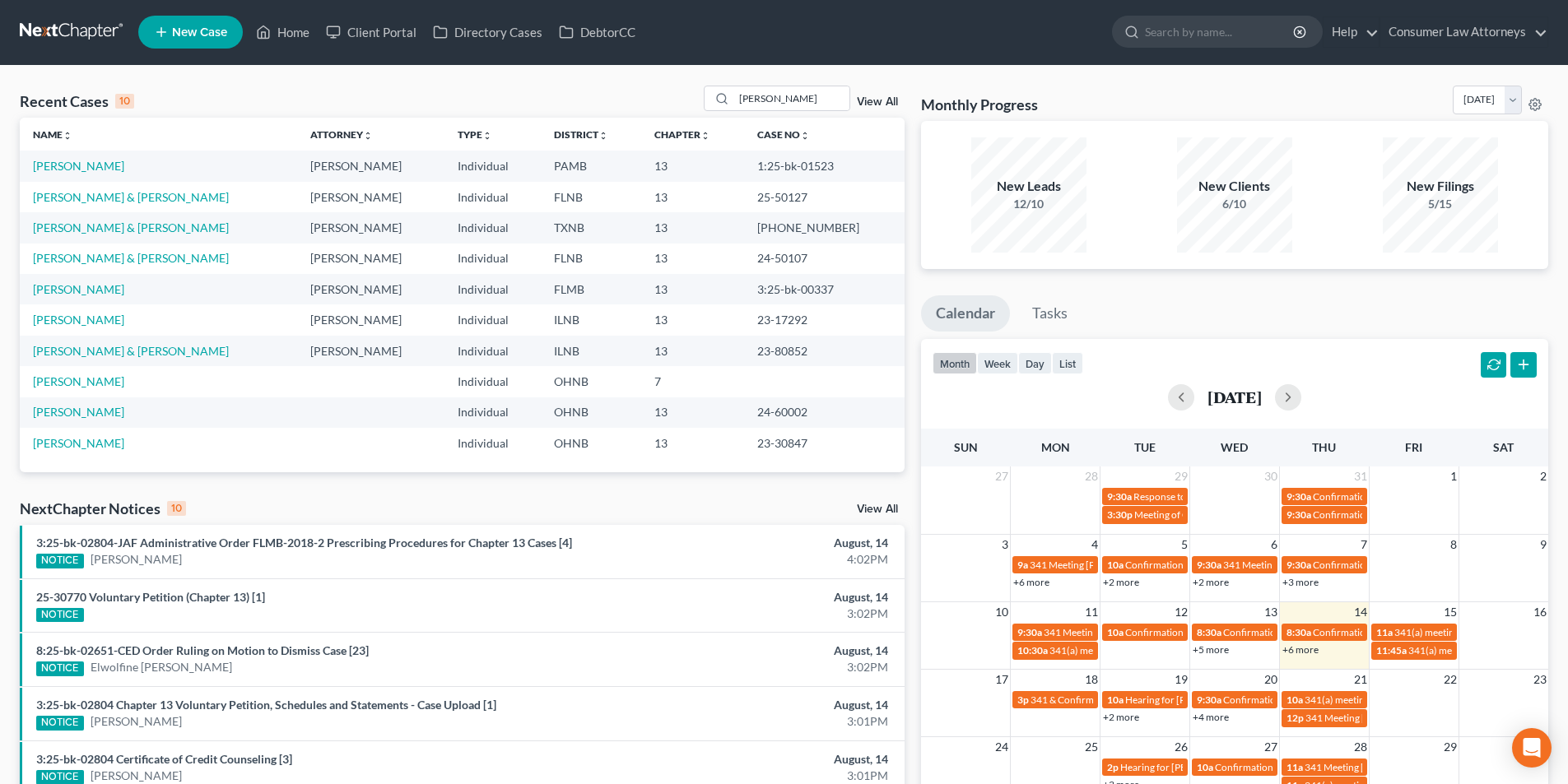
scroll to position [0, 0]
click at [874, 100] on link "View All" at bounding box center [877, 103] width 41 height 12
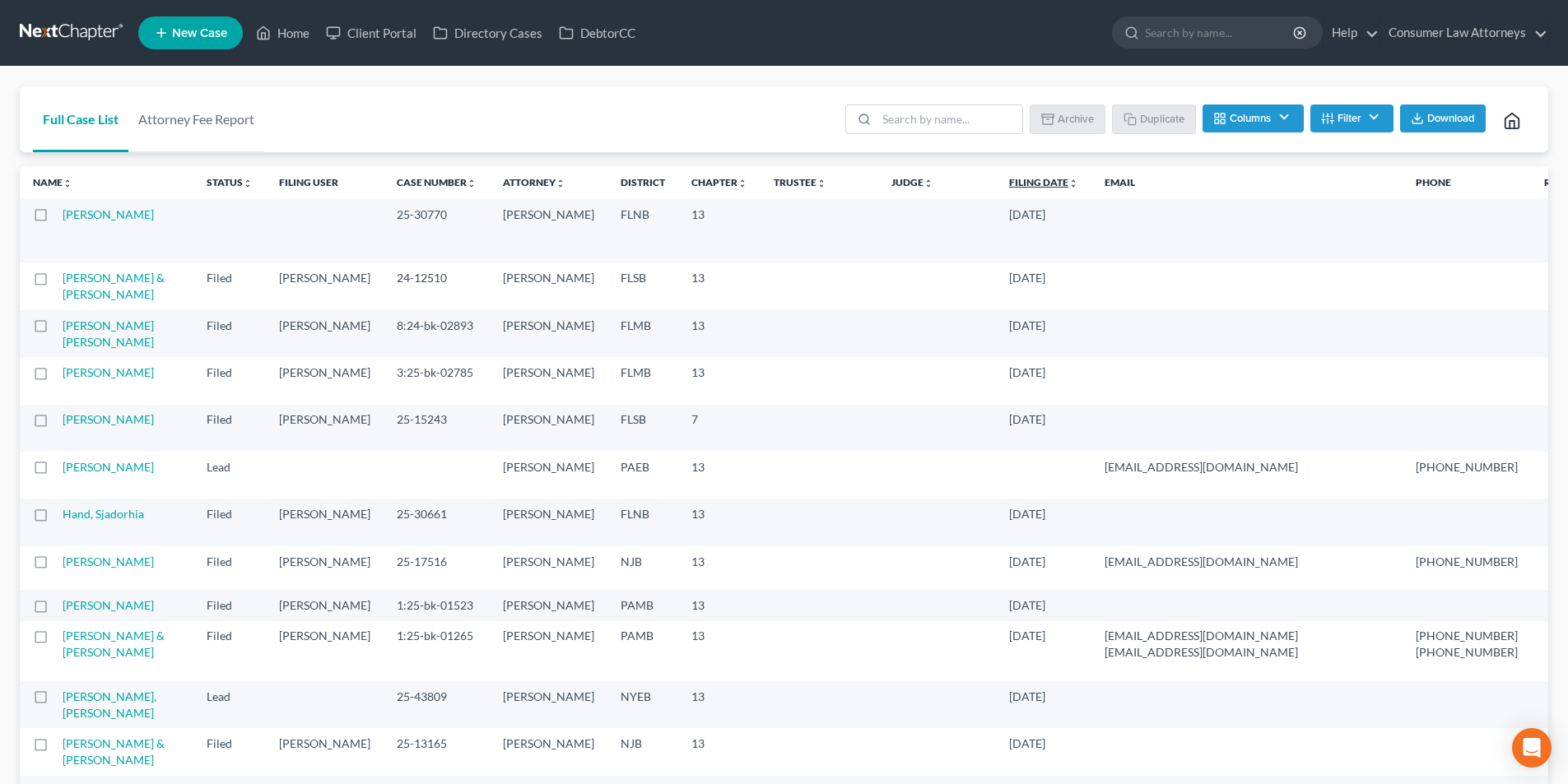
click at [1009, 182] on link "Filing Date unfold_more expand_more expand_less" at bounding box center [1044, 182] width 70 height 13
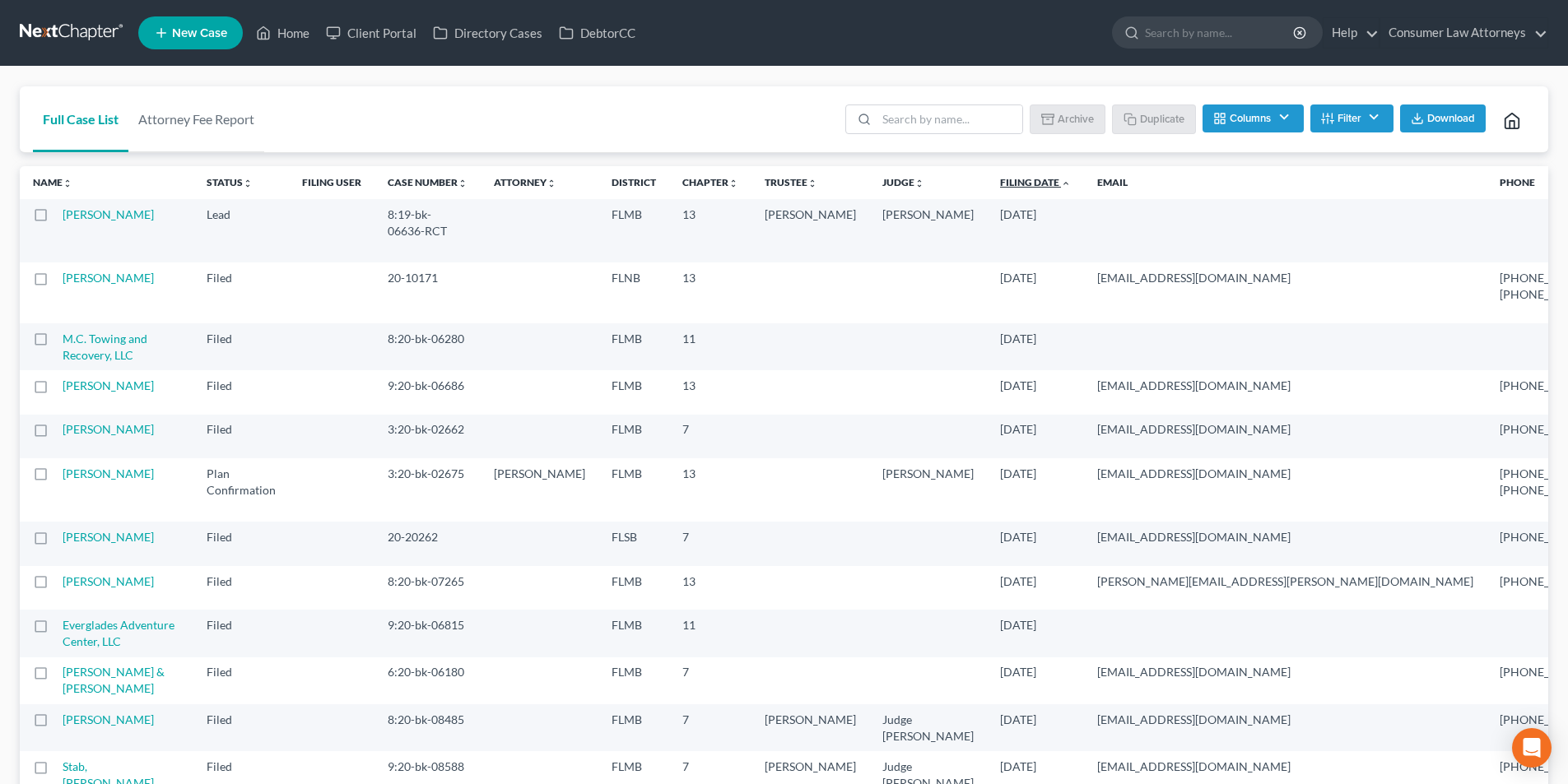
click at [1001, 182] on link "Filing Date unfold_more expand_more expand_less" at bounding box center [1036, 182] width 71 height 13
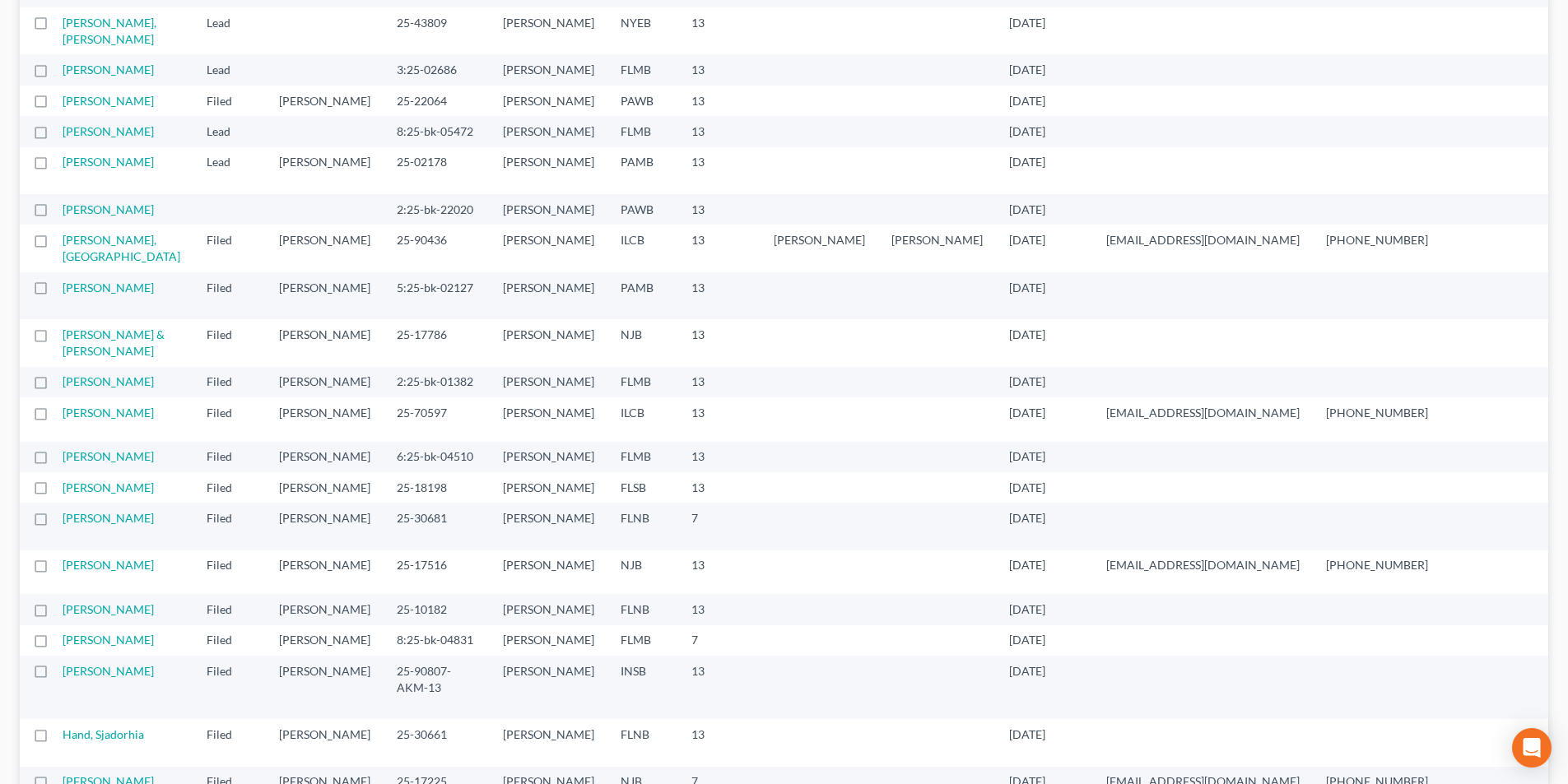
scroll to position [494, 0]
